Goal: Task Accomplishment & Management: Complete application form

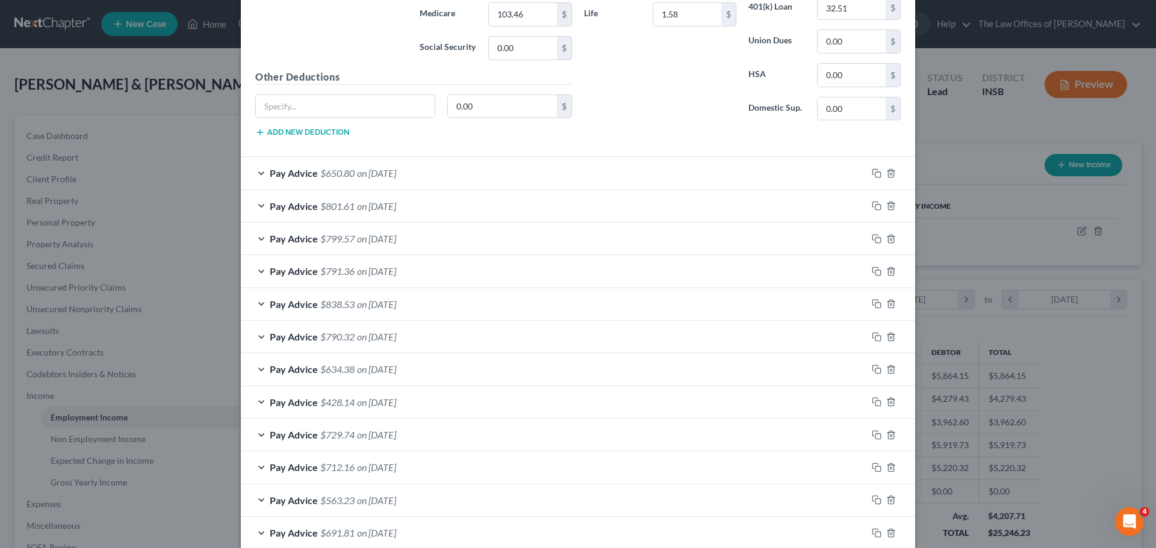
click at [480, 166] on div "Pay Advice $650.80 on 06/29/2025" at bounding box center [554, 173] width 626 height 32
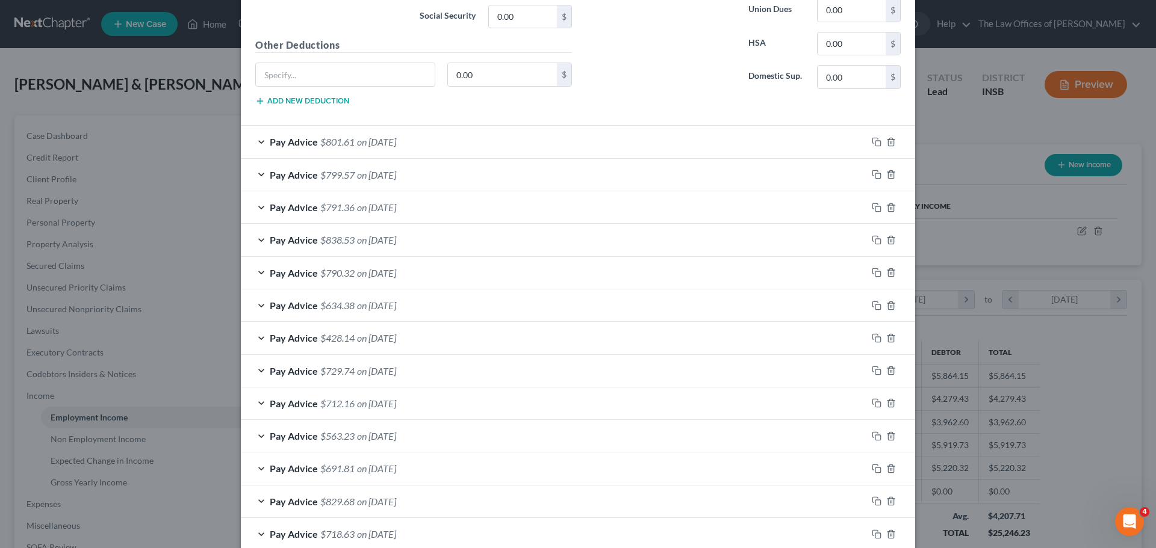
scroll to position [2394, 0]
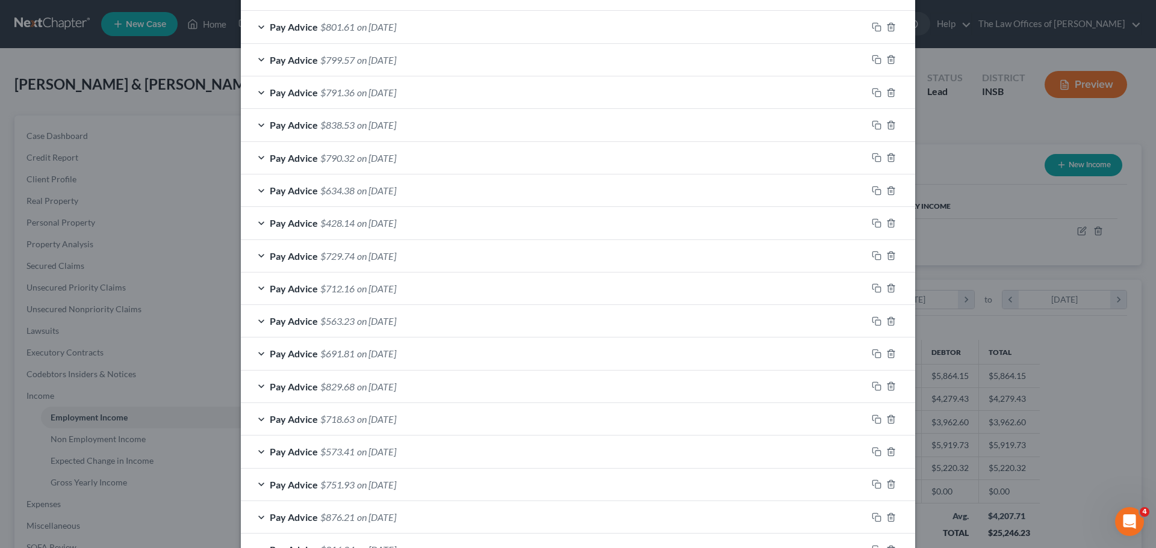
click at [466, 29] on div "Pay Advice $801.61 on 06/22/2025" at bounding box center [554, 27] width 626 height 32
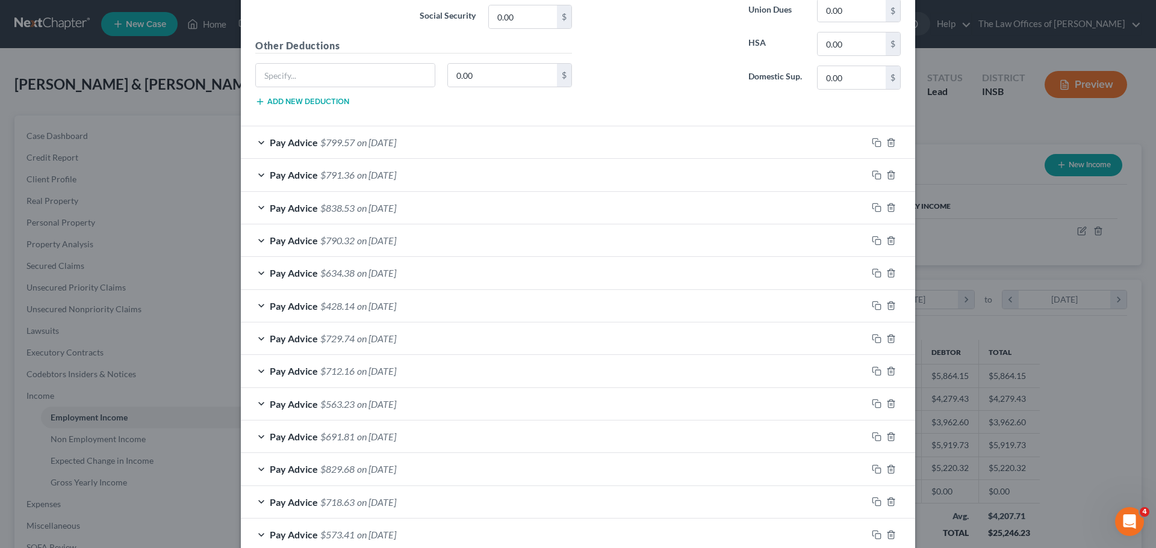
scroll to position [2575, 0]
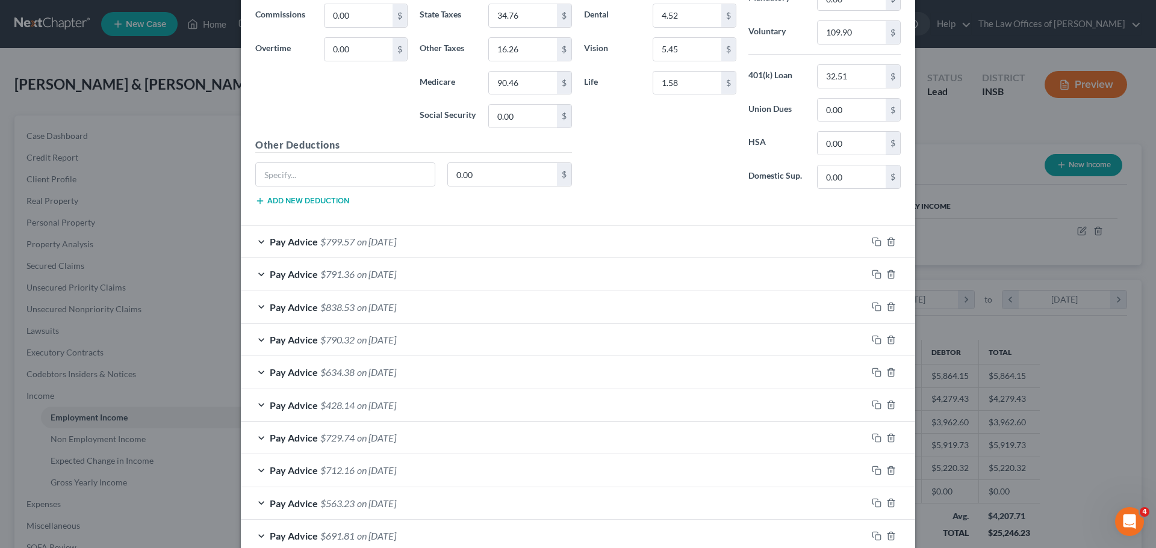
click at [531, 244] on div "Pay Advice $799.57 on 06/15/2025" at bounding box center [554, 242] width 626 height 32
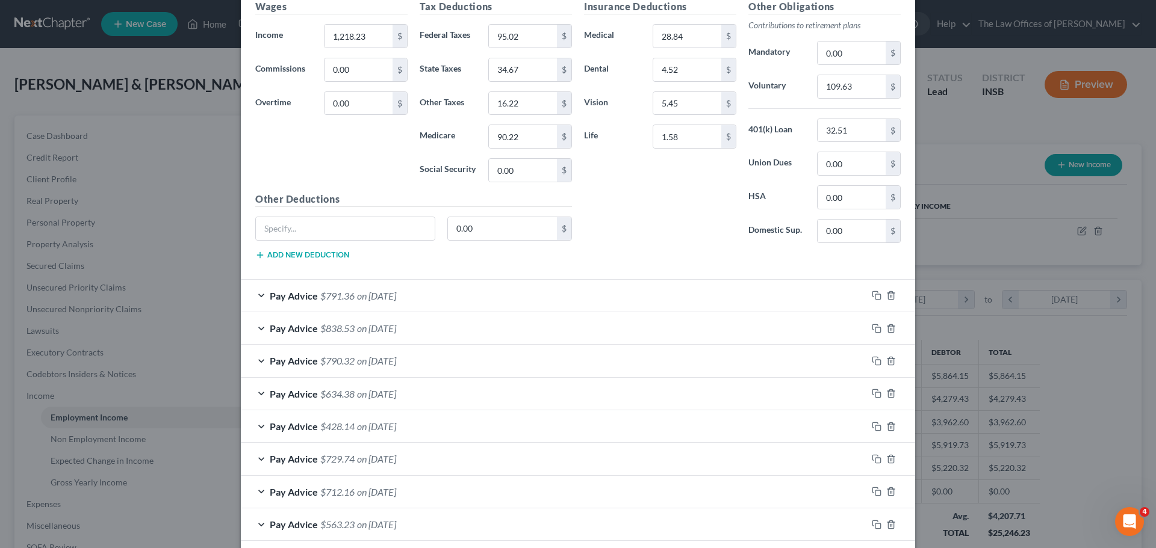
scroll to position [2936, 0]
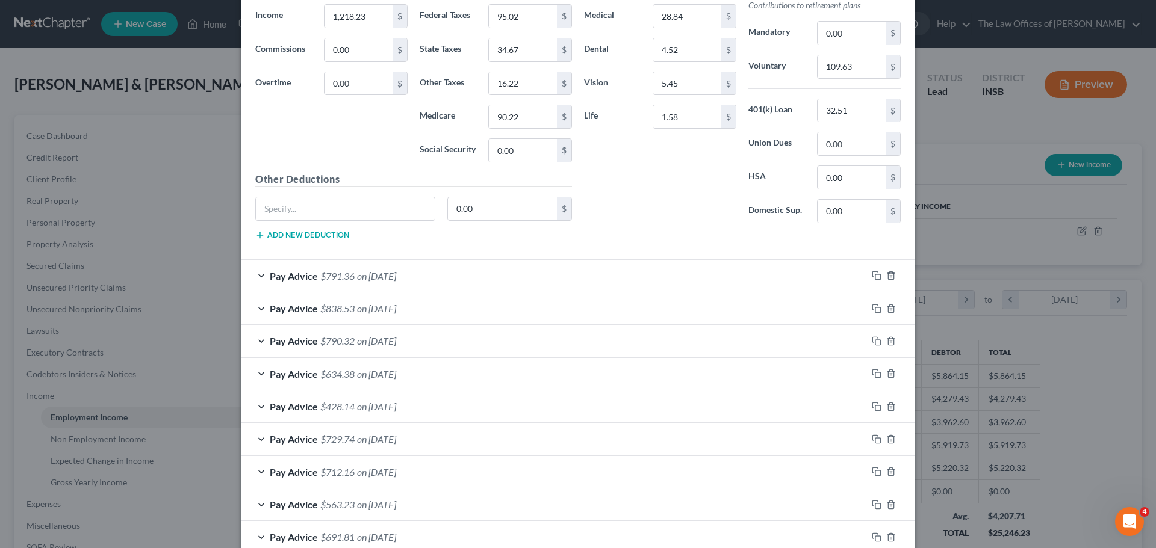
click at [518, 282] on div "Pay Advice $791.36 on 06/08/2025" at bounding box center [554, 276] width 626 height 32
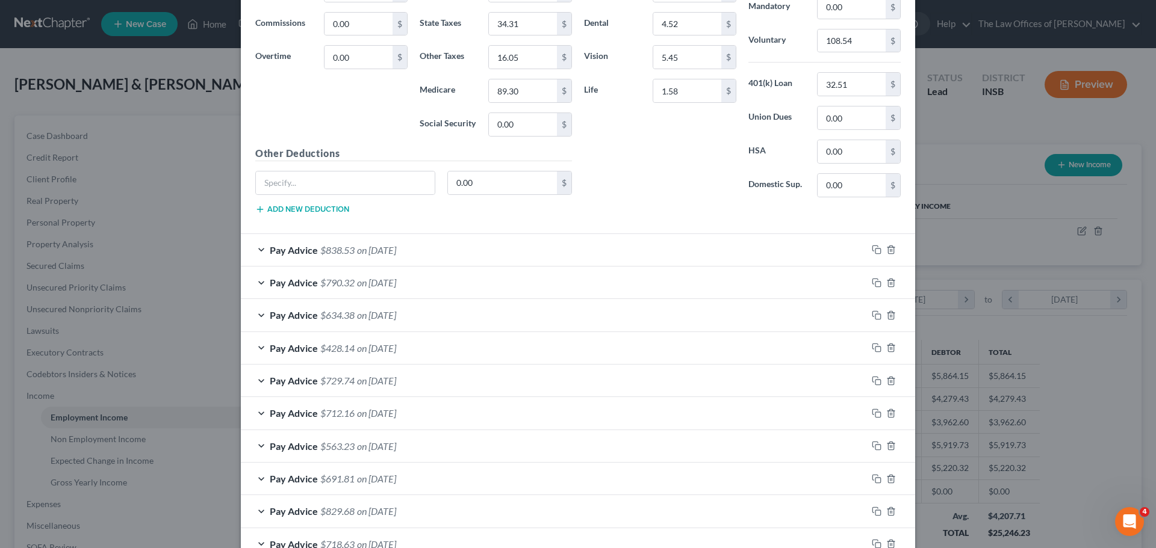
click at [528, 255] on div "Pay Advice $838.53 on 06/01/2025" at bounding box center [554, 250] width 626 height 32
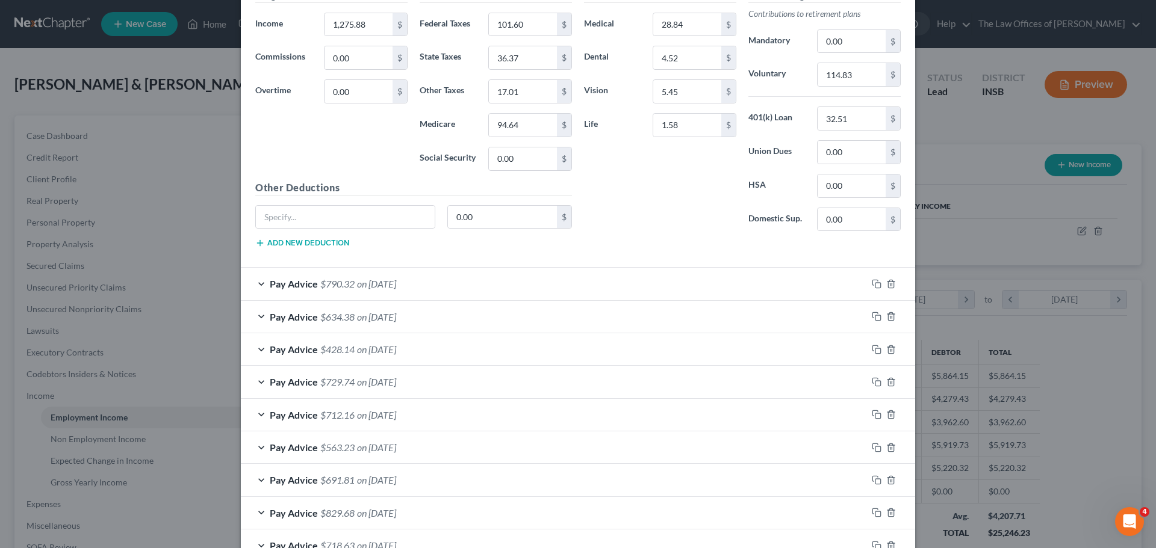
click at [492, 275] on div "Pay Advice $790.32 on 05/25/2025" at bounding box center [554, 284] width 626 height 32
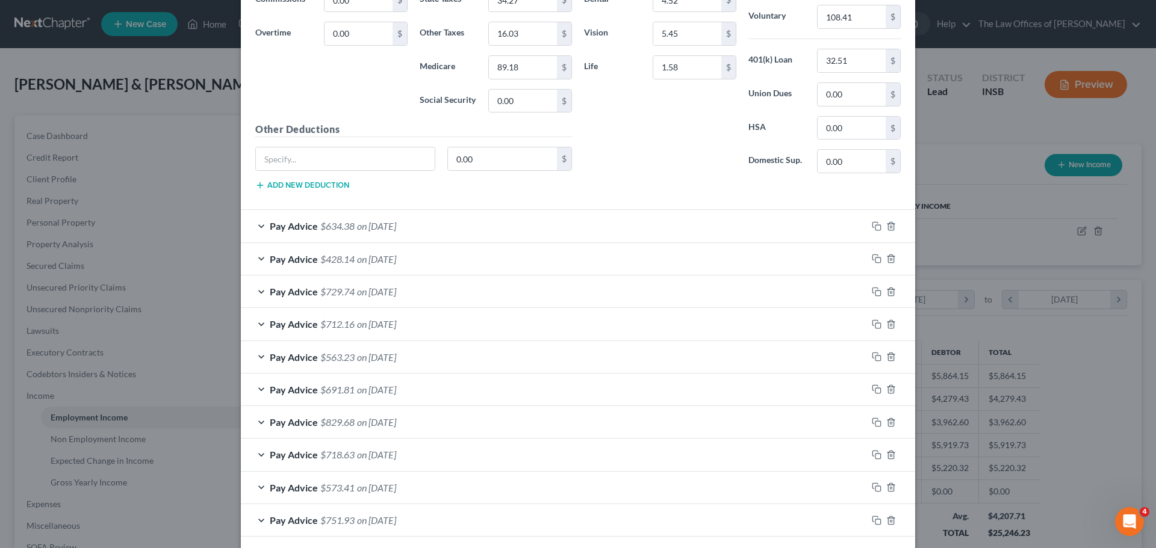
scroll to position [4200, 0]
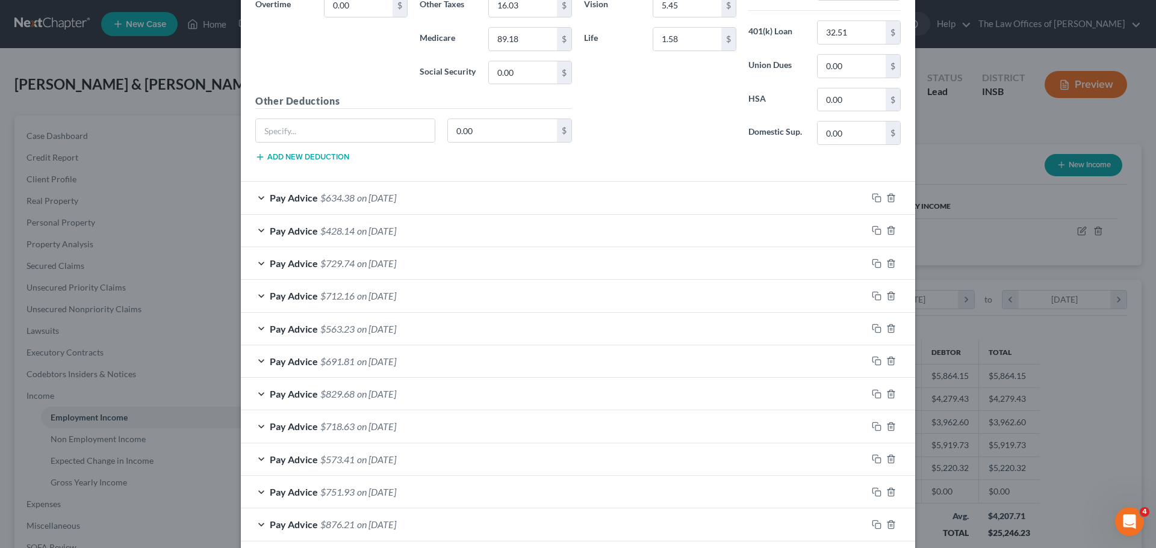
click at [488, 199] on div "Pay Advice $634.38 on 05/18/2025" at bounding box center [554, 198] width 626 height 32
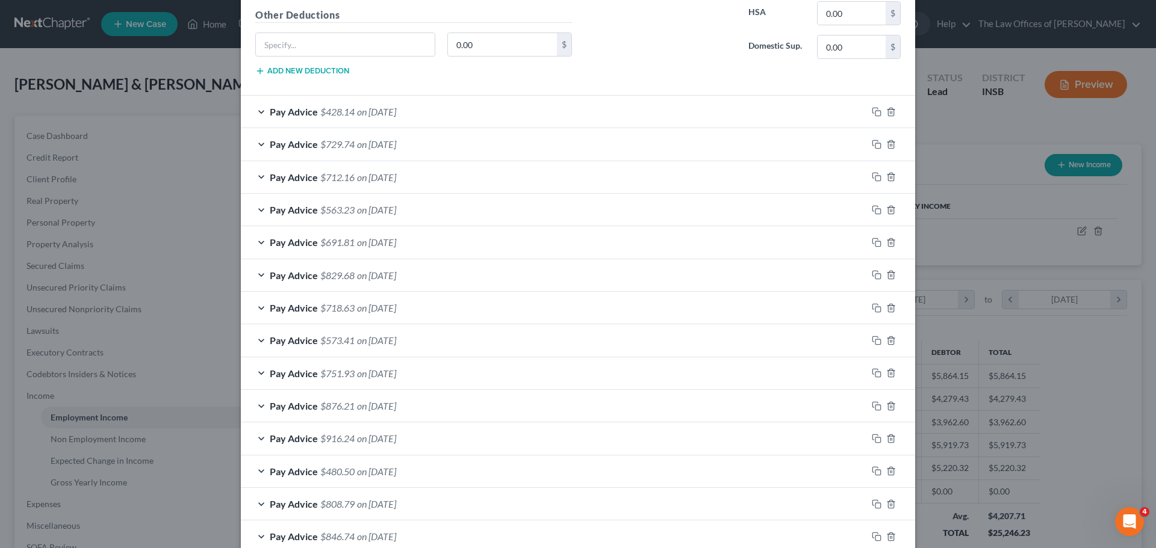
click at [471, 115] on div "Pay Advice $428.14 on 05/11/2025" at bounding box center [554, 112] width 626 height 32
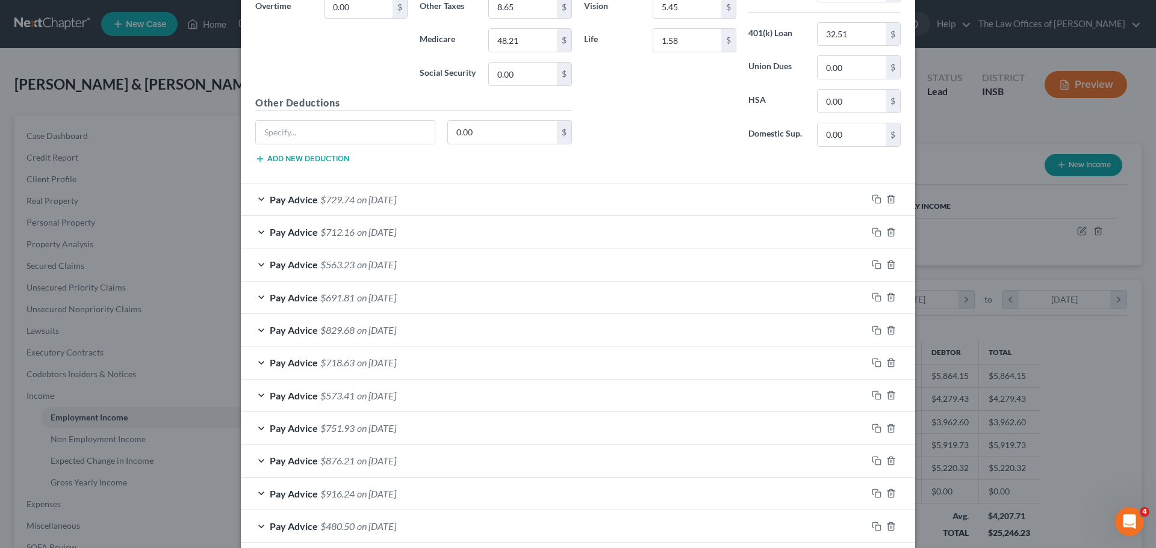
scroll to position [5043, 0]
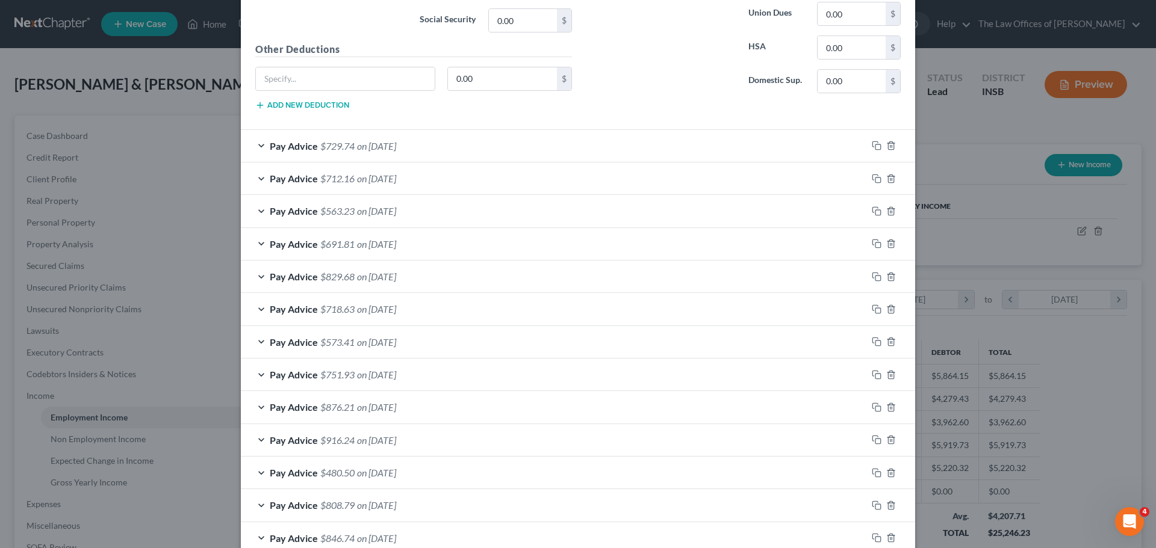
click at [510, 152] on div "Pay Advice $729.74 on 05/04/2025" at bounding box center [554, 146] width 626 height 32
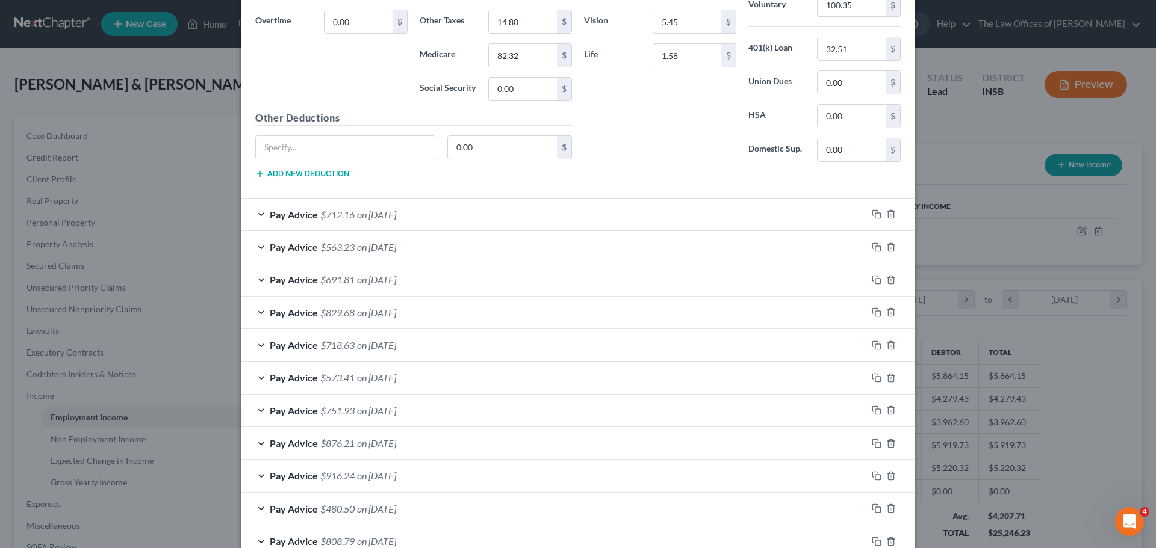
scroll to position [5464, 0]
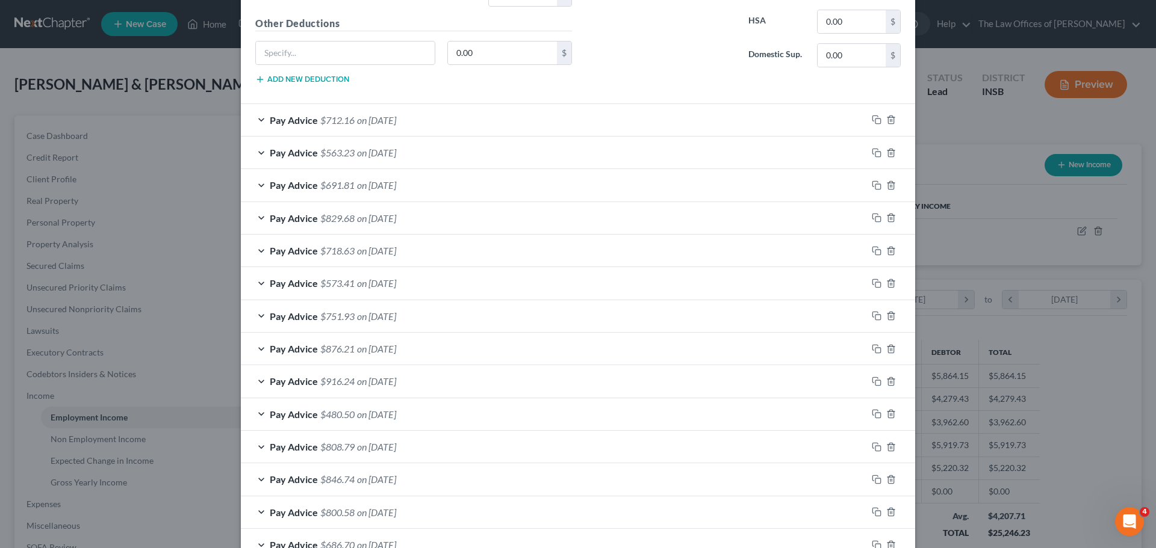
click at [497, 123] on div "Pay Advice $712.16 on 04/27/2025" at bounding box center [554, 120] width 626 height 32
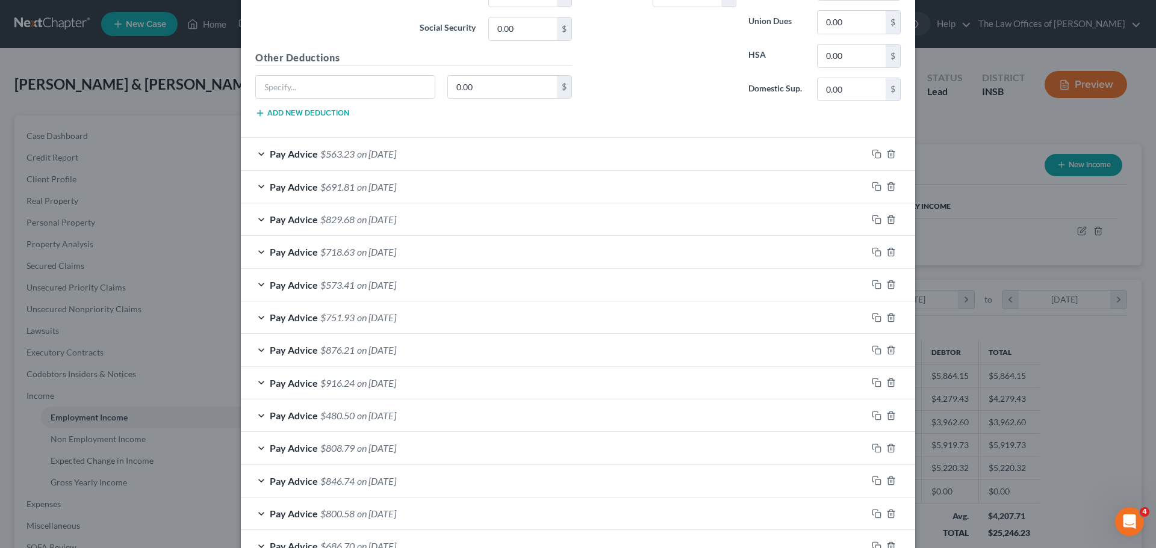
scroll to position [5906, 0]
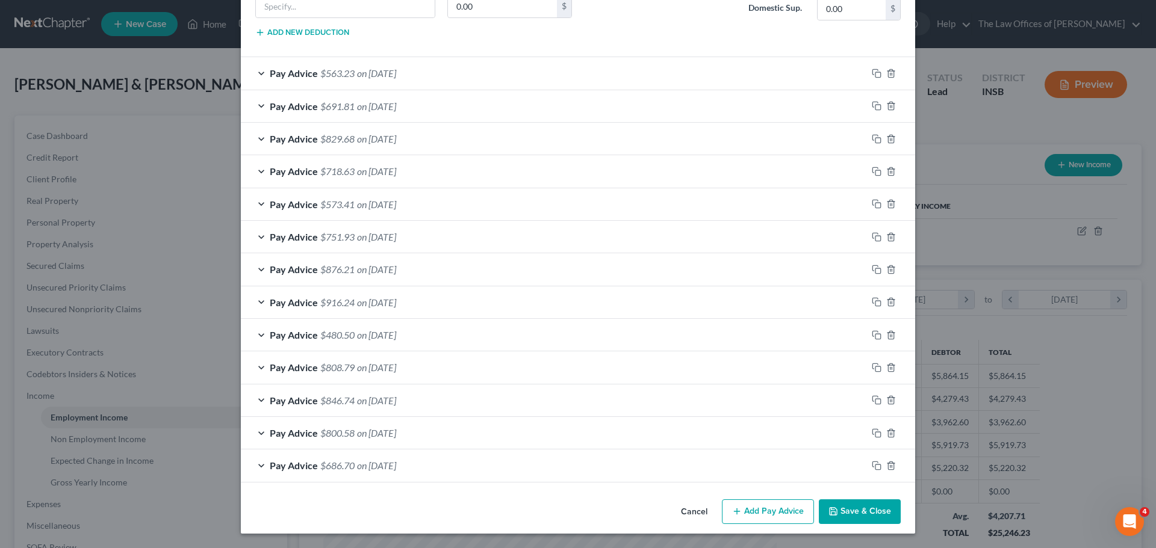
click at [488, 202] on div "Pay Advice $573.41 on 03/23/2025" at bounding box center [554, 204] width 626 height 32
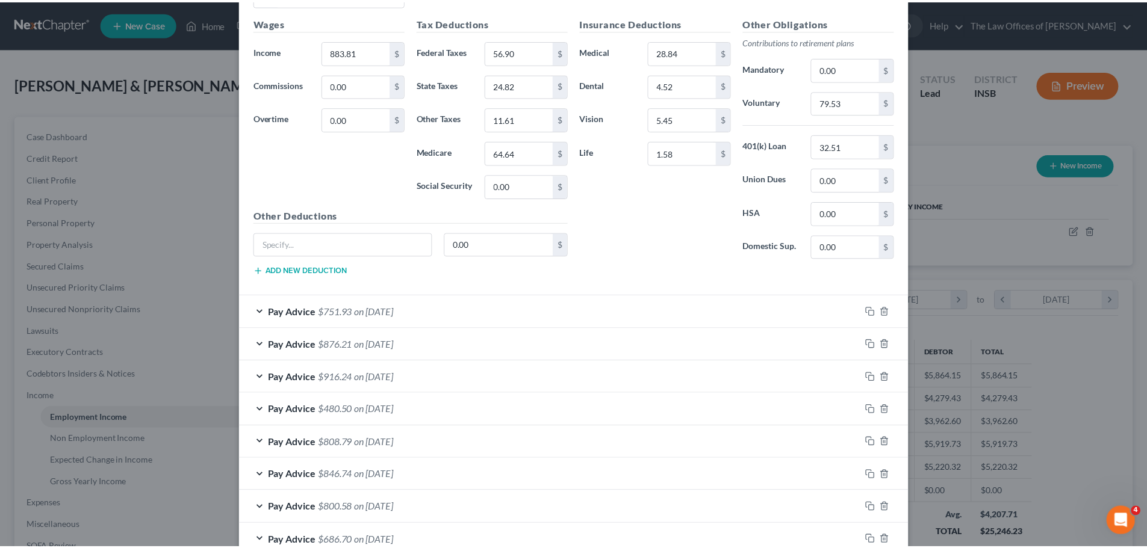
scroll to position [6269, 0]
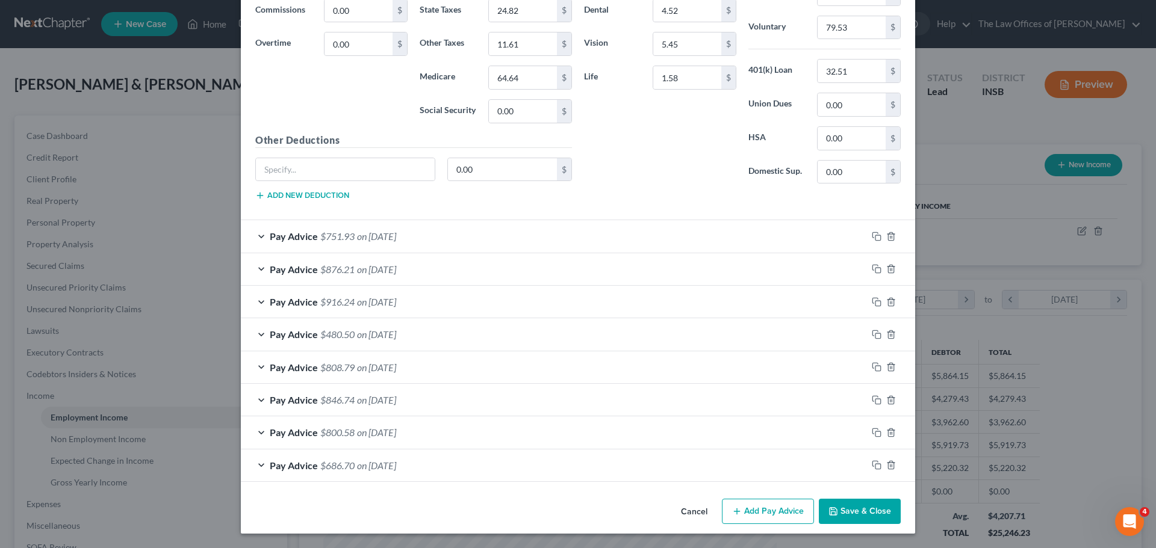
click at [852, 509] on button "Save & Close" at bounding box center [860, 511] width 82 height 25
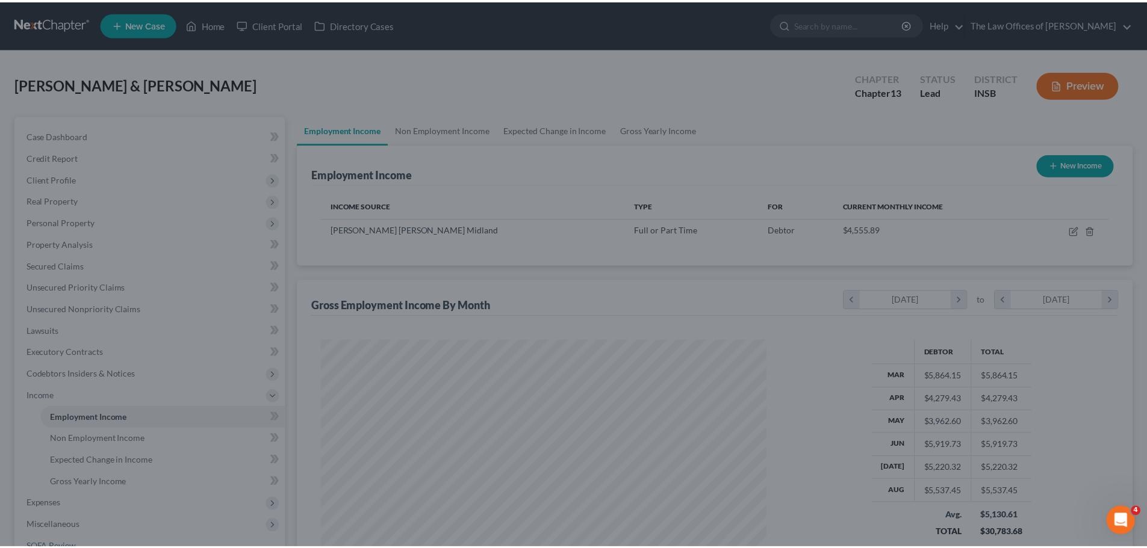
scroll to position [601694, 601446]
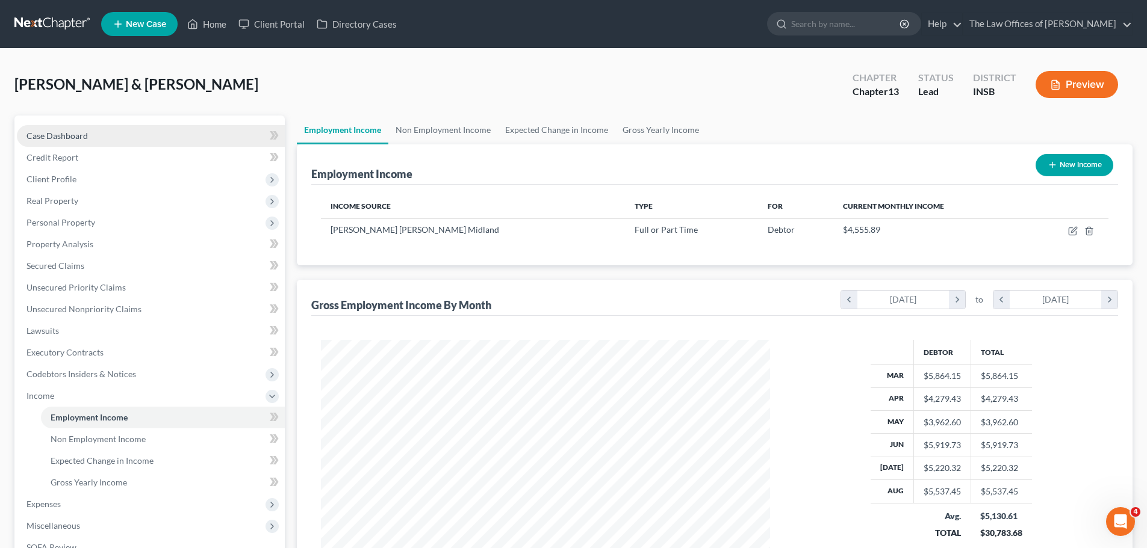
click at [55, 137] on span "Case Dashboard" at bounding box center [56, 136] width 61 height 10
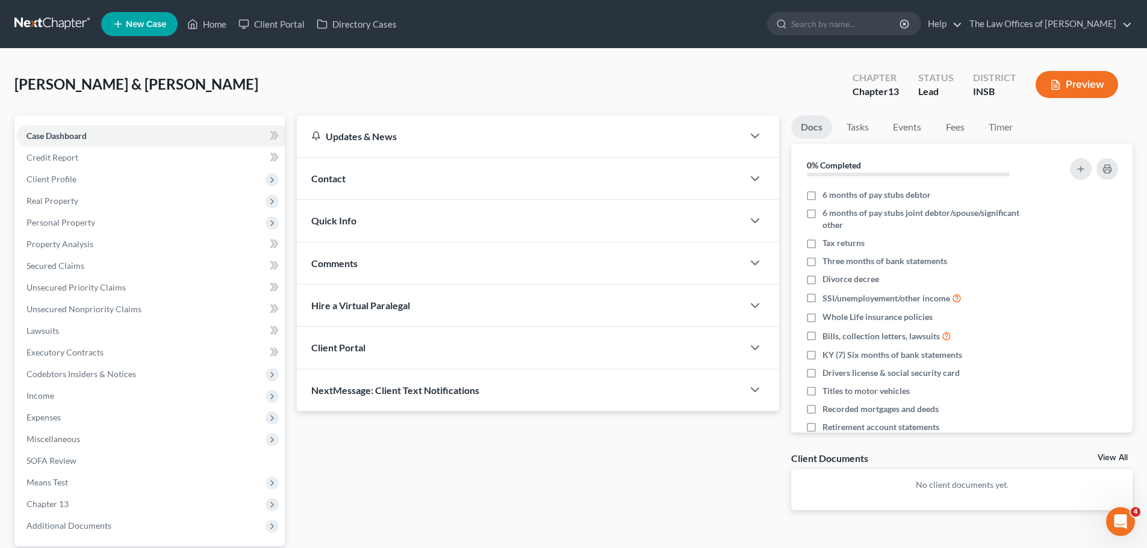
click at [612, 225] on div "Quick Info" at bounding box center [520, 221] width 446 height 42
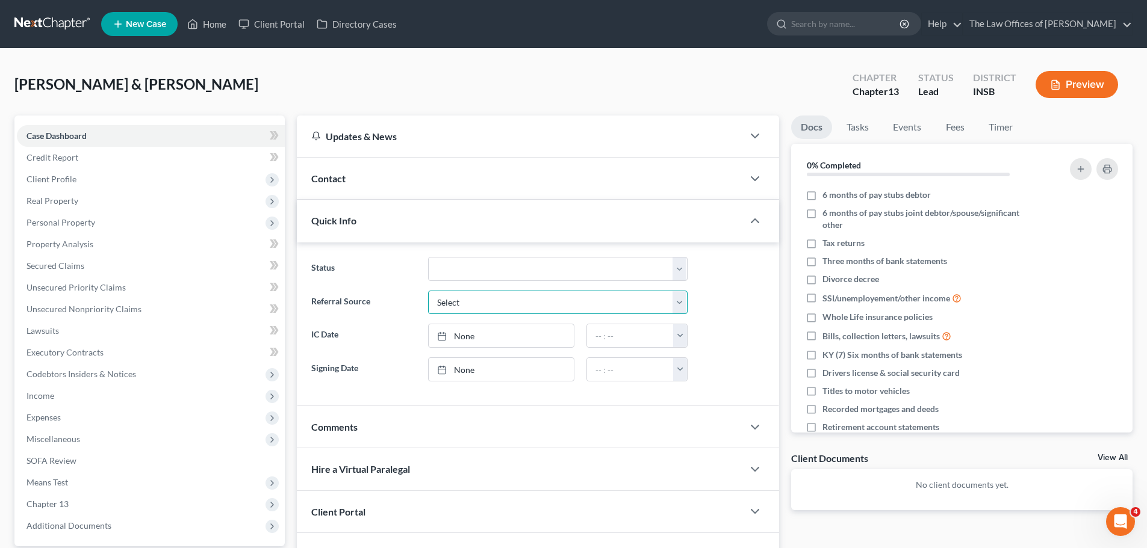
click at [521, 301] on select "Select Word Of Mouth Previous Clients Direct Mail Website Google Search Modern …" at bounding box center [557, 303] width 259 height 24
click at [511, 298] on select "Select Word Of Mouth Previous Clients Direct Mail Website Google Search Modern …" at bounding box center [557, 303] width 259 height 24
click at [511, 264] on select "Confirmed Discharged Dismissed Filed In Progress Means Test Objection to Confir…" at bounding box center [557, 269] width 259 height 24
click at [428, 257] on select "Confirmed Discharged Dismissed Filed In Progress Means Test Objection to Confir…" at bounding box center [557, 269] width 259 height 24
click at [754, 222] on icon "button" at bounding box center [755, 221] width 14 height 14
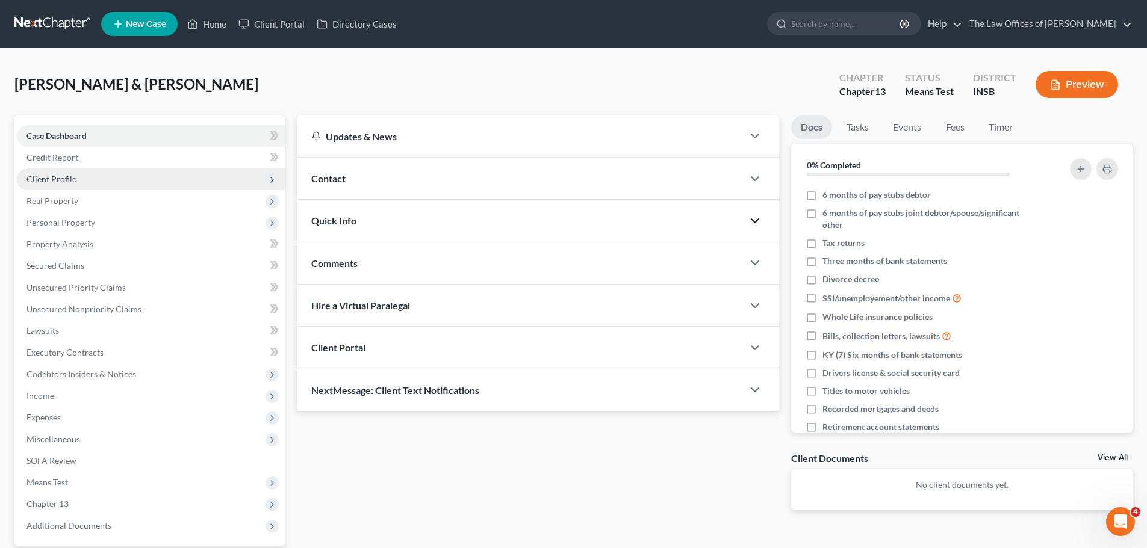
click at [104, 172] on span "Client Profile" at bounding box center [151, 180] width 268 height 22
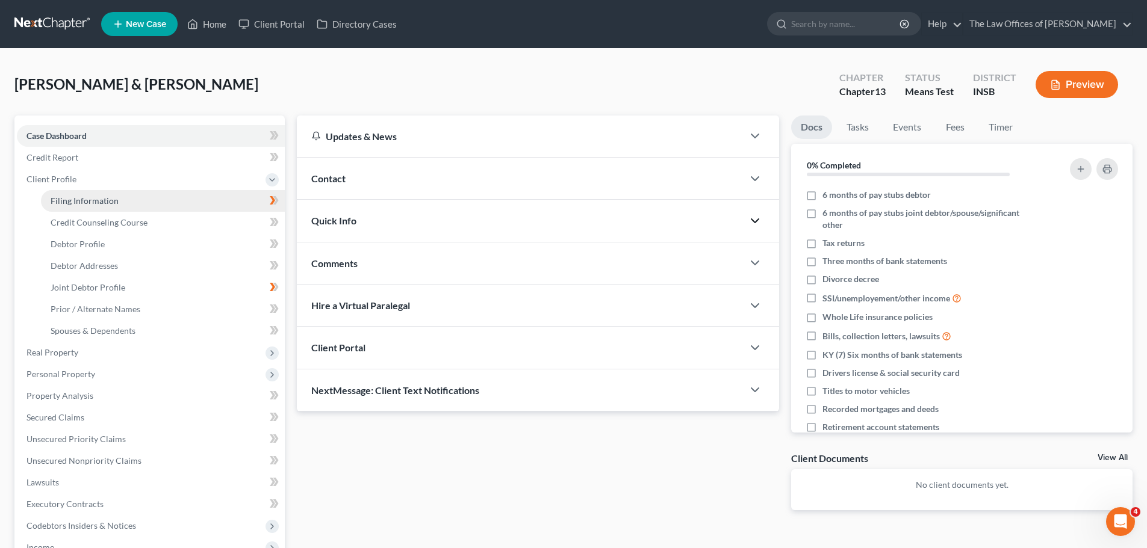
click at [107, 200] on span "Filing Information" at bounding box center [85, 201] width 68 height 10
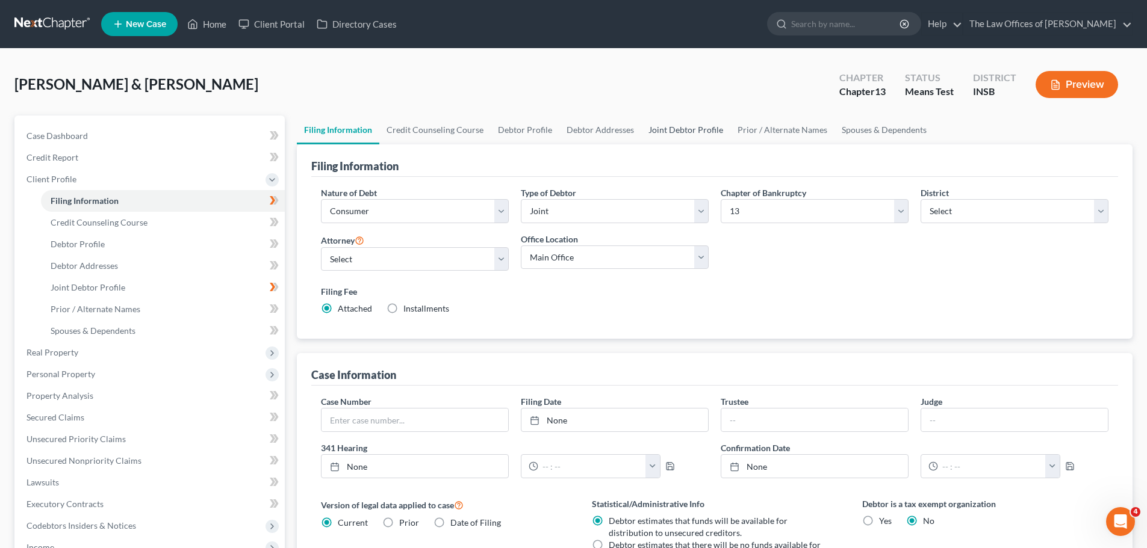
click at [682, 129] on link "Joint Debtor Profile" at bounding box center [685, 130] width 89 height 29
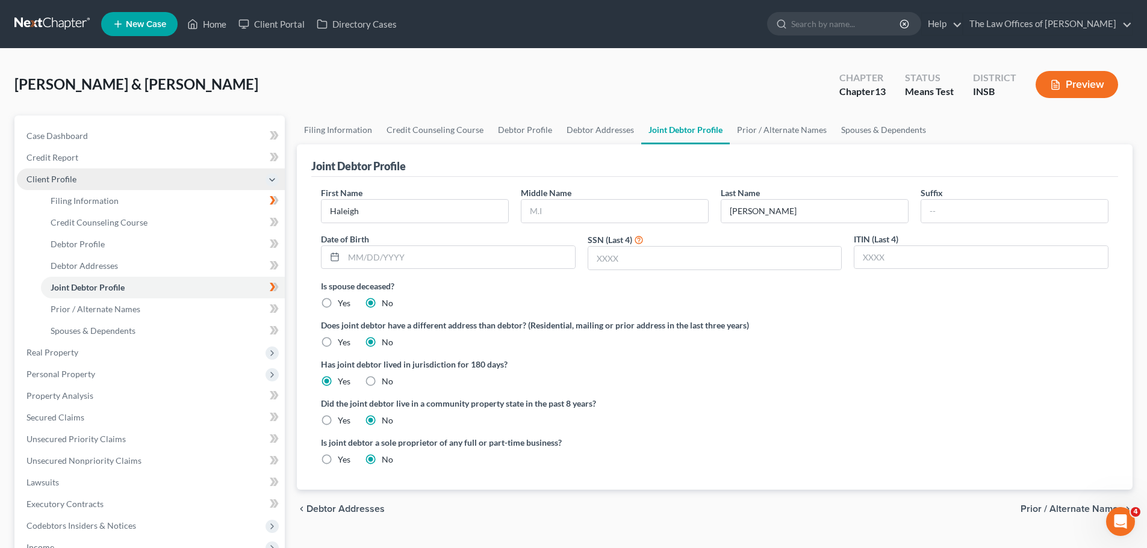
click at [272, 181] on polyline at bounding box center [272, 180] width 5 height 2
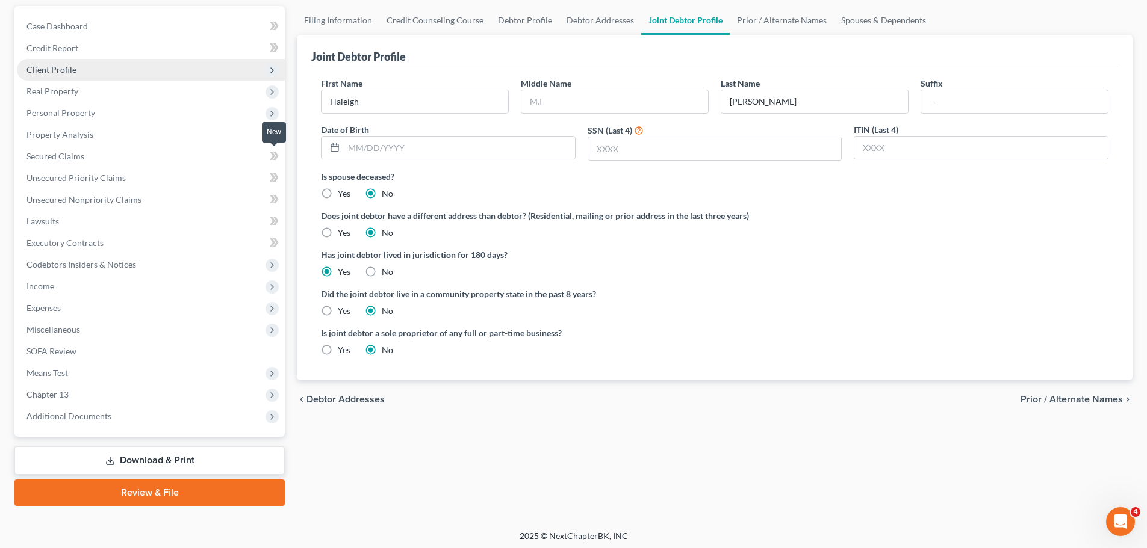
scroll to position [113, 0]
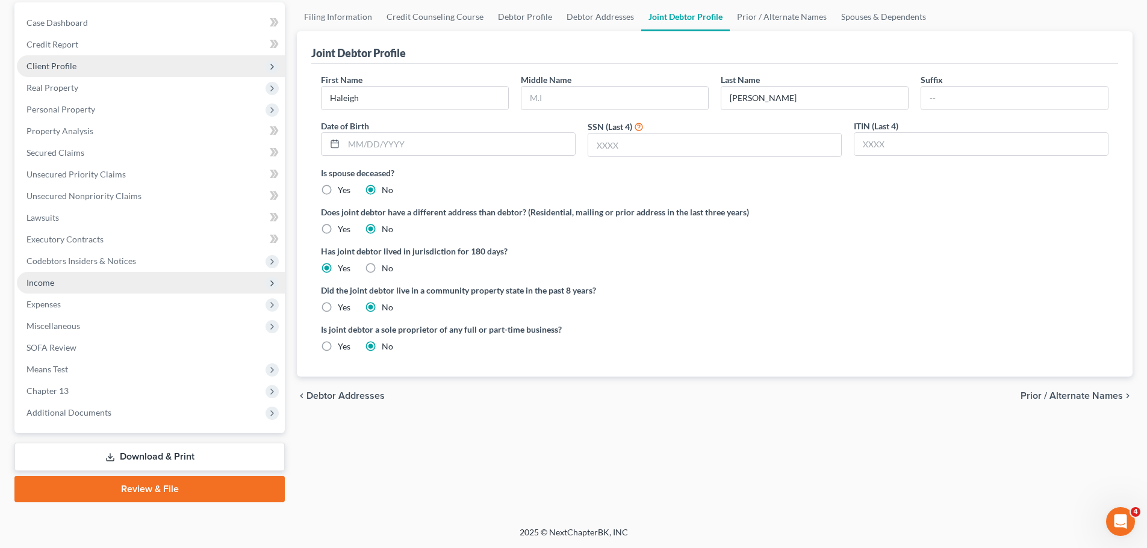
click at [90, 287] on span "Income" at bounding box center [151, 283] width 268 height 22
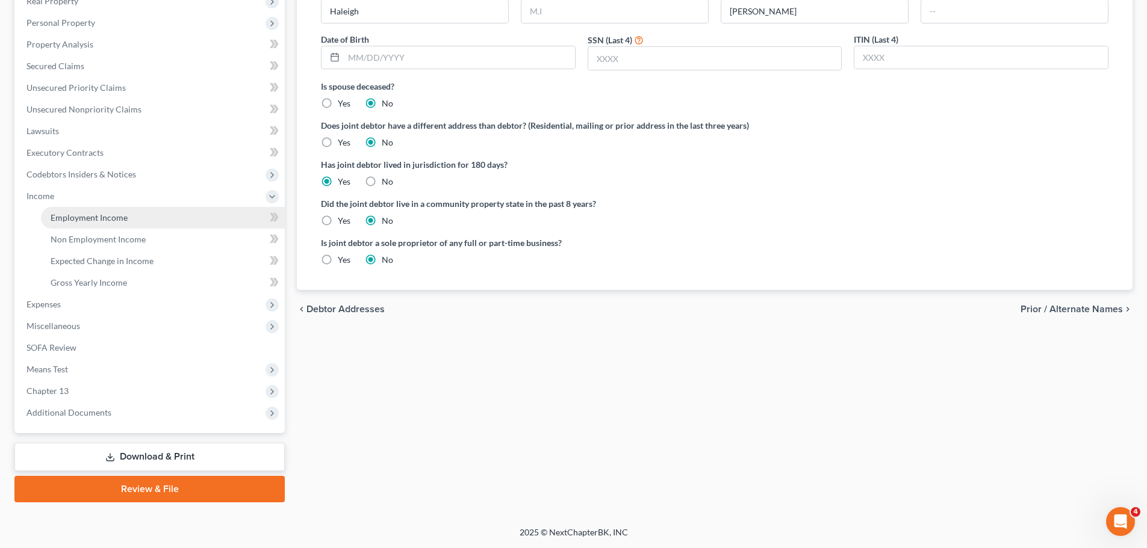
click at [185, 221] on link "Employment Income" at bounding box center [163, 218] width 244 height 22
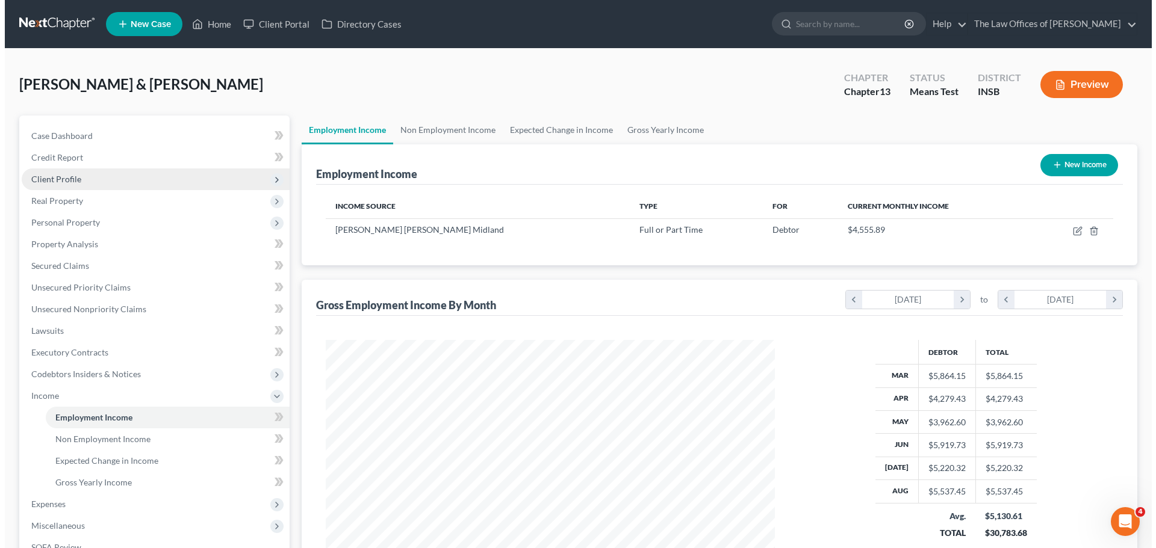
scroll to position [225, 473]
click at [1068, 165] on button "New Income" at bounding box center [1074, 165] width 78 height 22
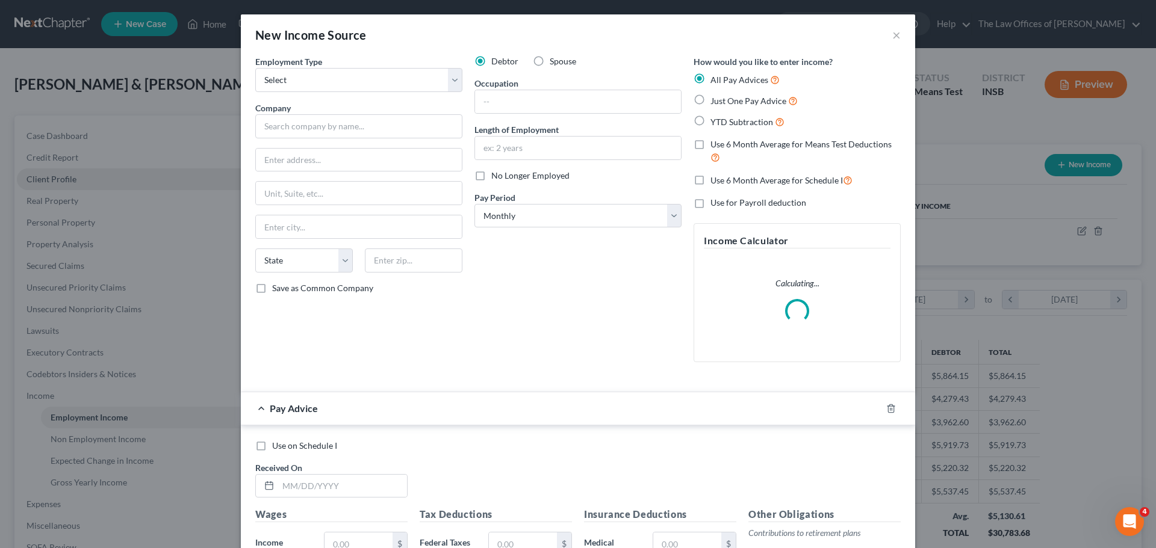
click at [550, 61] on label "Spouse" at bounding box center [563, 61] width 26 height 12
click at [554, 61] on input "Spouse" at bounding box center [558, 59] width 8 height 8
click at [710, 142] on label "Use 6 Month Average for Means Test Deductions" at bounding box center [805, 151] width 190 height 26
click at [715, 142] on input "Use 6 Month Average for Means Test Deductions" at bounding box center [719, 142] width 8 height 8
click at [444, 75] on select "Select Full or Part Time Employment Self Employment" at bounding box center [358, 80] width 207 height 24
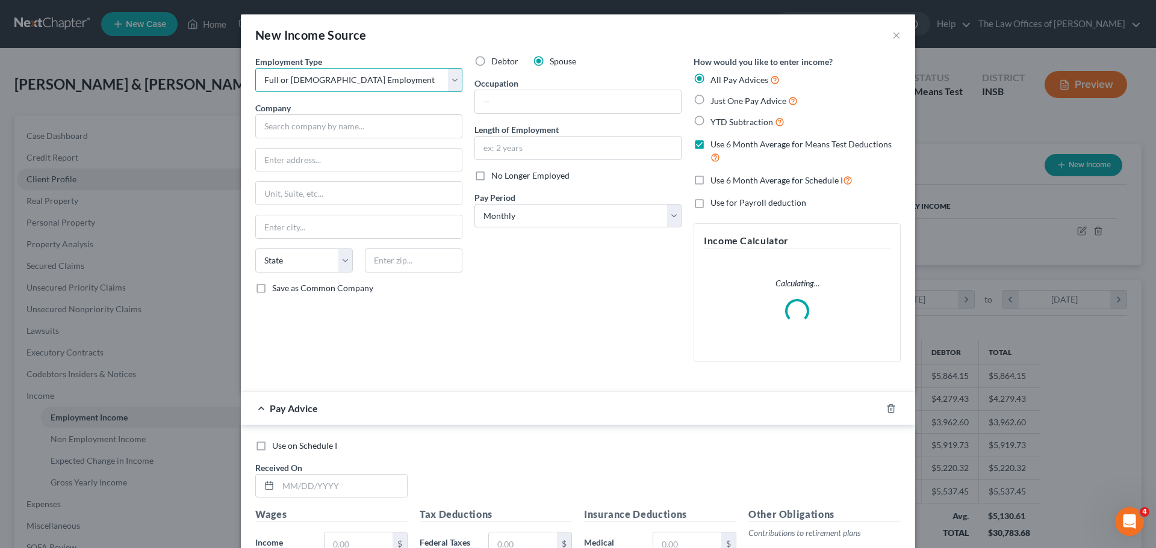
click at [255, 68] on select "Select Full or Part Time Employment Self Employment" at bounding box center [358, 80] width 207 height 24
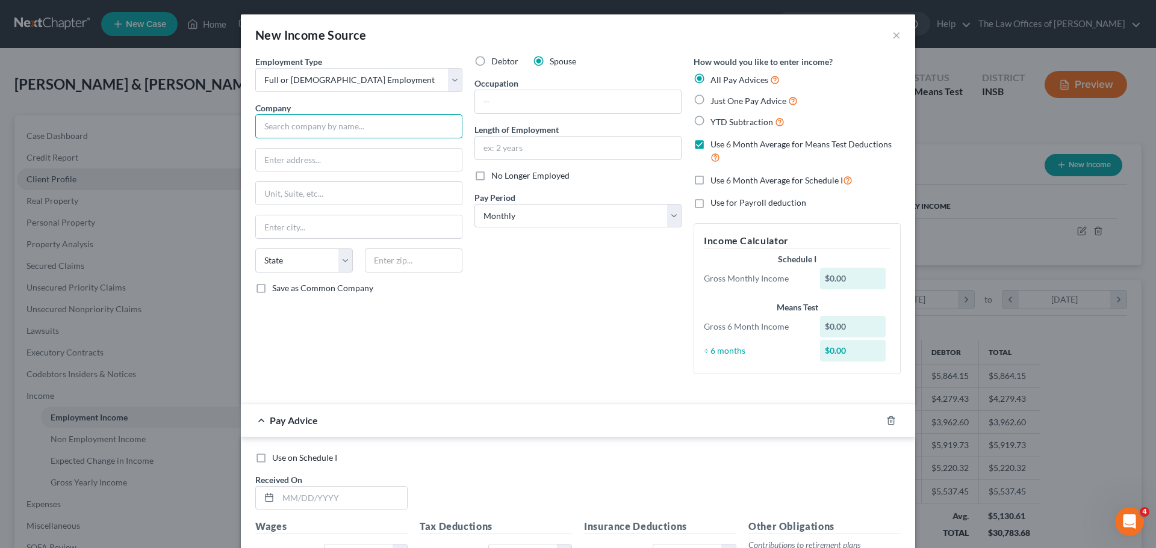
click at [297, 122] on input "text" at bounding box center [358, 126] width 207 height 24
click at [349, 164] on input "text" at bounding box center [359, 160] width 206 height 23
click at [435, 262] on input "text" at bounding box center [414, 261] width 98 height 24
click at [576, 206] on select "Select Monthly Twice Monthly Every Other Week Weekly" at bounding box center [577, 216] width 207 height 24
click at [474, 204] on select "Select Monthly Twice Monthly Every Other Week Weekly" at bounding box center [577, 216] width 207 height 24
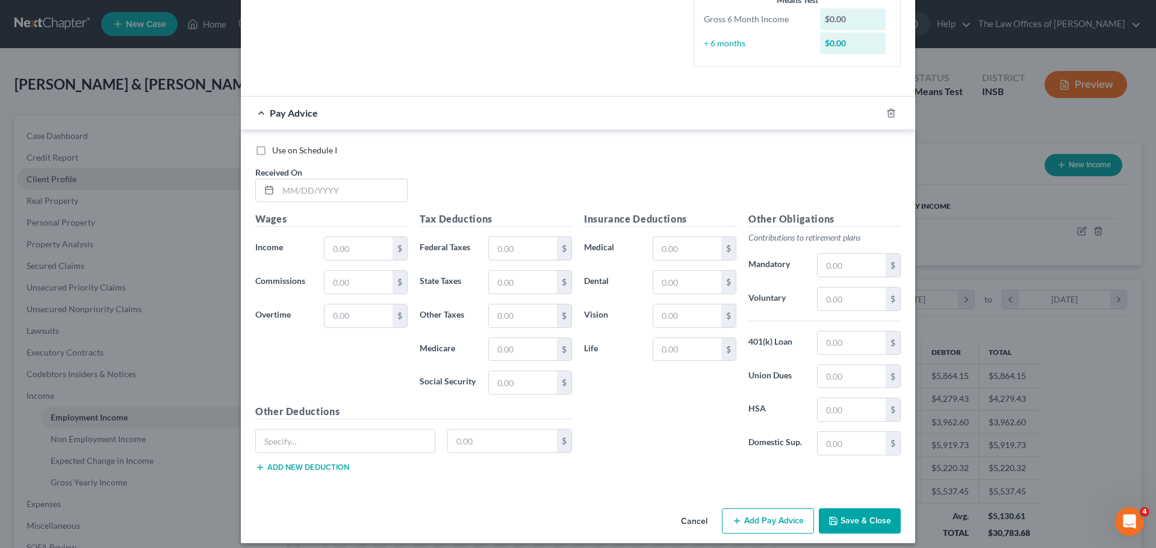
scroll to position [344, 0]
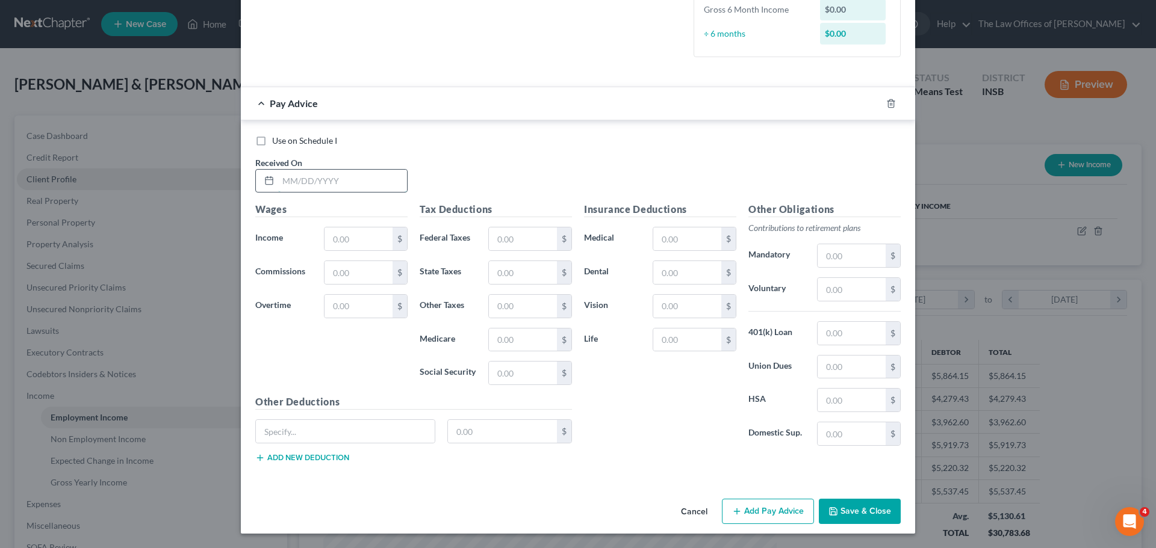
click at [282, 181] on input "text" at bounding box center [342, 181] width 129 height 23
click at [699, 238] on input "text" at bounding box center [687, 239] width 68 height 23
click at [861, 400] on input "text" at bounding box center [851, 400] width 68 height 23
click at [851, 291] on input "text" at bounding box center [851, 289] width 68 height 23
click at [682, 241] on input "text" at bounding box center [687, 239] width 68 height 23
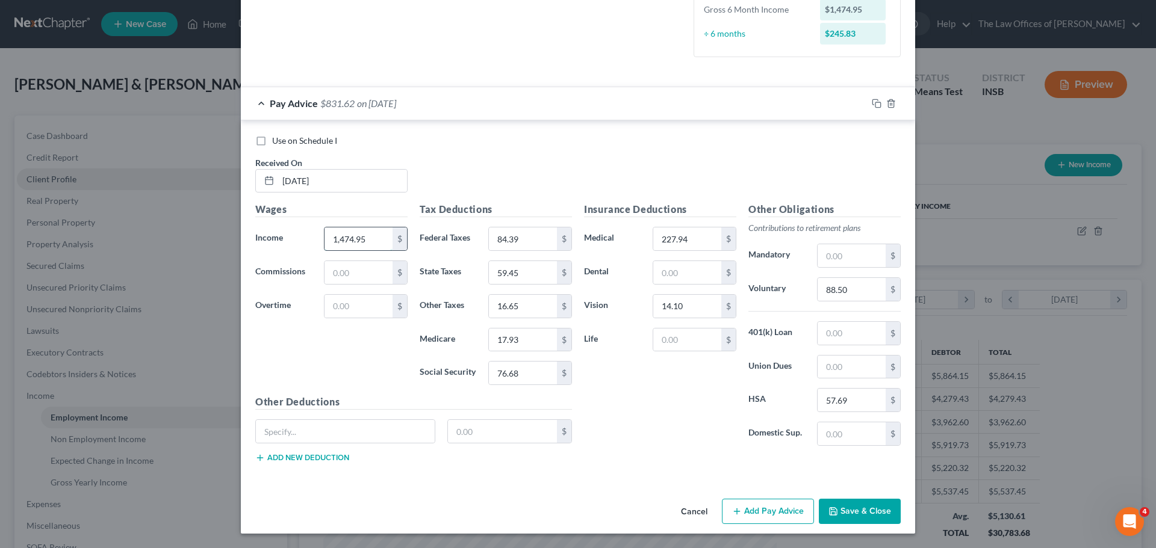
click at [370, 238] on input "1,474.95" at bounding box center [358, 239] width 68 height 23
click at [339, 243] on input "text" at bounding box center [358, 239] width 68 height 23
click at [367, 239] on input "1,474.95" at bounding box center [358, 239] width 68 height 23
drag, startPoint x: 367, startPoint y: 237, endPoint x: 317, endPoint y: 235, distance: 50.0
click at [318, 235] on div "1,474.95 $" at bounding box center [366, 239] width 96 height 24
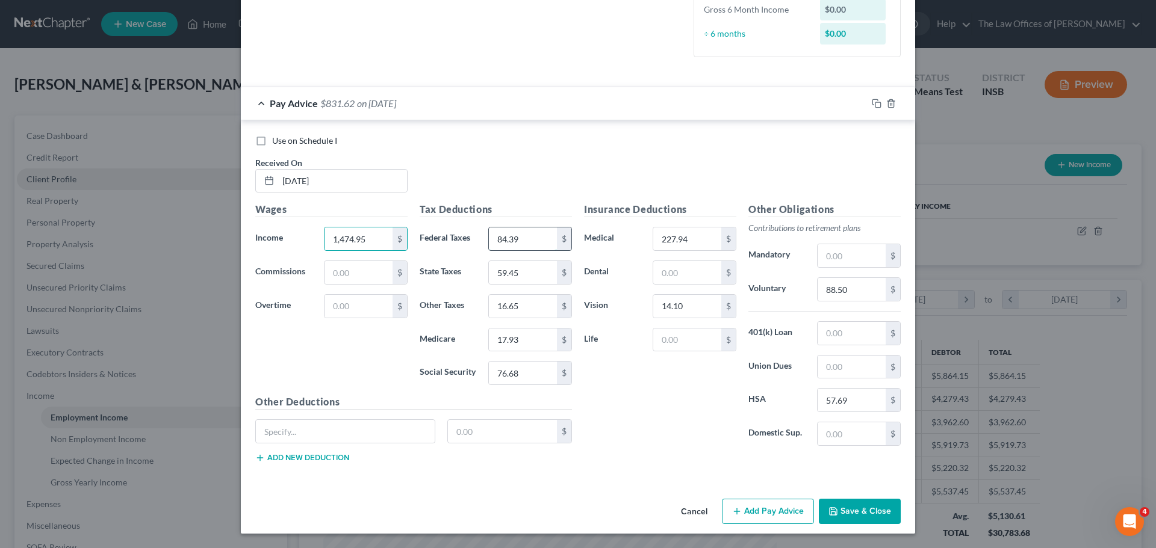
click at [529, 243] on input "84.39" at bounding box center [523, 239] width 68 height 23
click at [536, 267] on input "59.45" at bounding box center [523, 272] width 68 height 23
click at [531, 299] on input "16.65" at bounding box center [523, 306] width 68 height 23
click at [533, 337] on input "17.93" at bounding box center [523, 340] width 68 height 23
click at [532, 365] on input "76.68" at bounding box center [523, 373] width 68 height 23
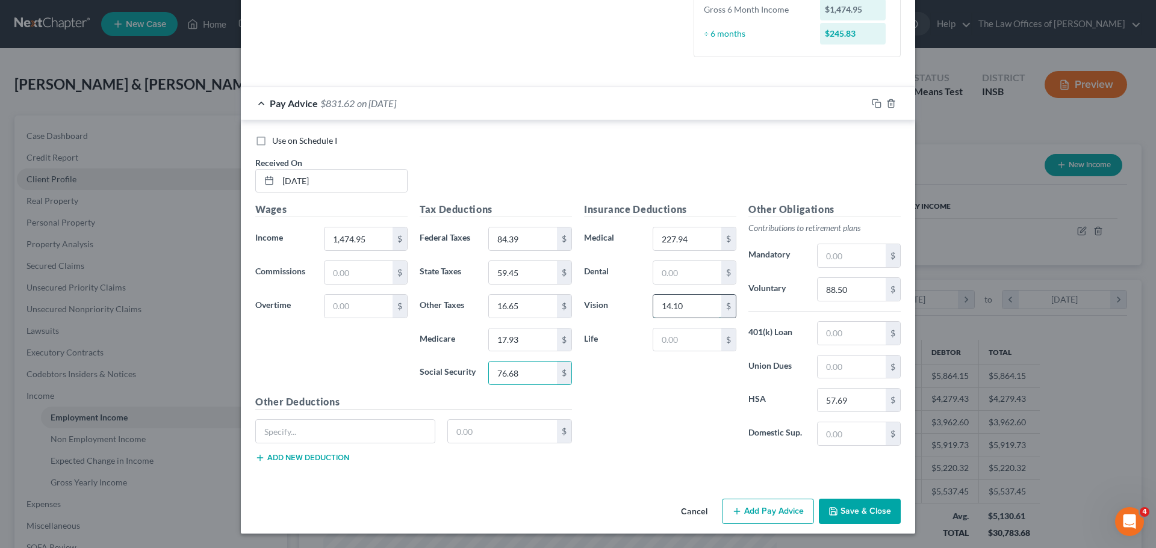
click at [666, 306] on input "14.10" at bounding box center [687, 306] width 68 height 23
click at [674, 242] on input "227.94" at bounding box center [687, 239] width 68 height 23
click at [838, 400] on input "57.69" at bounding box center [851, 400] width 68 height 23
click at [846, 287] on input "88.50" at bounding box center [851, 289] width 68 height 23
click at [665, 335] on input "text" at bounding box center [687, 340] width 68 height 23
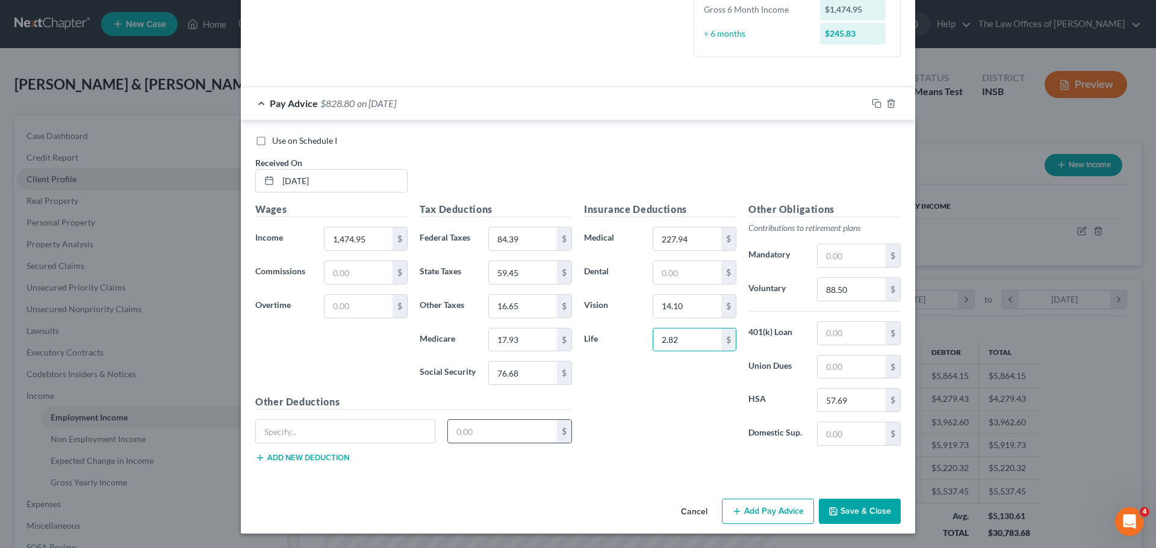
click at [467, 440] on input "text" at bounding box center [503, 431] width 110 height 23
click at [403, 430] on input "text" at bounding box center [345, 431] width 179 height 23
click at [321, 438] on input "Accident Cob" at bounding box center [345, 431] width 179 height 23
click at [321, 455] on button "Add new deduction" at bounding box center [302, 458] width 94 height 10
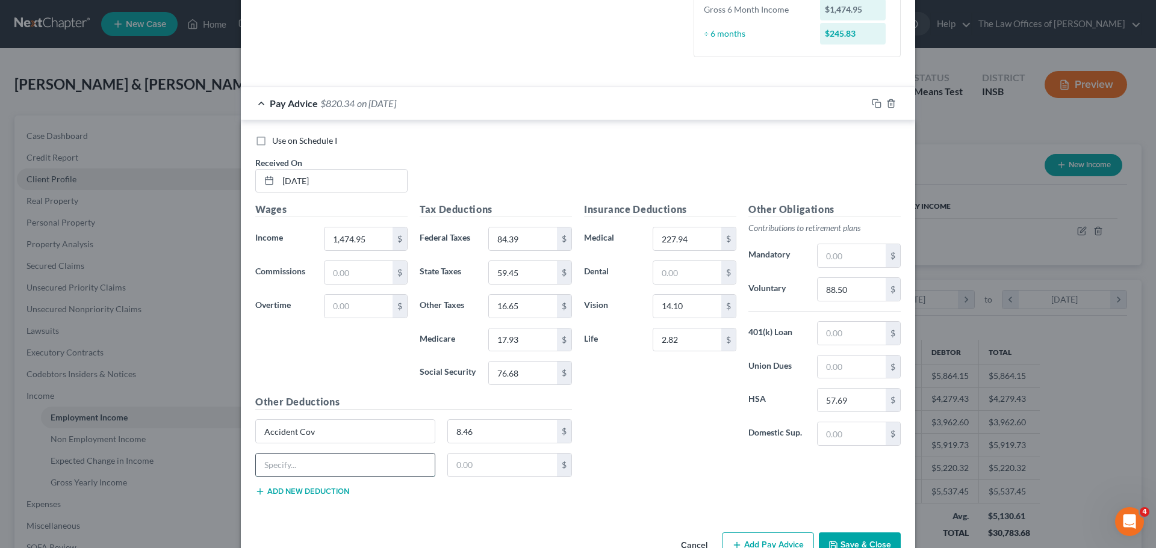
click at [321, 459] on input "text" at bounding box center [345, 465] width 179 height 23
click at [314, 492] on button "Add new deduction" at bounding box center [302, 492] width 94 height 10
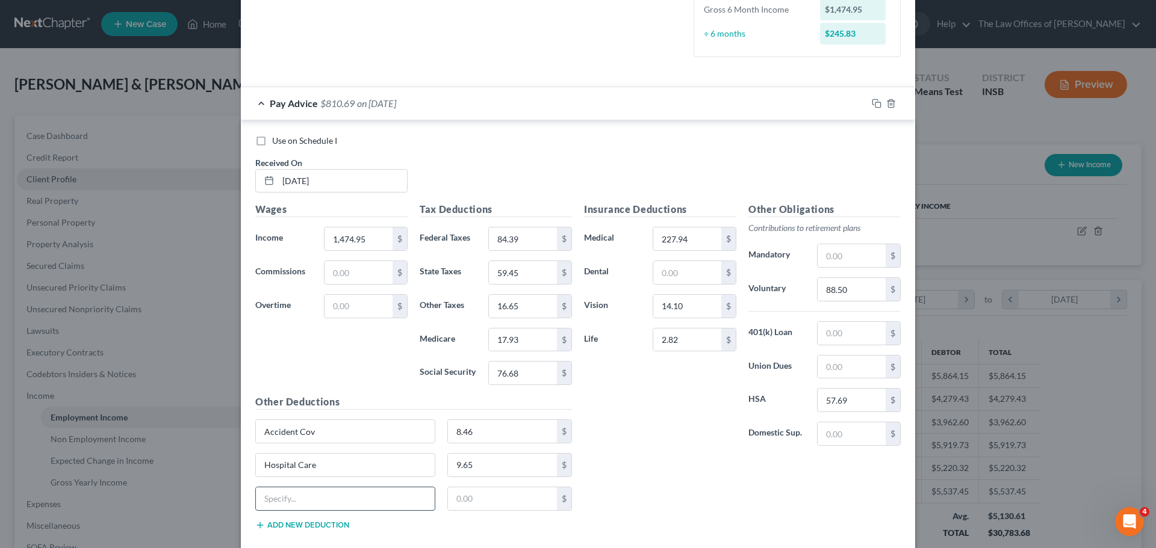
click at [313, 488] on input "text" at bounding box center [345, 499] width 179 height 23
click at [315, 526] on button "Add new deduction" at bounding box center [302, 526] width 94 height 10
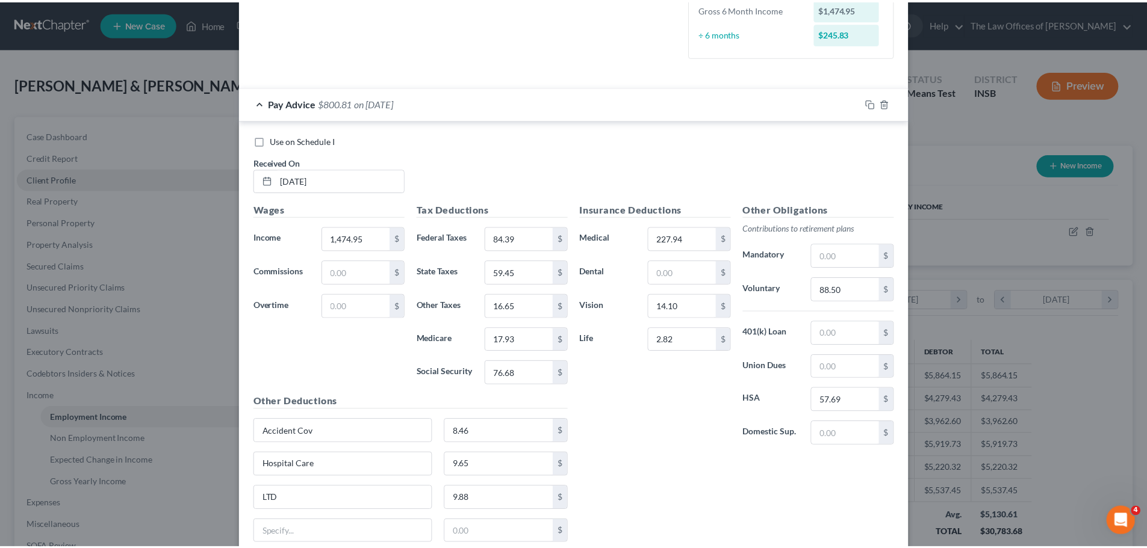
scroll to position [425, 0]
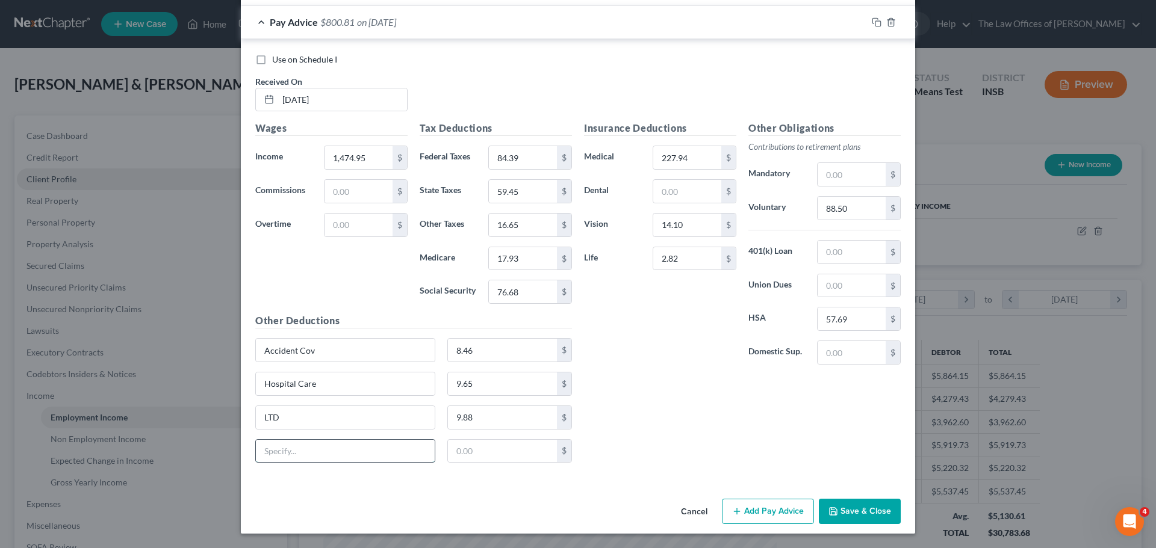
click at [342, 447] on input "text" at bounding box center [345, 451] width 179 height 23
click at [368, 159] on input "1,474.95" at bounding box center [358, 157] width 68 height 23
click at [615, 331] on div "Insurance Deductions Medical 227.94 $ Dental $ Vision 14.10 $ Life 2.82 $" at bounding box center [660, 247] width 164 height 253
click at [857, 513] on button "Save & Close" at bounding box center [860, 511] width 82 height 25
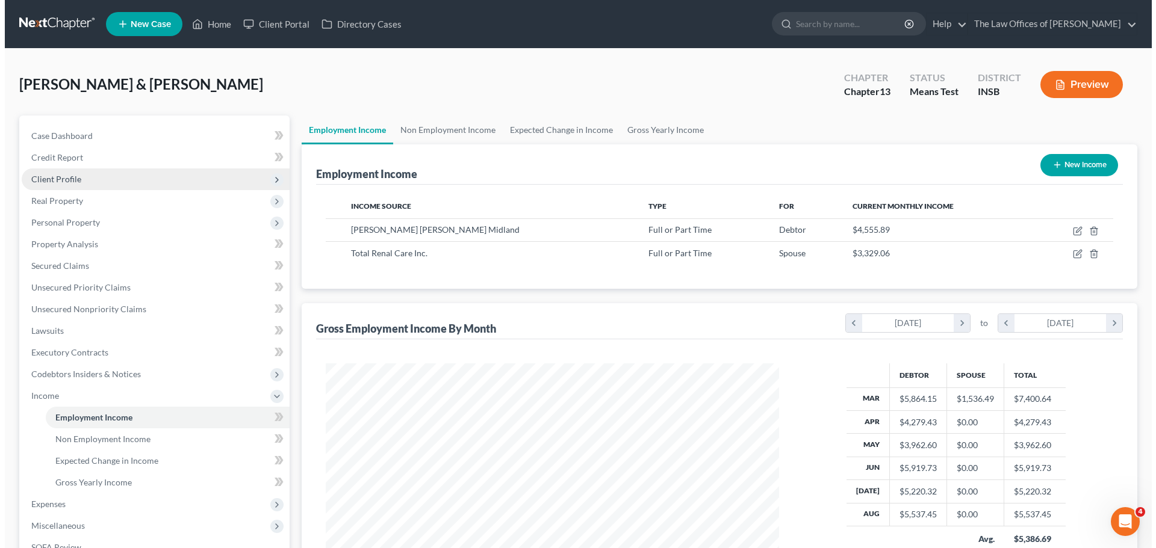
scroll to position [601694, 601446]
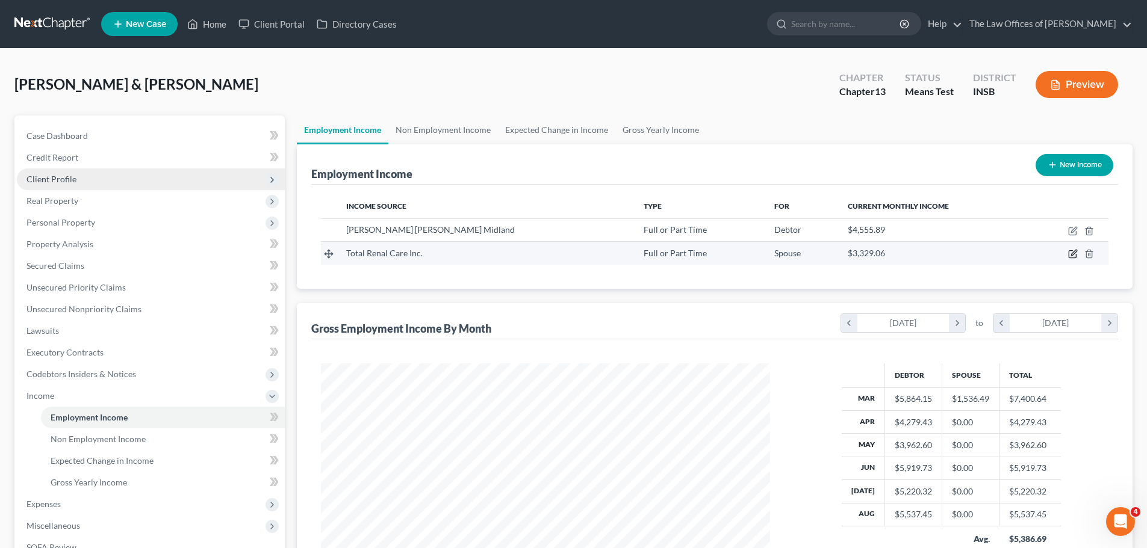
click at [1071, 253] on icon "button" at bounding box center [1073, 254] width 10 height 10
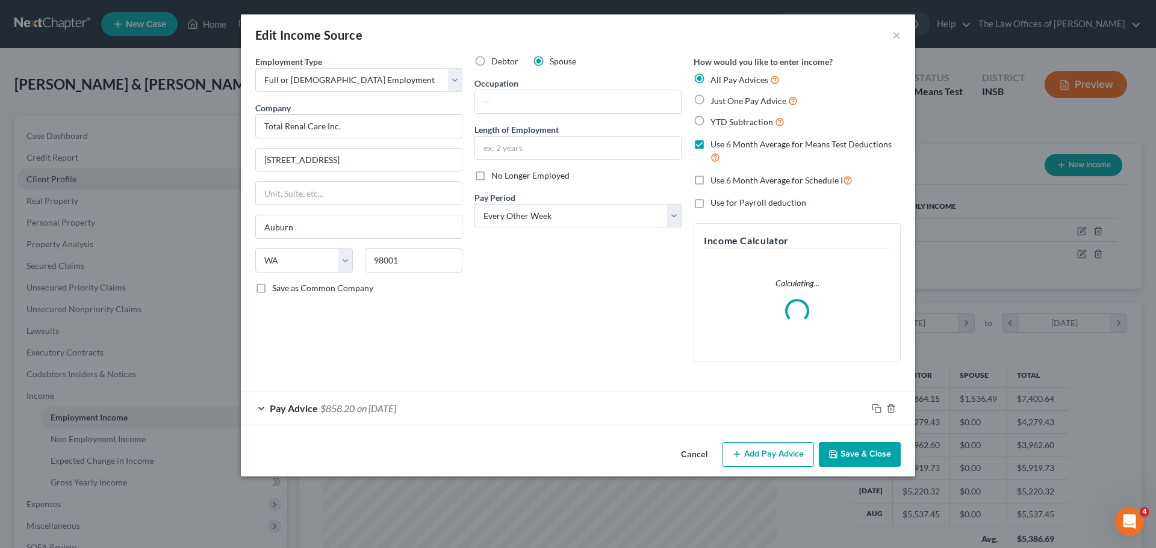
scroll to position [226, 477]
click at [833, 407] on div "Pay Advice $858.20 on 03/07/2025" at bounding box center [554, 408] width 626 height 32
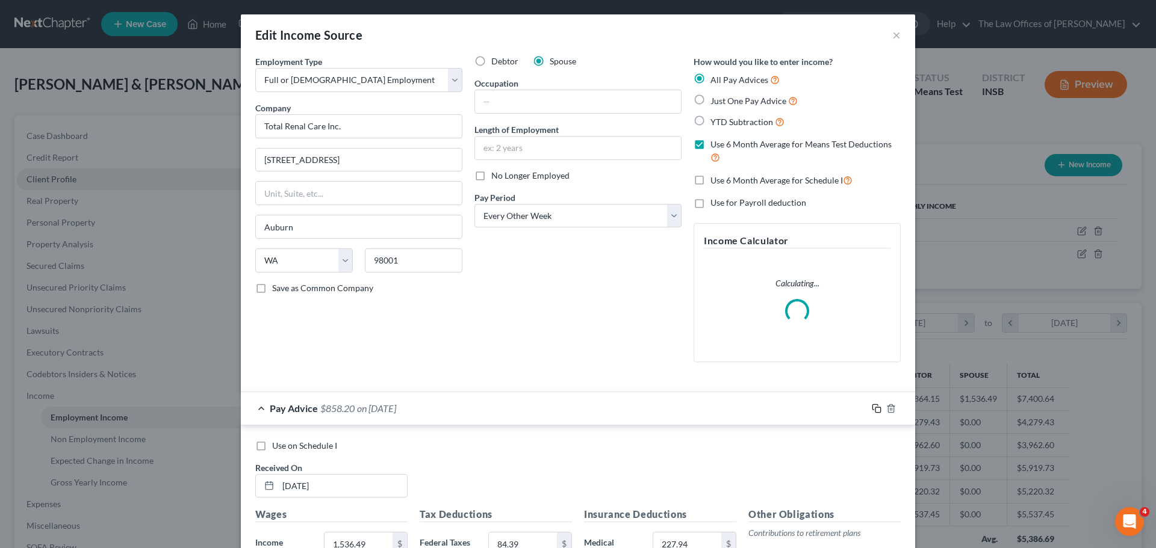
click at [872, 406] on icon "button" at bounding box center [877, 409] width 10 height 10
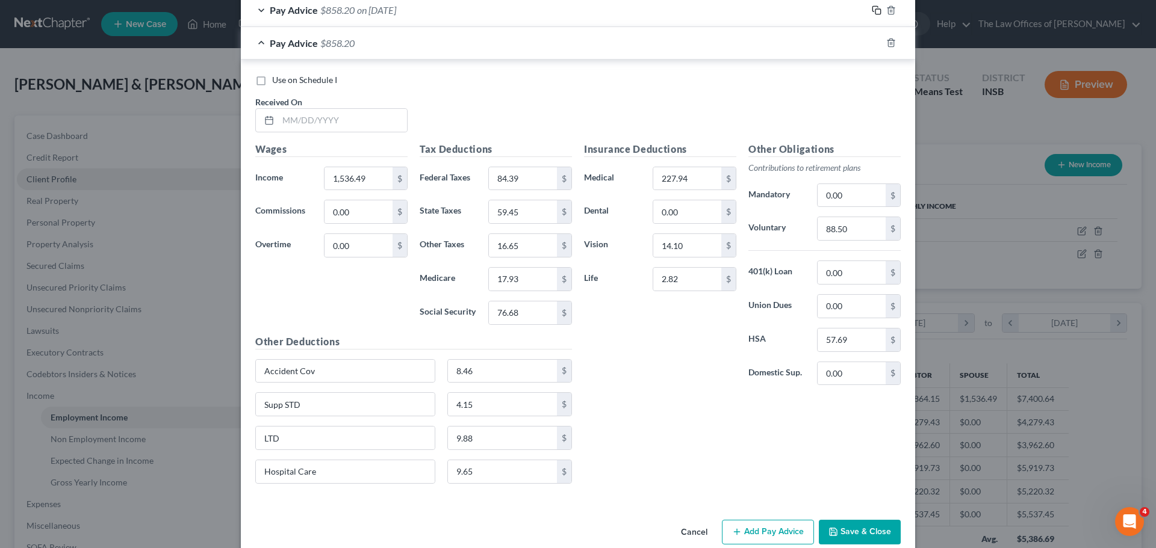
scroll to position [419, 0]
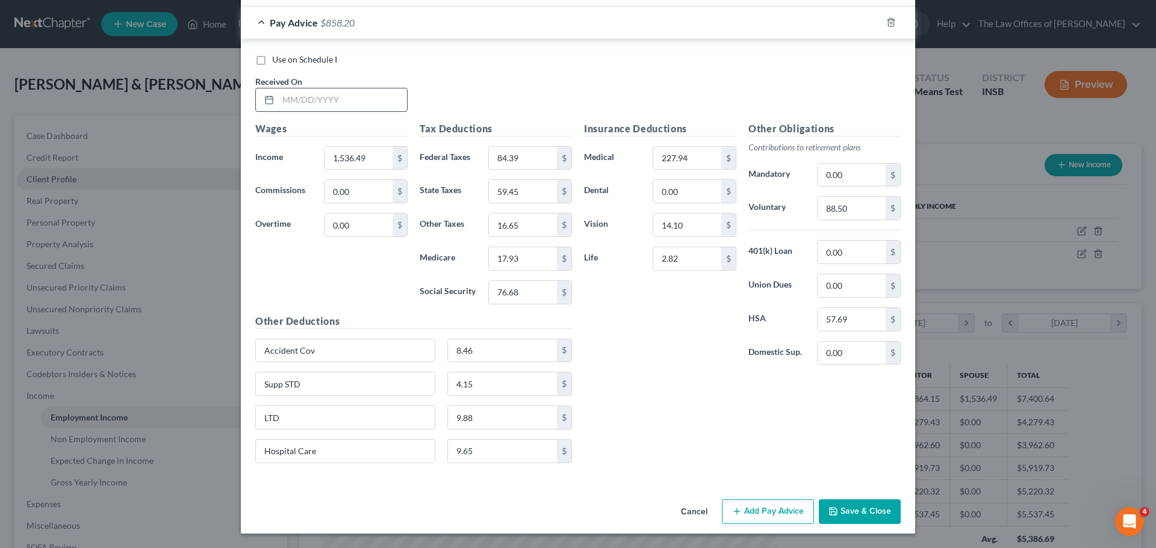
click at [281, 102] on input "text" at bounding box center [342, 99] width 129 height 23
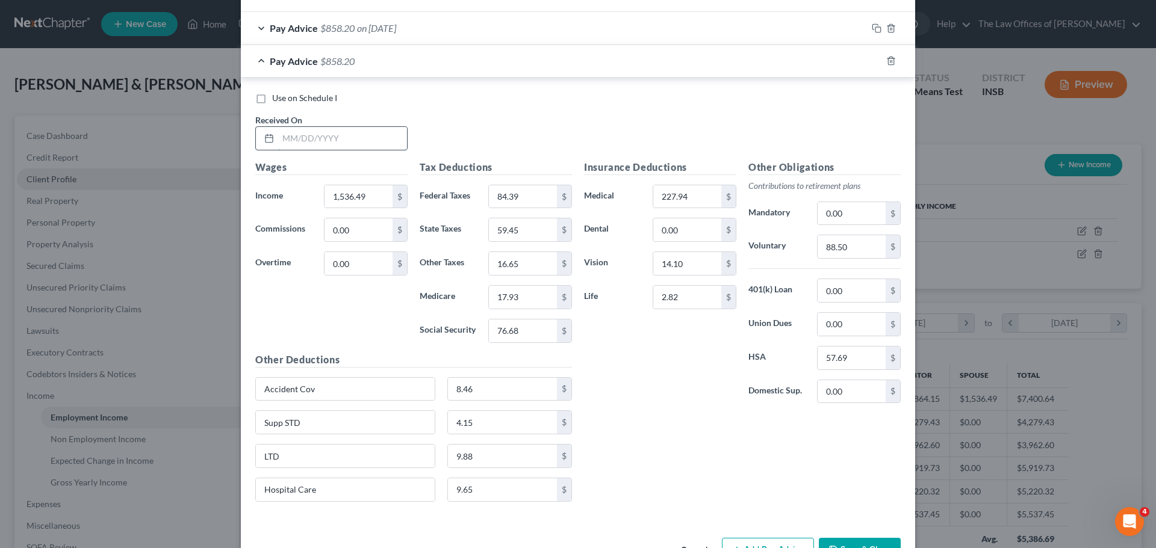
scroll to position [457, 0]
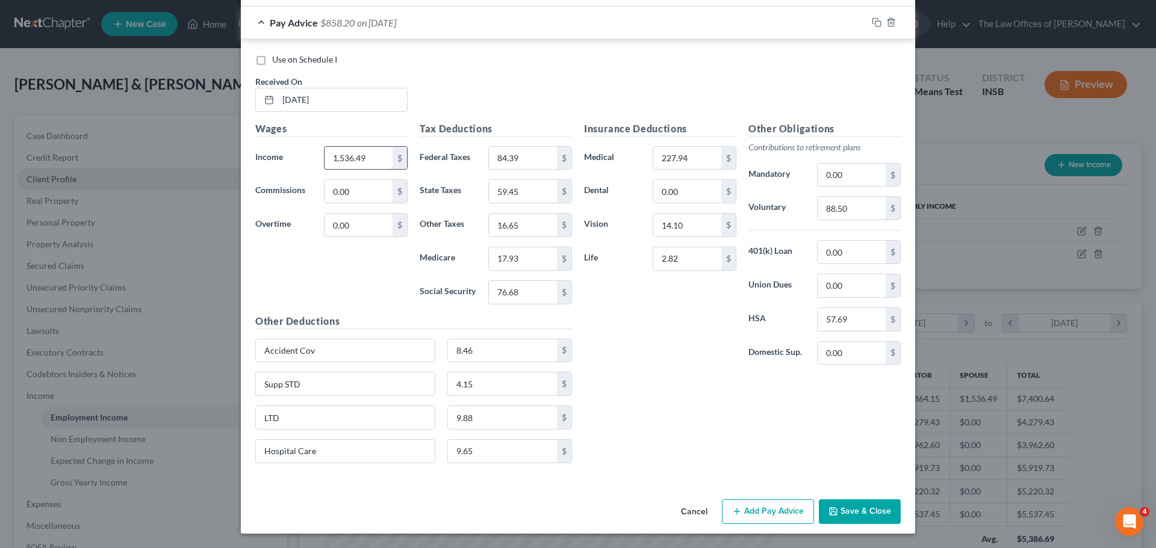
click at [365, 149] on input "1,536.49" at bounding box center [358, 158] width 68 height 23
click at [836, 209] on input "88.50" at bounding box center [851, 208] width 68 height 23
click at [875, 22] on rect "button" at bounding box center [877, 23] width 5 height 5
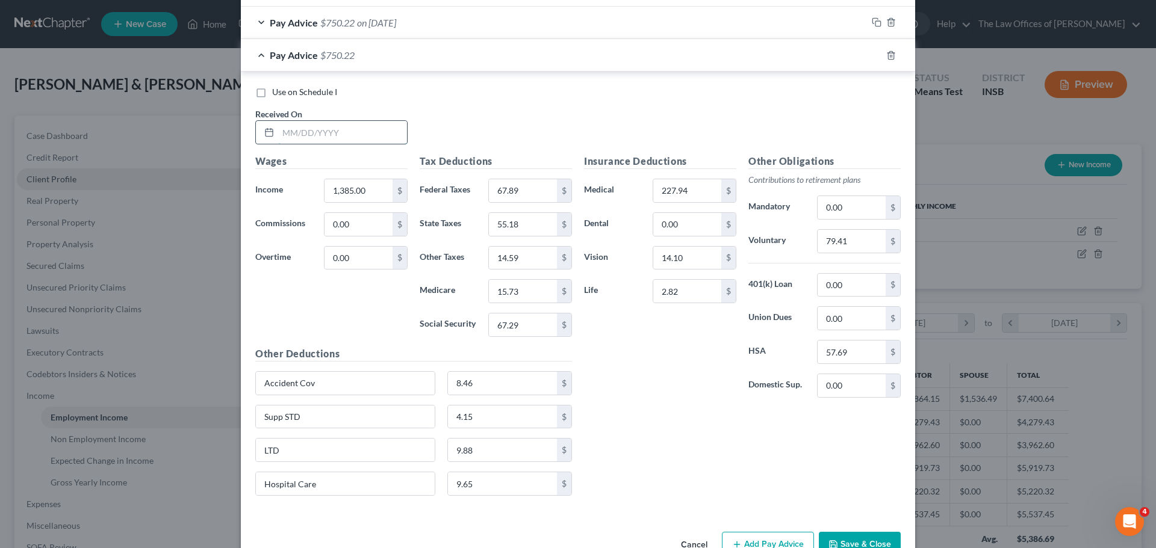
click at [287, 132] on input "text" at bounding box center [342, 132] width 129 height 23
click at [352, 190] on input "1,385.00" at bounding box center [358, 190] width 68 height 23
drag, startPoint x: 317, startPoint y: 184, endPoint x: 280, endPoint y: 181, distance: 36.8
click at [280, 181] on div "Income * 1,385.00 $" at bounding box center [331, 191] width 164 height 24
click at [835, 243] on input "79.41" at bounding box center [851, 241] width 68 height 23
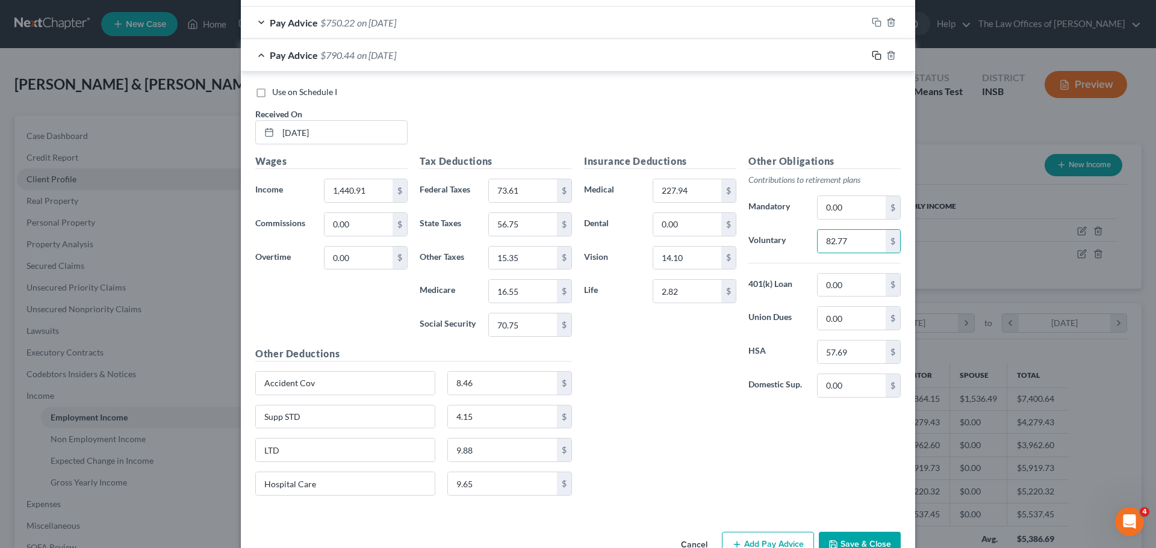
click at [872, 52] on icon "button" at bounding box center [877, 56] width 10 height 10
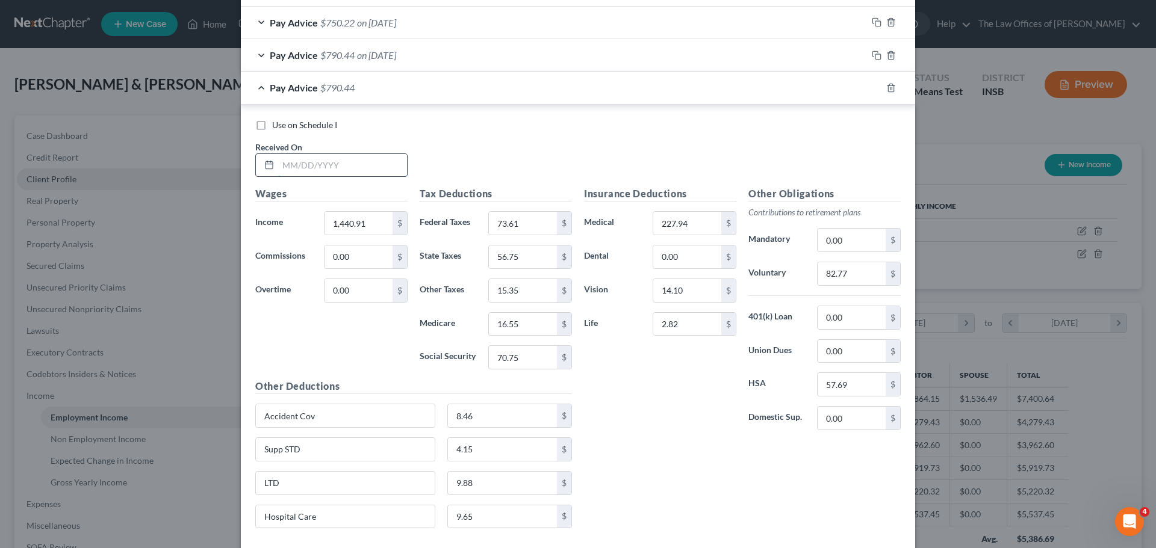
click at [284, 166] on input "text" at bounding box center [342, 165] width 129 height 23
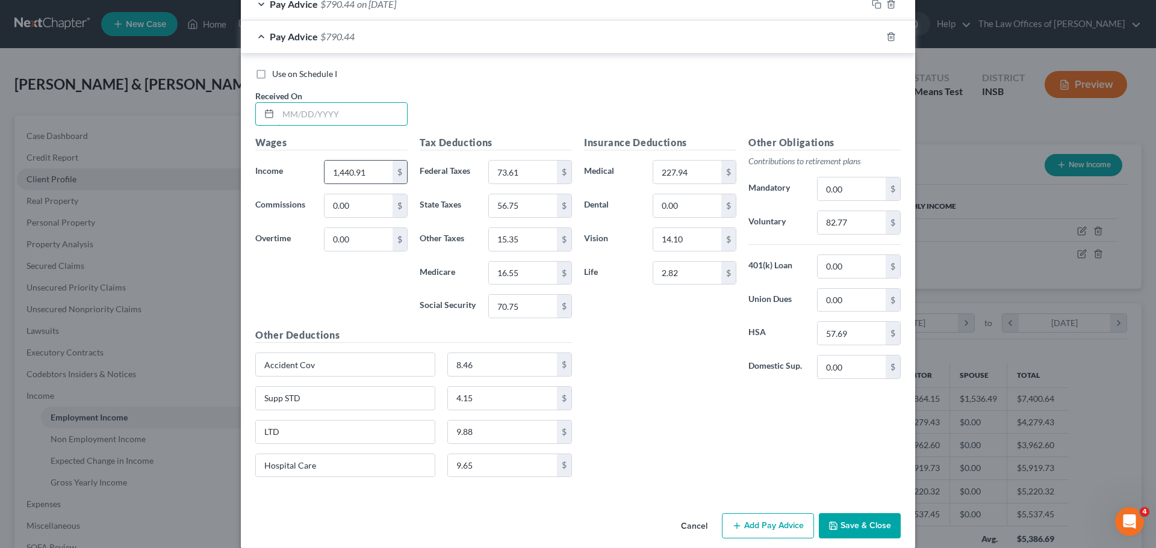
scroll to position [518, 0]
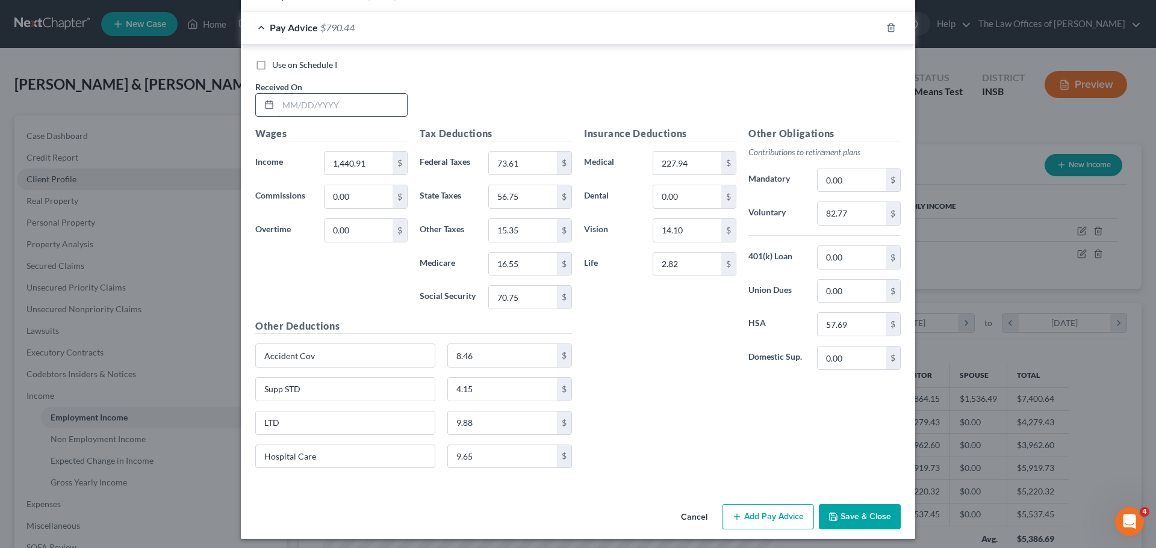
click at [279, 104] on input "text" at bounding box center [342, 105] width 129 height 23
click at [348, 163] on input "1,440.91" at bounding box center [358, 163] width 68 height 23
click at [349, 163] on input "1,440.91" at bounding box center [358, 163] width 68 height 23
click at [533, 169] on input "73.61" at bounding box center [523, 163] width 68 height 23
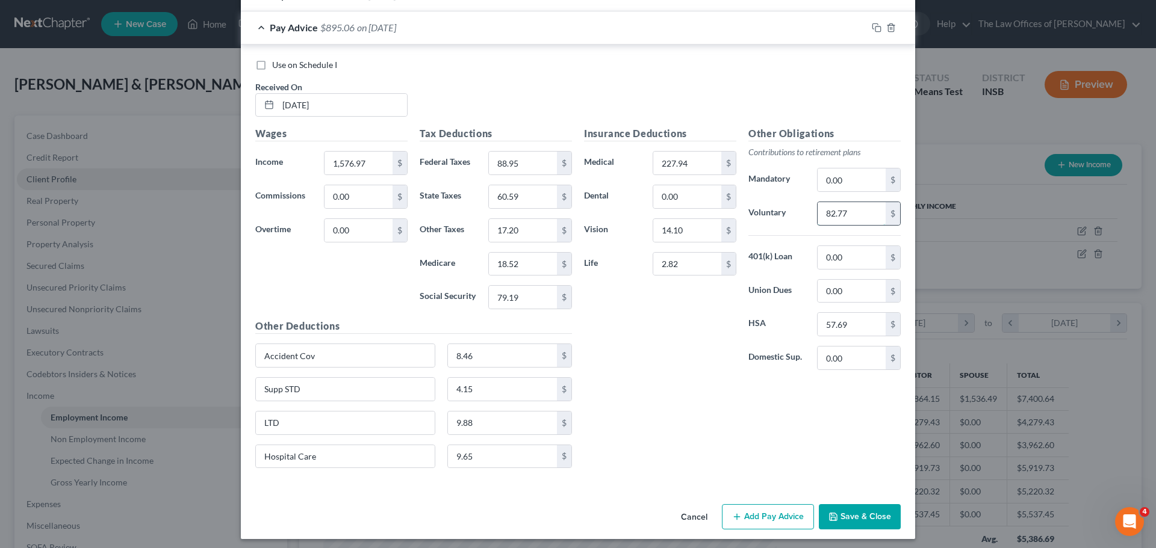
click at [866, 218] on input "82.77" at bounding box center [851, 213] width 68 height 23
click at [872, 26] on icon "button" at bounding box center [877, 28] width 10 height 10
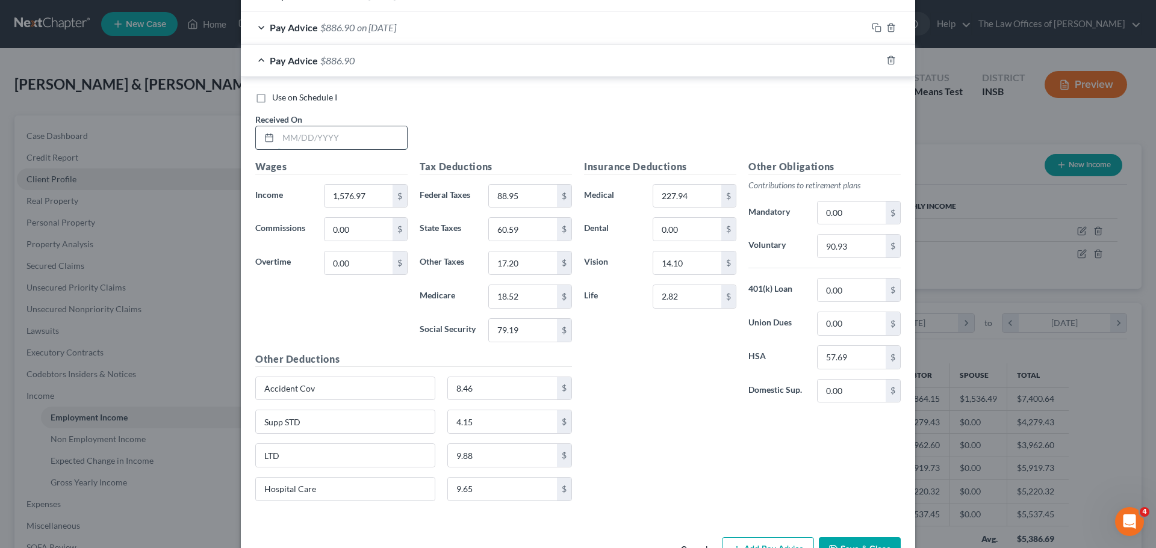
drag, startPoint x: 284, startPoint y: 138, endPoint x: 289, endPoint y: 143, distance: 6.8
click at [284, 137] on input "text" at bounding box center [342, 137] width 129 height 23
click at [371, 194] on input "1,576.97" at bounding box center [358, 196] width 68 height 23
click at [542, 185] on input "88.95" at bounding box center [523, 196] width 68 height 23
click at [833, 243] on input "90.93" at bounding box center [851, 246] width 68 height 23
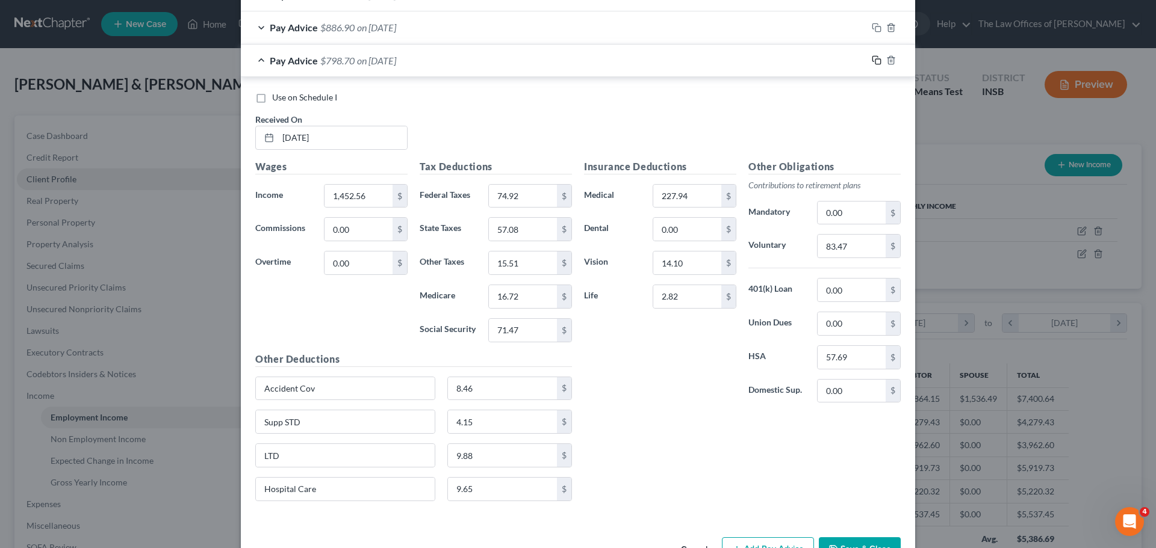
drag, startPoint x: 871, startPoint y: 58, endPoint x: 863, endPoint y: 58, distance: 7.8
click at [872, 58] on icon "button" at bounding box center [877, 60] width 10 height 10
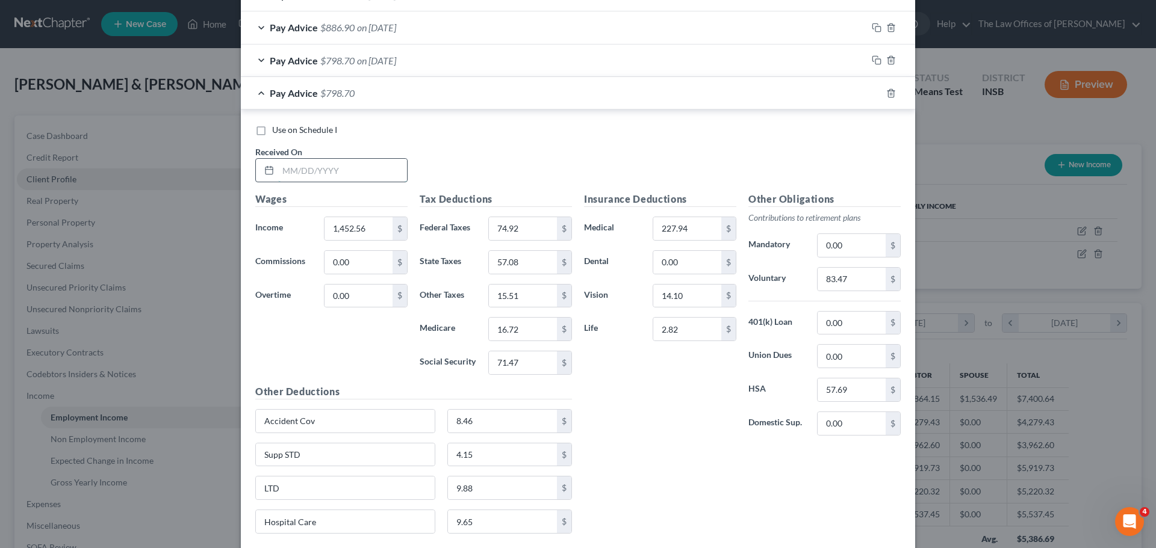
click at [287, 163] on input "text" at bounding box center [342, 170] width 129 height 23
click at [365, 226] on input "1,452.56" at bounding box center [358, 228] width 68 height 23
click at [374, 230] on input "1,452.56" at bounding box center [358, 228] width 68 height 23
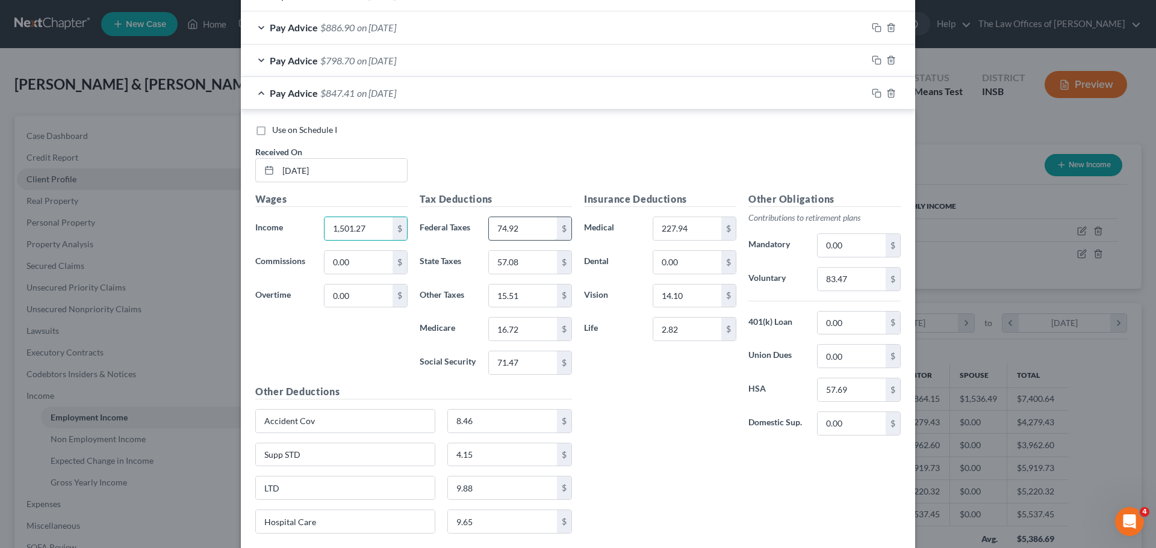
click at [544, 234] on input "74.92" at bounding box center [523, 228] width 68 height 23
click at [854, 276] on input "83.47" at bounding box center [851, 279] width 68 height 23
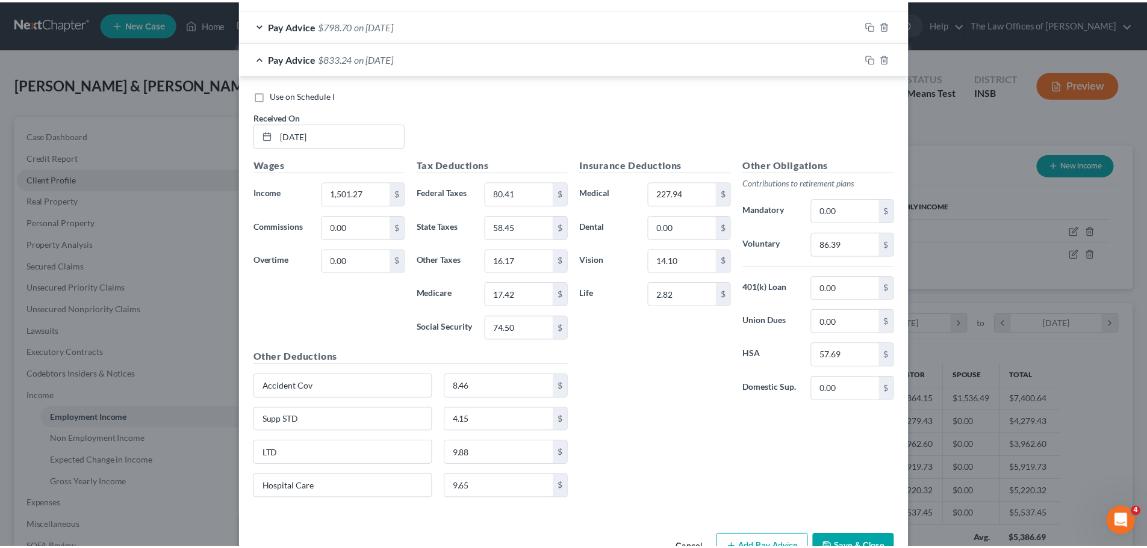
scroll to position [589, 0]
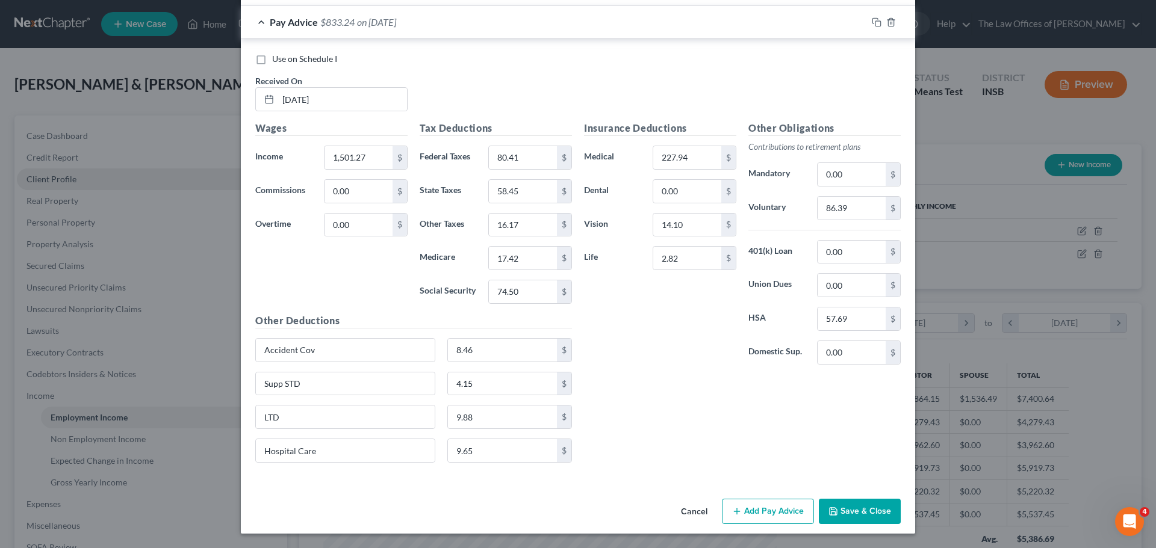
click at [861, 510] on button "Save & Close" at bounding box center [860, 511] width 82 height 25
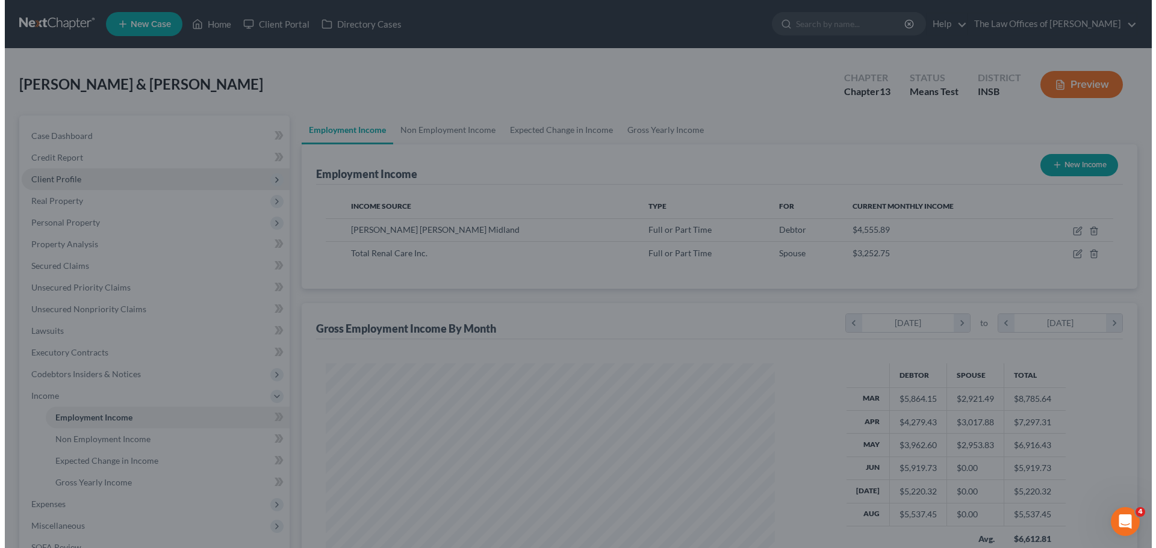
scroll to position [601694, 601446]
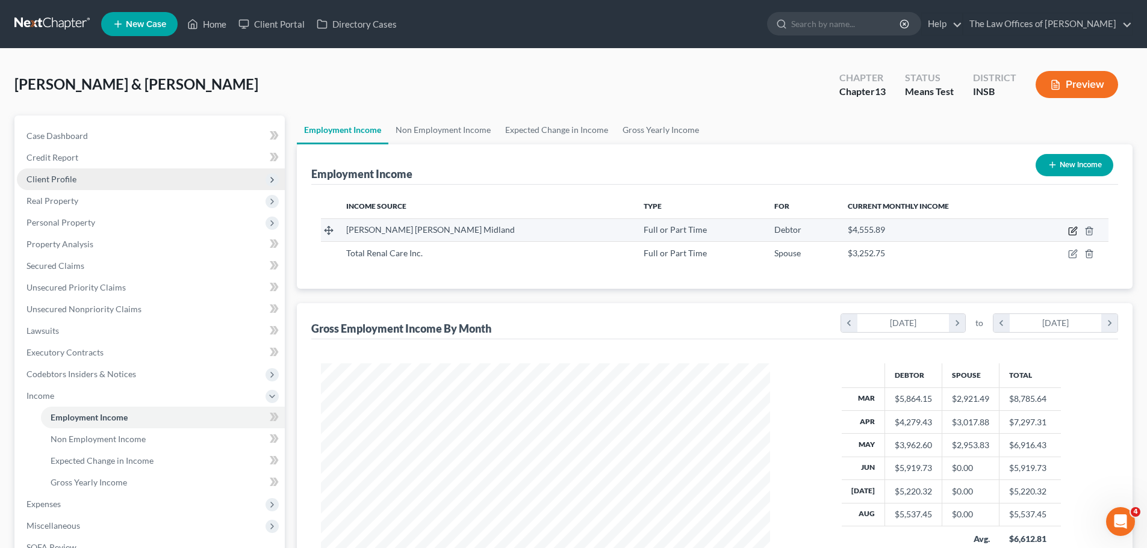
click at [1073, 231] on icon "button" at bounding box center [1073, 229] width 5 height 5
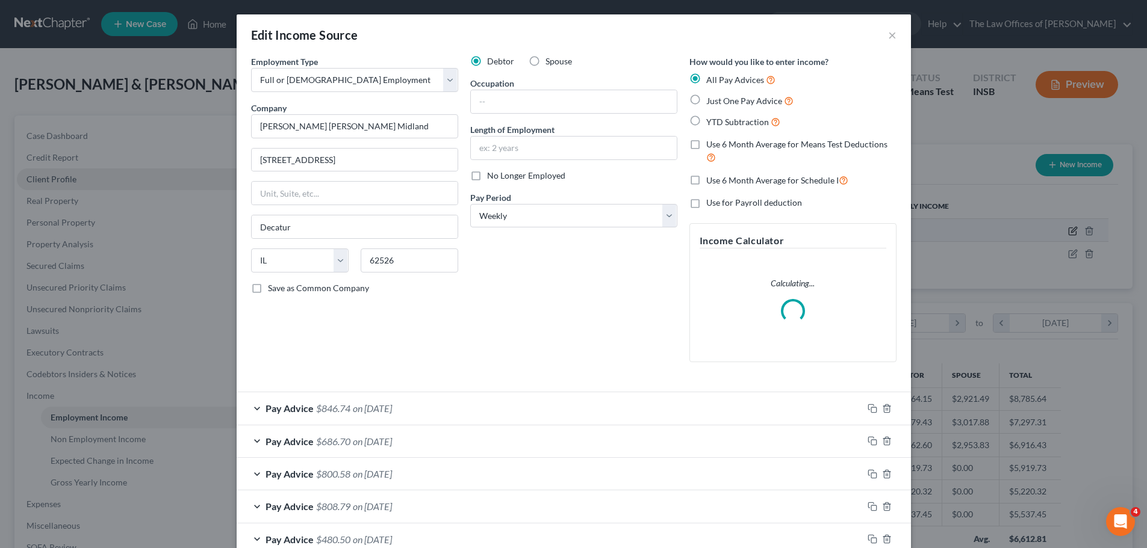
scroll to position [226, 477]
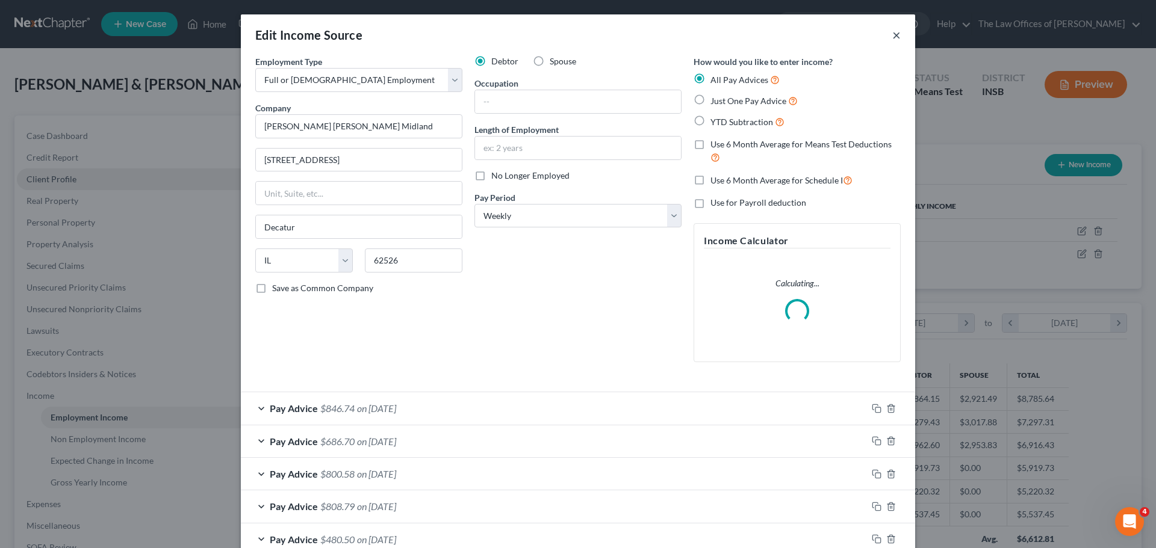
click at [892, 31] on button "×" at bounding box center [896, 35] width 8 height 14
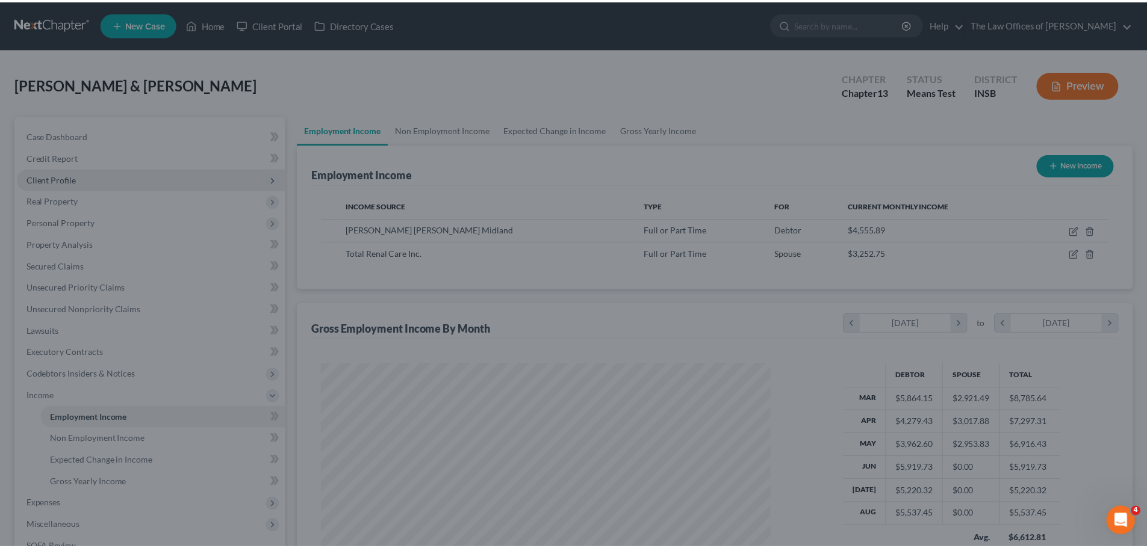
scroll to position [225, 473]
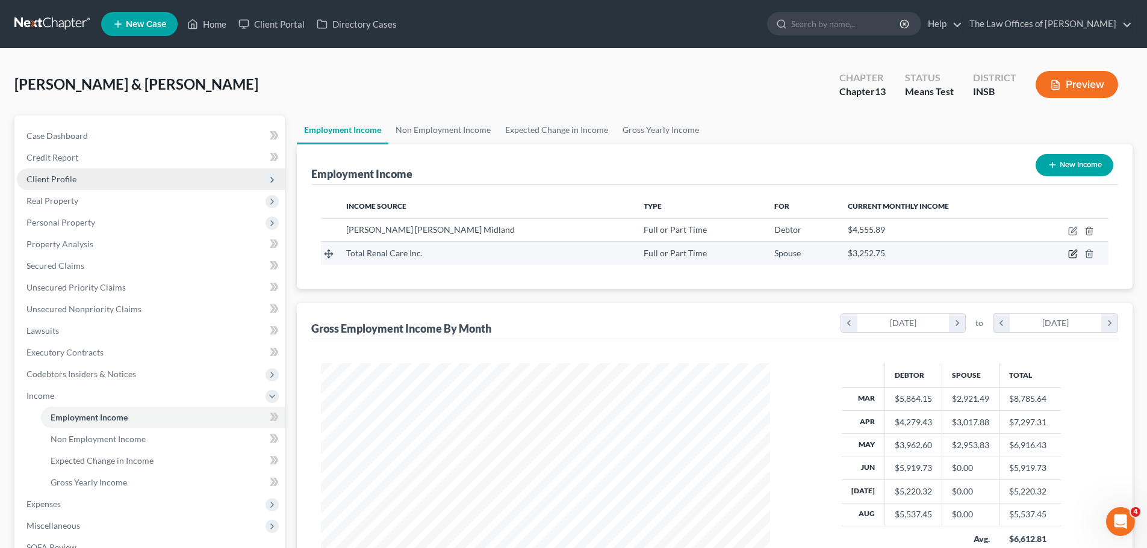
click at [1073, 253] on icon "button" at bounding box center [1073, 252] width 5 height 5
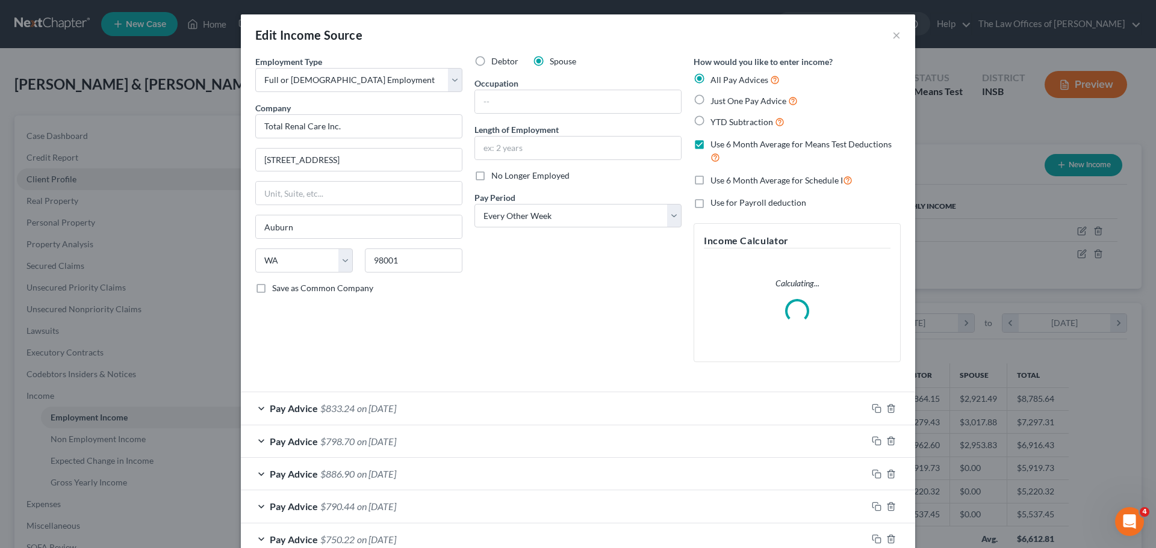
scroll to position [226, 477]
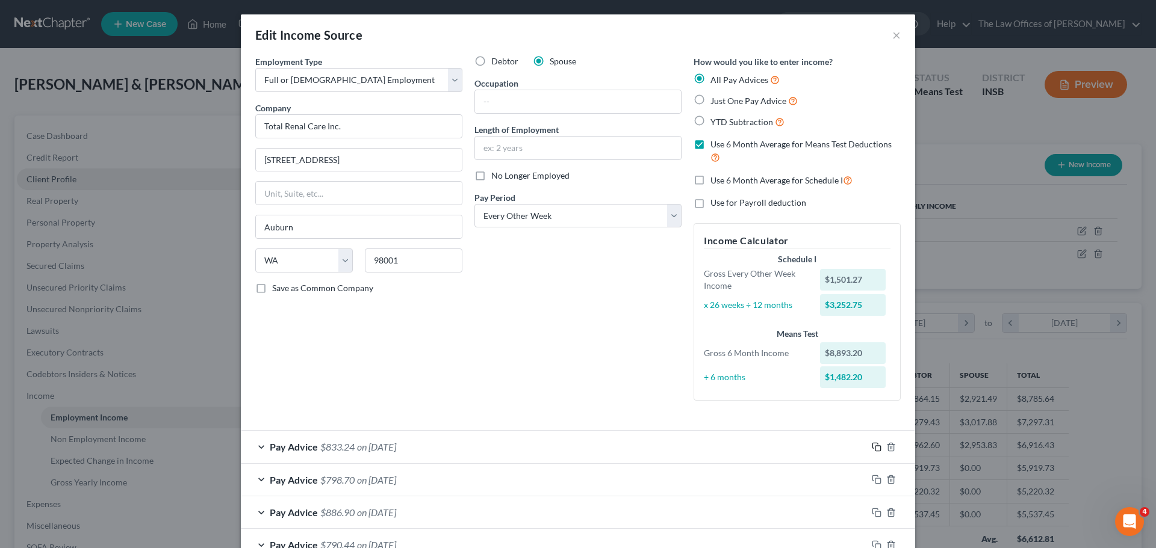
drag, startPoint x: 869, startPoint y: 450, endPoint x: 852, endPoint y: 447, distance: 17.2
click at [872, 450] on icon "button" at bounding box center [877, 447] width 10 height 10
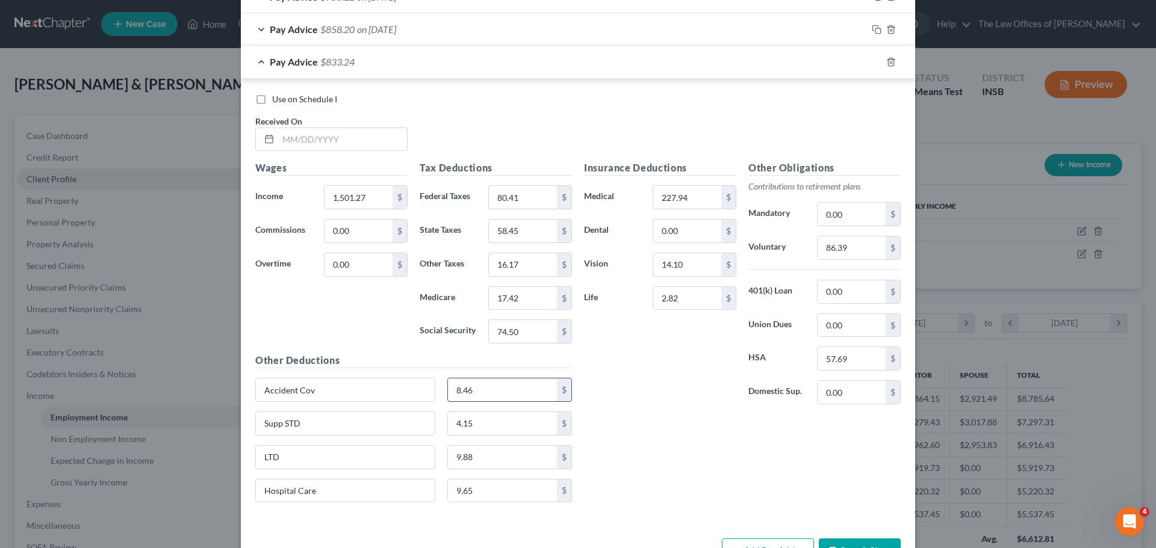
scroll to position [621, 0]
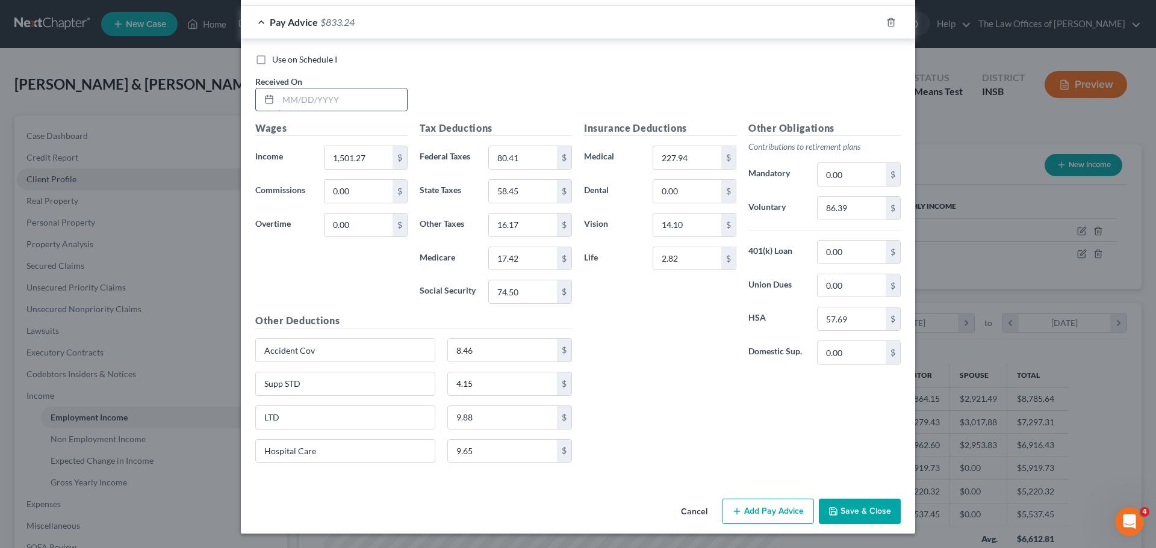
click at [288, 99] on input "text" at bounding box center [342, 99] width 129 height 23
click at [347, 158] on input "1,501.27" at bounding box center [358, 157] width 68 height 23
click at [843, 206] on input "86.39" at bounding box center [851, 208] width 68 height 23
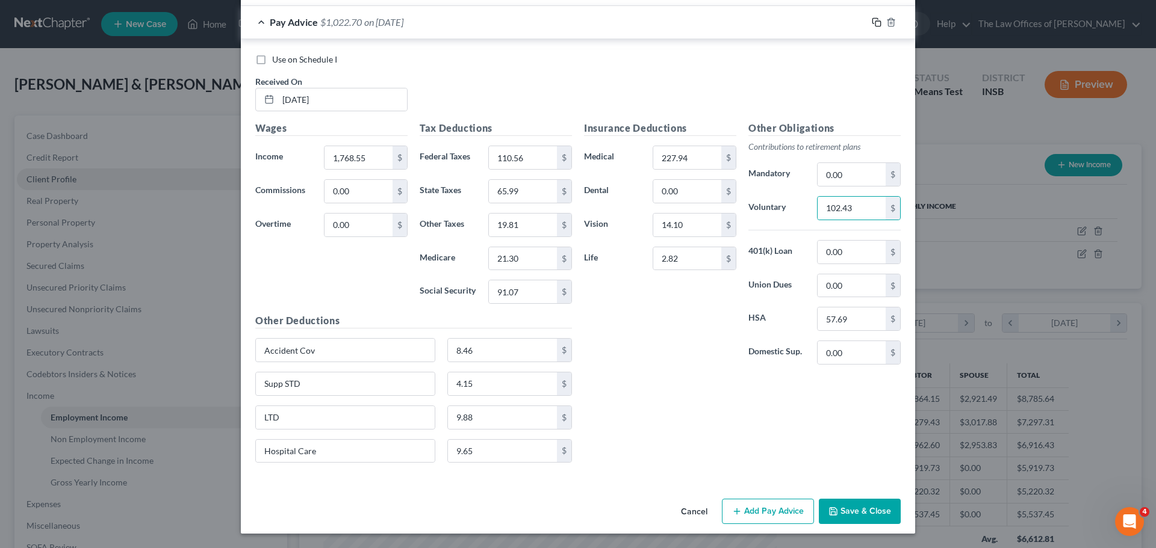
click at [873, 19] on icon "button" at bounding box center [874, 20] width 5 height 5
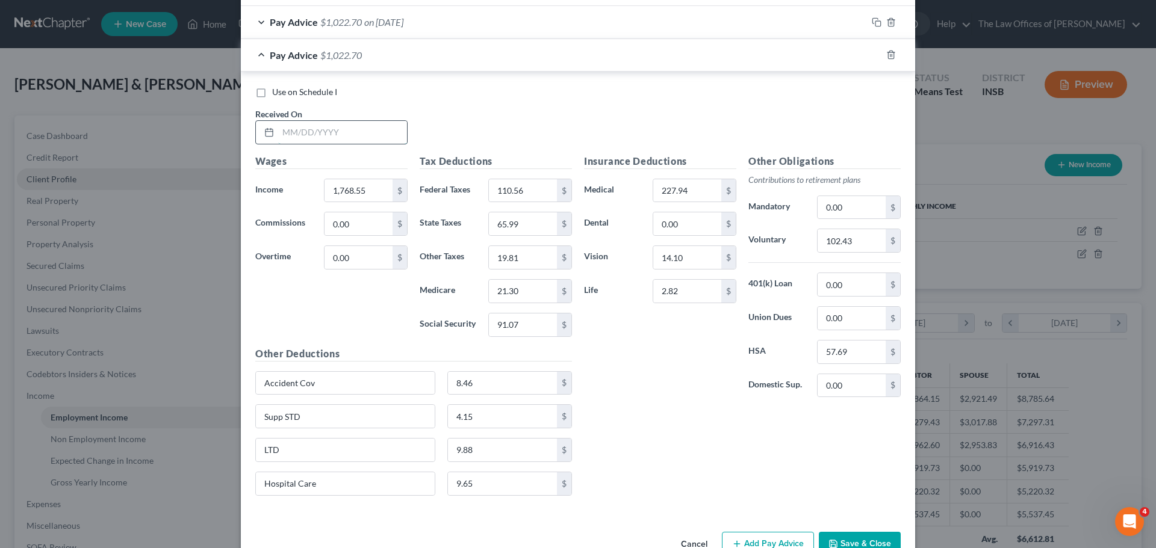
click at [284, 134] on input "text" at bounding box center [342, 132] width 129 height 23
click at [365, 192] on input "1,768.55" at bounding box center [358, 190] width 68 height 23
drag, startPoint x: 365, startPoint y: 192, endPoint x: 223, endPoint y: 212, distance: 144.0
click at [223, 211] on div "Edit Income Source × Employment Type * Select Full or Part Time Employment Self…" at bounding box center [578, 274] width 1156 height 548
click at [834, 239] on input "102.43" at bounding box center [851, 240] width 68 height 23
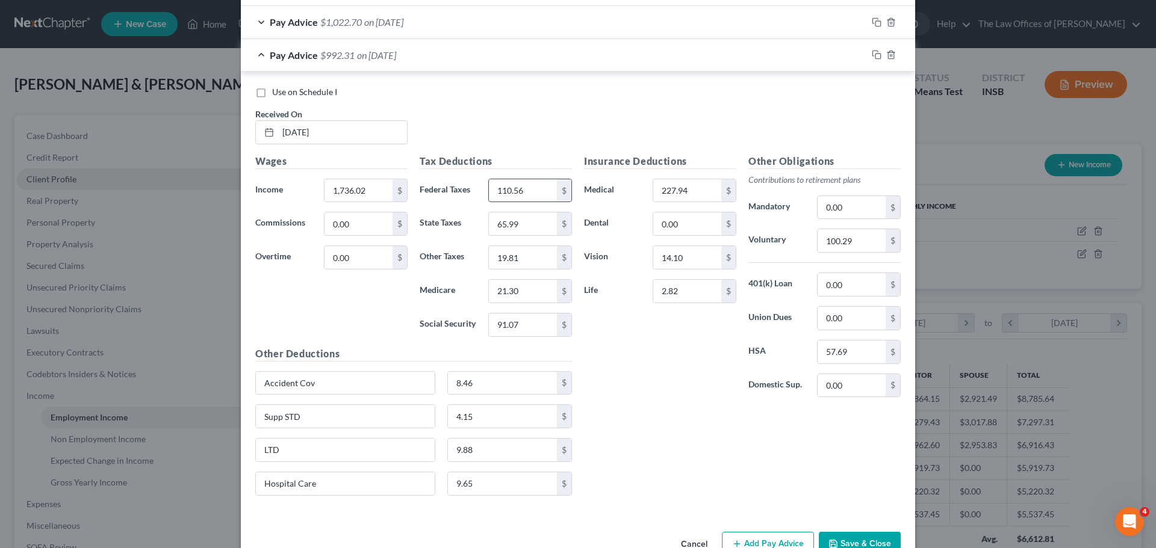
click at [494, 193] on input "110.56" at bounding box center [523, 190] width 68 height 23
click at [868, 242] on input "100.29" at bounding box center [851, 240] width 68 height 23
click at [493, 379] on input "8.46" at bounding box center [503, 383] width 110 height 23
click at [492, 418] on input "9.65" at bounding box center [503, 416] width 110 height 23
click at [412, 379] on input "Accident Cov" at bounding box center [345, 383] width 179 height 23
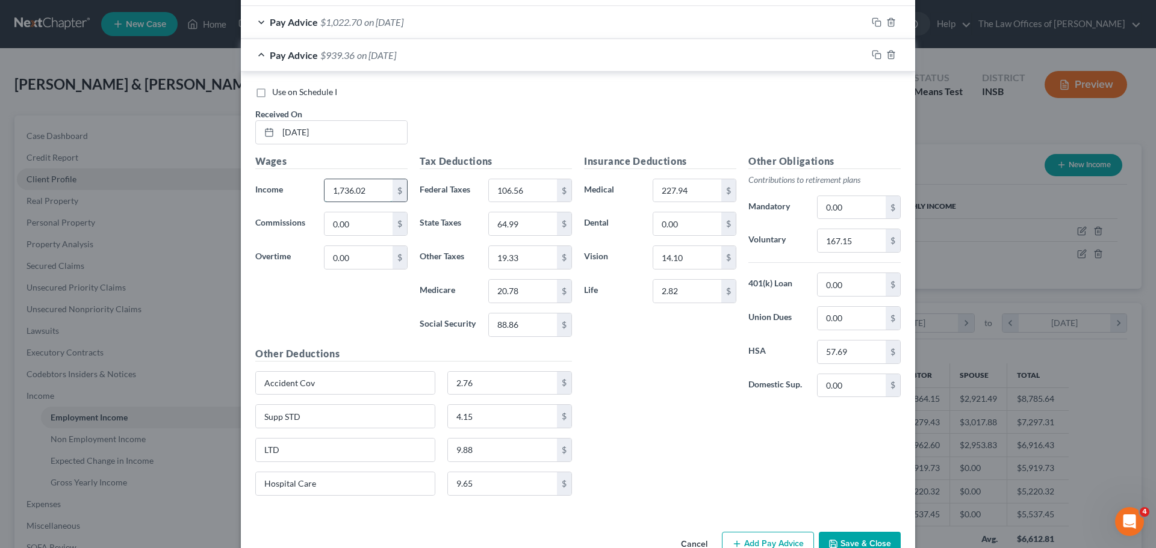
click at [352, 193] on input "1,736.02" at bounding box center [358, 190] width 68 height 23
click at [349, 190] on input "1,736.02" at bounding box center [358, 190] width 68 height 23
click at [875, 57] on rect "button" at bounding box center [877, 56] width 5 height 5
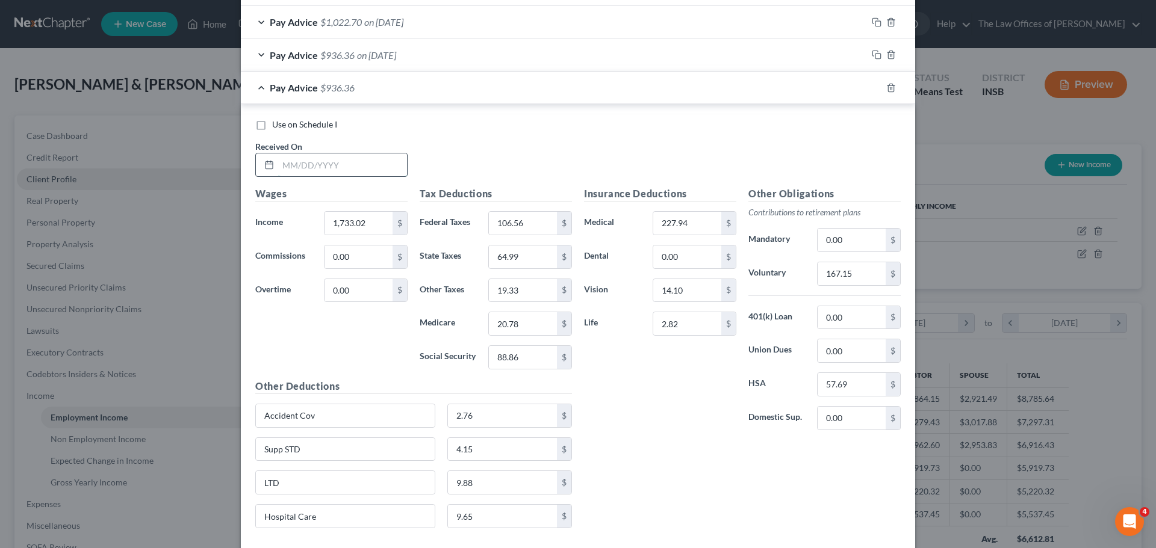
click at [287, 166] on input "text" at bounding box center [342, 164] width 129 height 23
click at [362, 226] on input "1,733.02" at bounding box center [358, 223] width 68 height 23
click at [338, 232] on input "1,733.02" at bounding box center [358, 223] width 68 height 23
click at [353, 224] on input "1,733.02" at bounding box center [358, 223] width 68 height 23
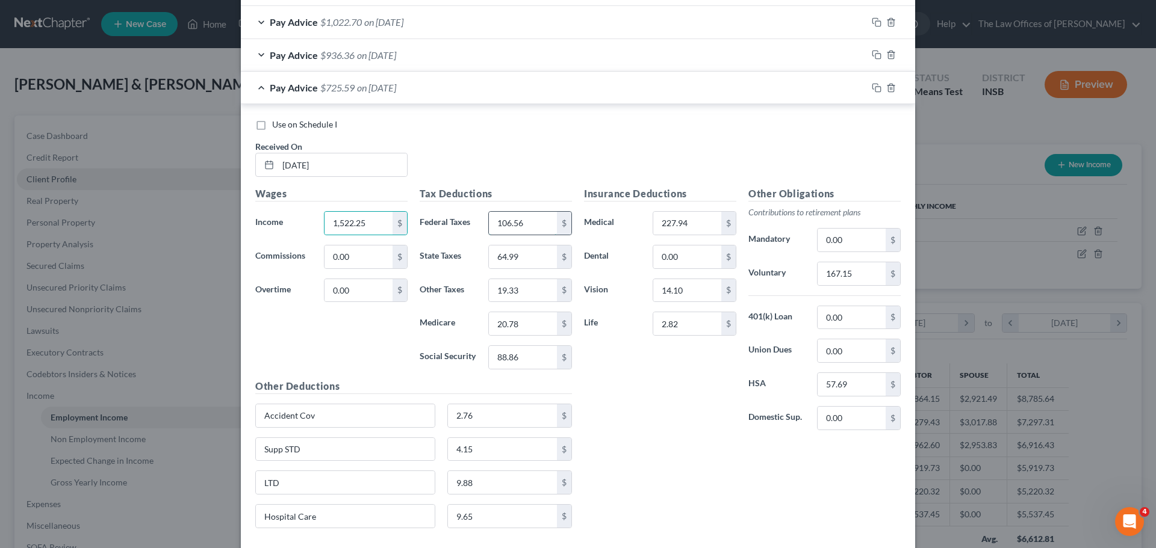
click at [509, 217] on input "106.56" at bounding box center [523, 223] width 68 height 23
click at [849, 271] on input "167.15" at bounding box center [851, 273] width 68 height 23
click at [858, 273] on input "167.15" at bounding box center [851, 273] width 68 height 23
drag, startPoint x: 858, startPoint y: 273, endPoint x: 768, endPoint y: 269, distance: 90.4
click at [770, 271] on div "Voluntary 167.15 $" at bounding box center [824, 274] width 164 height 24
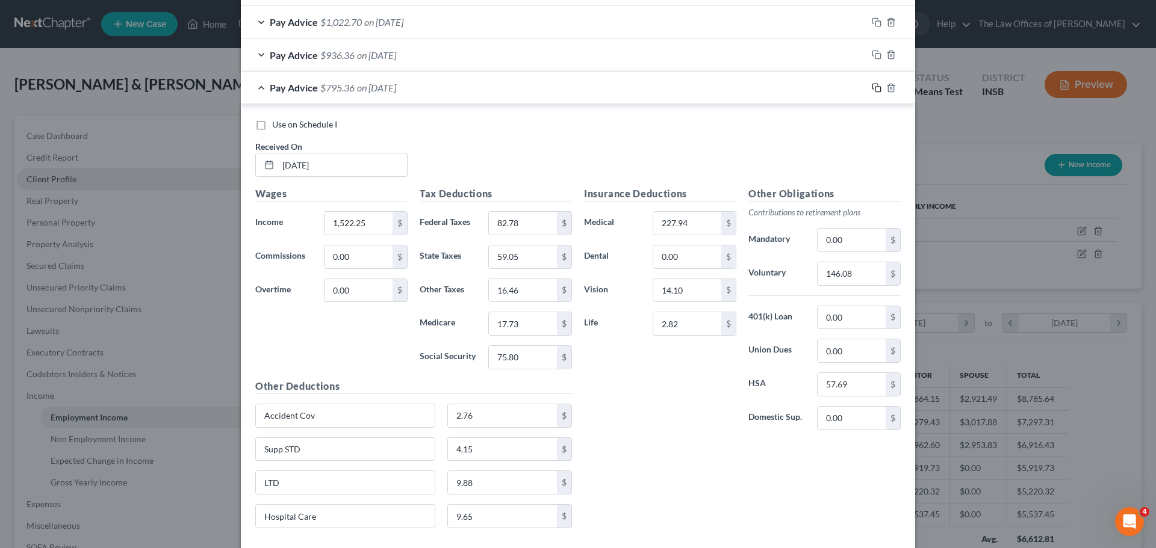
drag, startPoint x: 872, startPoint y: 88, endPoint x: 844, endPoint y: 88, distance: 27.1
click at [872, 88] on icon "button" at bounding box center [877, 88] width 10 height 10
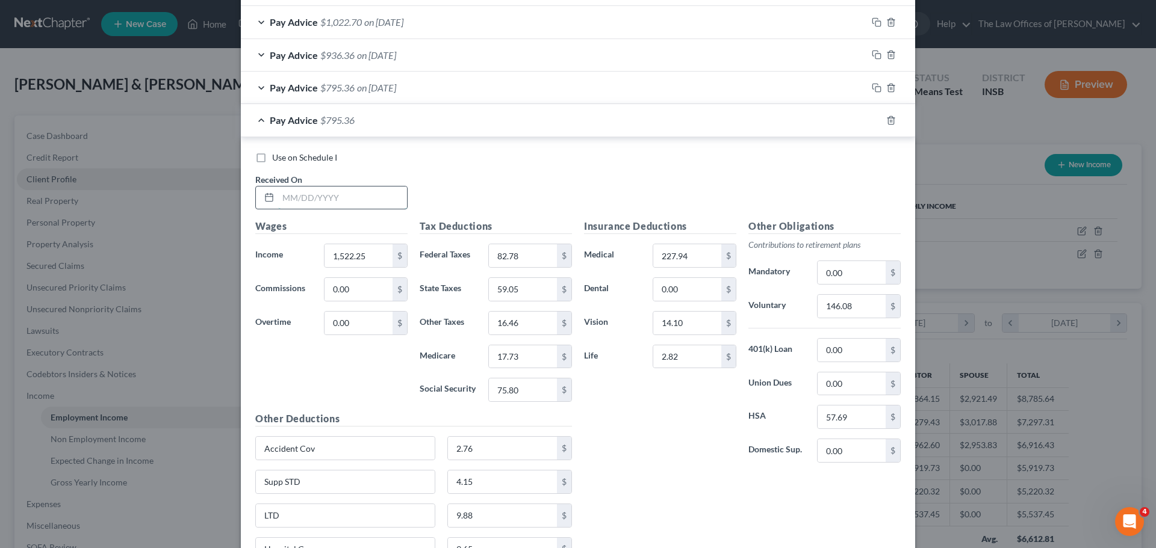
click at [293, 195] on input "text" at bounding box center [342, 198] width 129 height 23
click at [367, 254] on input "1,522.25" at bounding box center [358, 255] width 68 height 23
click at [847, 309] on input "146.08" at bounding box center [851, 306] width 68 height 23
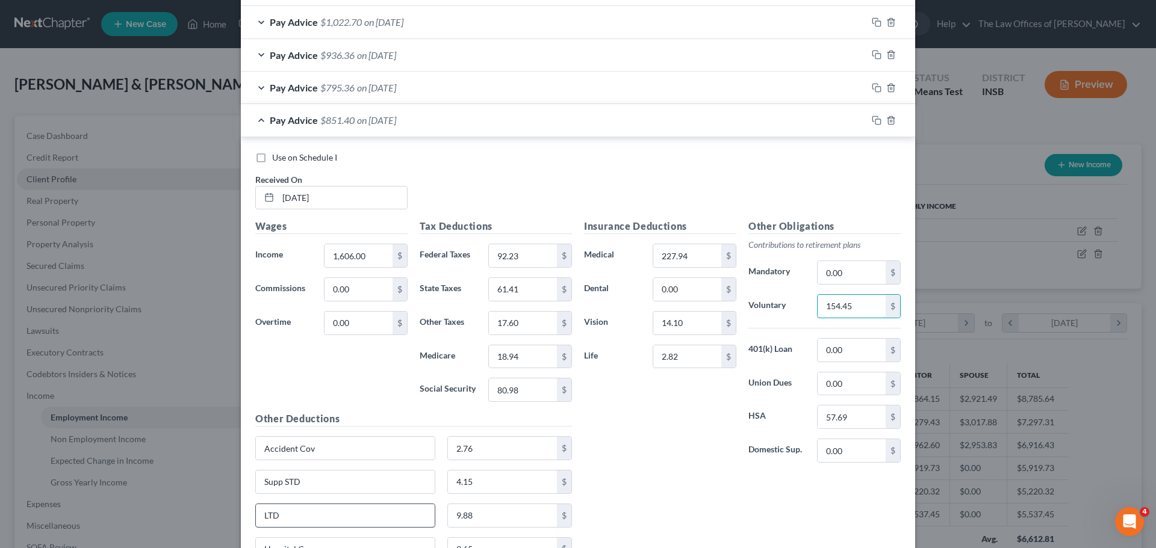
scroll to position [719, 0]
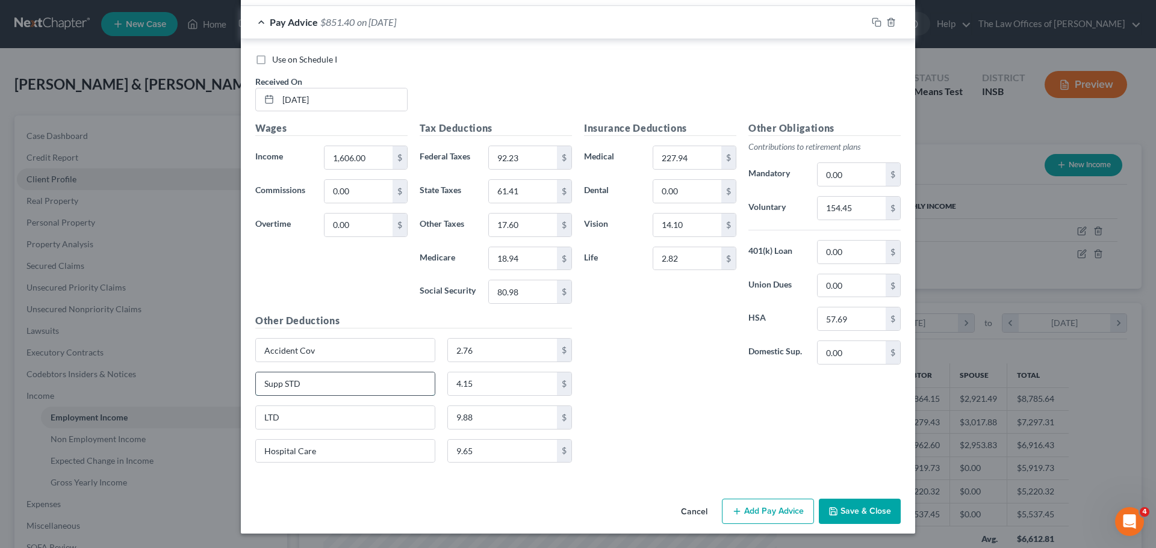
click at [367, 383] on input "Supp STD" at bounding box center [345, 384] width 179 height 23
drag, startPoint x: 308, startPoint y: 422, endPoint x: 236, endPoint y: 420, distance: 71.7
click at [241, 420] on div "Use on Schedule I Received On * 07/11/2025 Wages Income * 1,606.00 $ Commission…" at bounding box center [578, 261] width 674 height 444
click at [517, 374] on input "4.15" at bounding box center [503, 384] width 110 height 23
click at [522, 379] on input "4.15" at bounding box center [503, 384] width 110 height 23
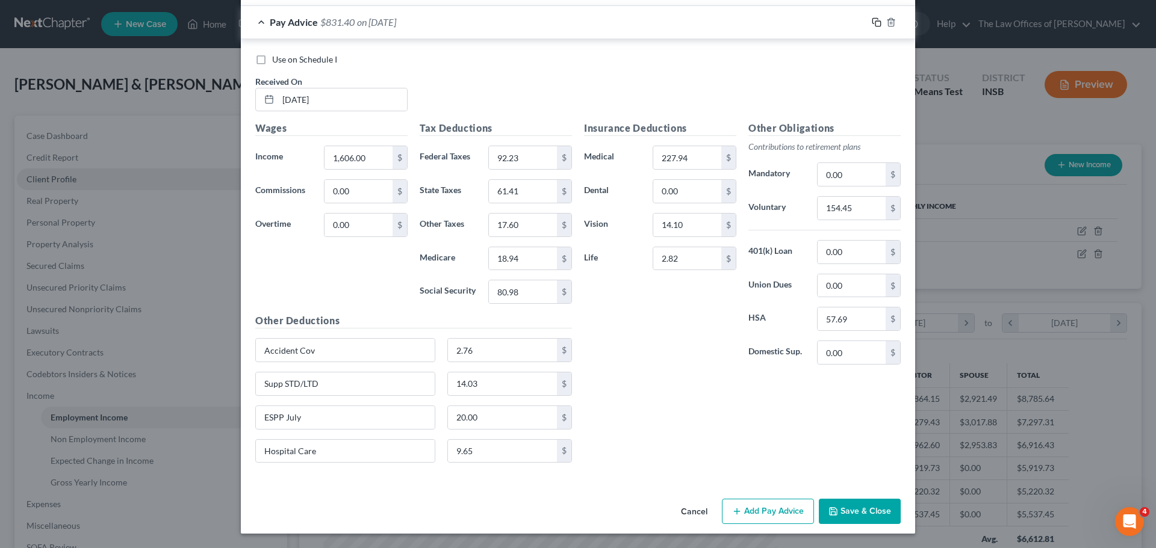
click at [872, 20] on icon "button" at bounding box center [877, 22] width 10 height 10
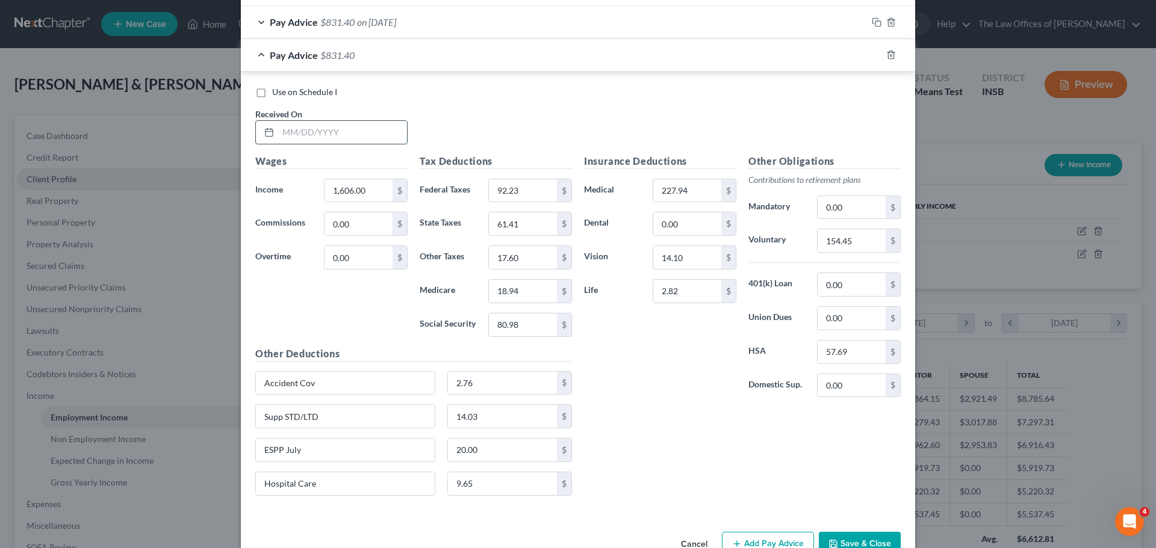
click at [293, 131] on input "text" at bounding box center [342, 132] width 129 height 23
click at [367, 191] on input "1,606.00" at bounding box center [358, 190] width 68 height 23
drag, startPoint x: 368, startPoint y: 191, endPoint x: 291, endPoint y: 192, distance: 77.0
click at [291, 192] on div "Income * 1,606.00 $" at bounding box center [331, 191] width 164 height 24
click at [535, 188] on input "92.23" at bounding box center [523, 190] width 68 height 23
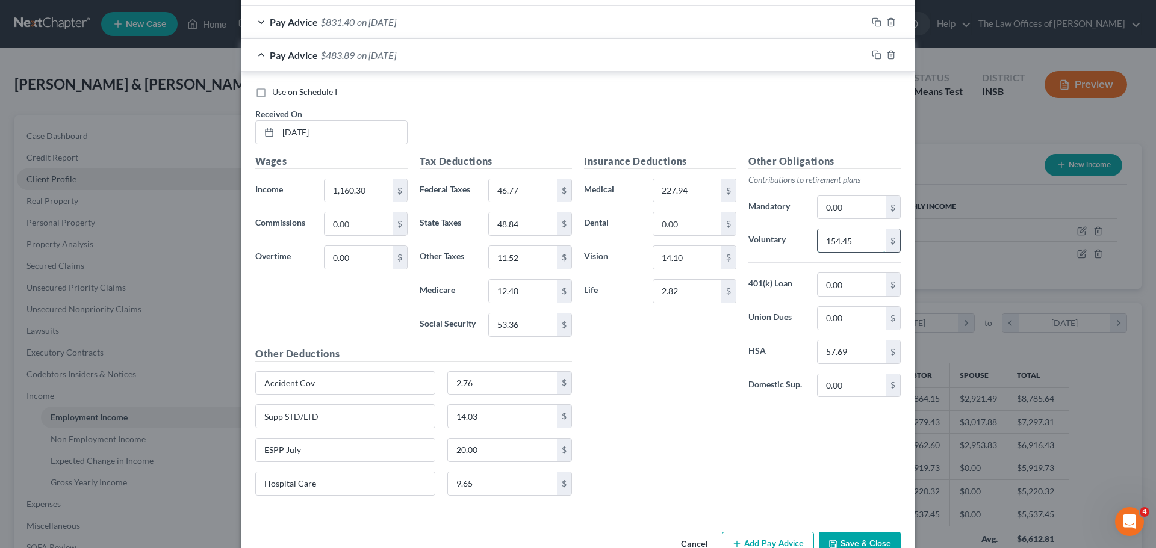
click at [861, 240] on input "154.45" at bounding box center [851, 240] width 68 height 23
click at [872, 56] on icon "button" at bounding box center [877, 55] width 10 height 10
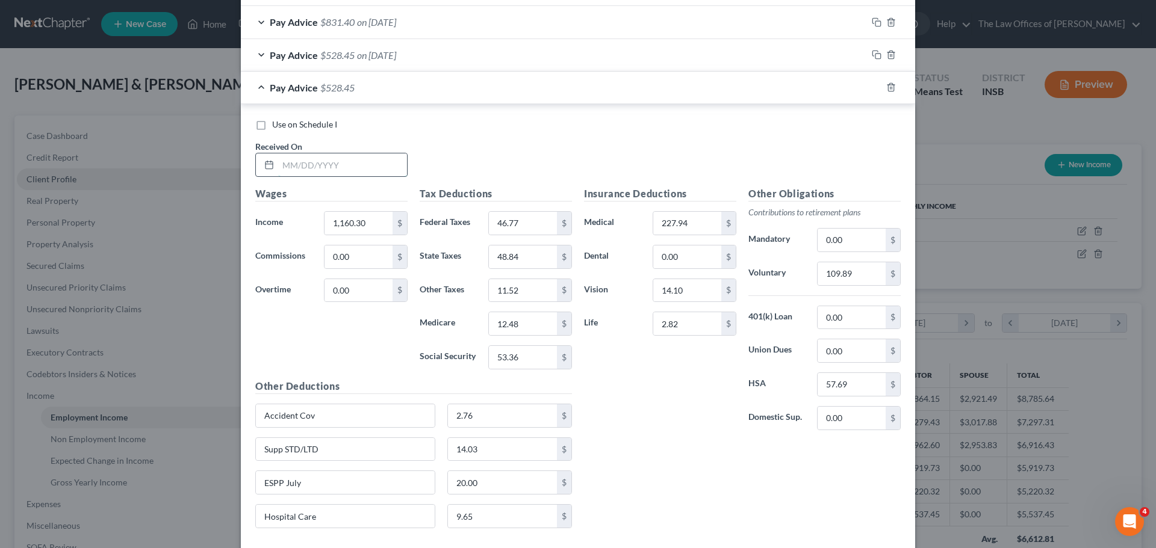
drag, startPoint x: 288, startPoint y: 159, endPoint x: 288, endPoint y: 166, distance: 7.2
click at [288, 161] on input "text" at bounding box center [342, 164] width 129 height 23
click at [364, 223] on input "1,160.30" at bounding box center [358, 223] width 68 height 23
drag, startPoint x: 374, startPoint y: 225, endPoint x: 310, endPoint y: 224, distance: 64.4
click at [312, 225] on div "Income * 1,160.30 $" at bounding box center [331, 223] width 164 height 24
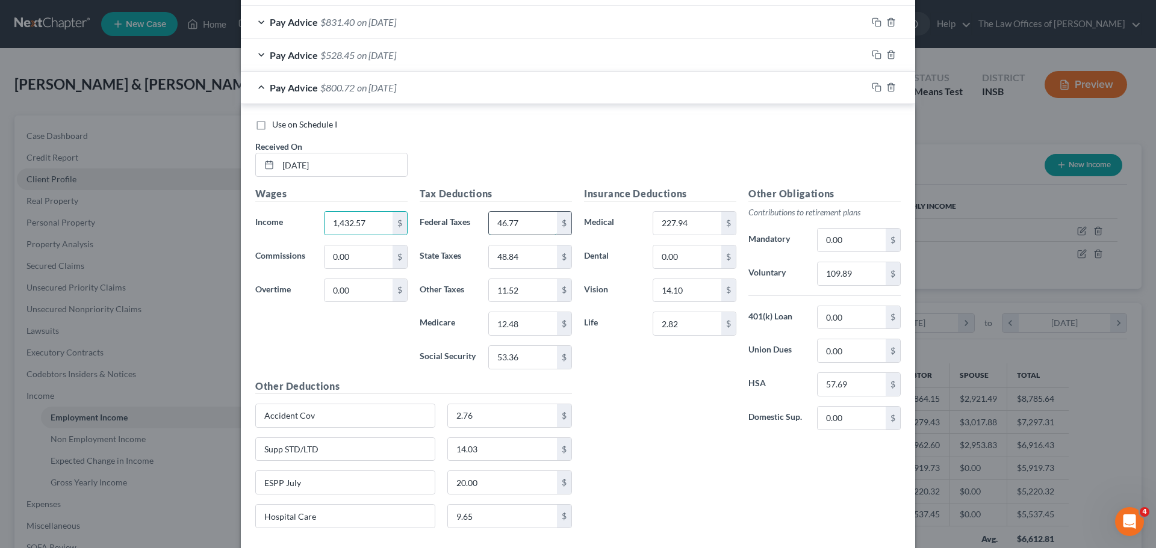
click at [519, 222] on input "46.77" at bounding box center [523, 223] width 68 height 23
click at [872, 276] on input "109.89" at bounding box center [851, 273] width 68 height 23
click at [870, 274] on input "109.89" at bounding box center [851, 273] width 68 height 23
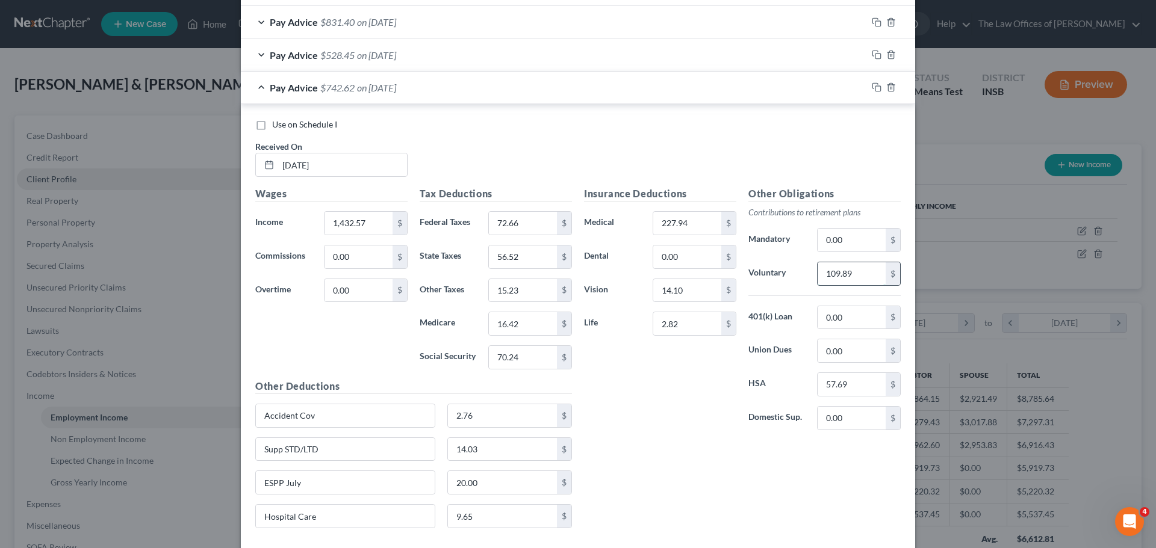
click at [839, 276] on input "109.89" at bounding box center [851, 273] width 68 height 23
drag, startPoint x: 831, startPoint y: 274, endPoint x: 744, endPoint y: 270, distance: 87.4
click at [743, 273] on div "Voluntary 109.89 $" at bounding box center [824, 274] width 164 height 24
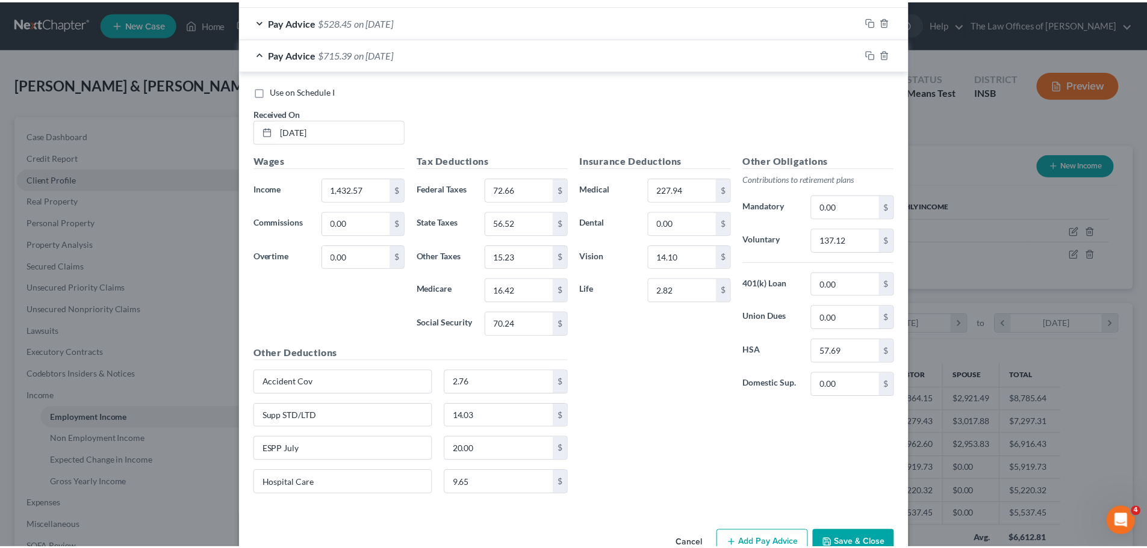
scroll to position [785, 0]
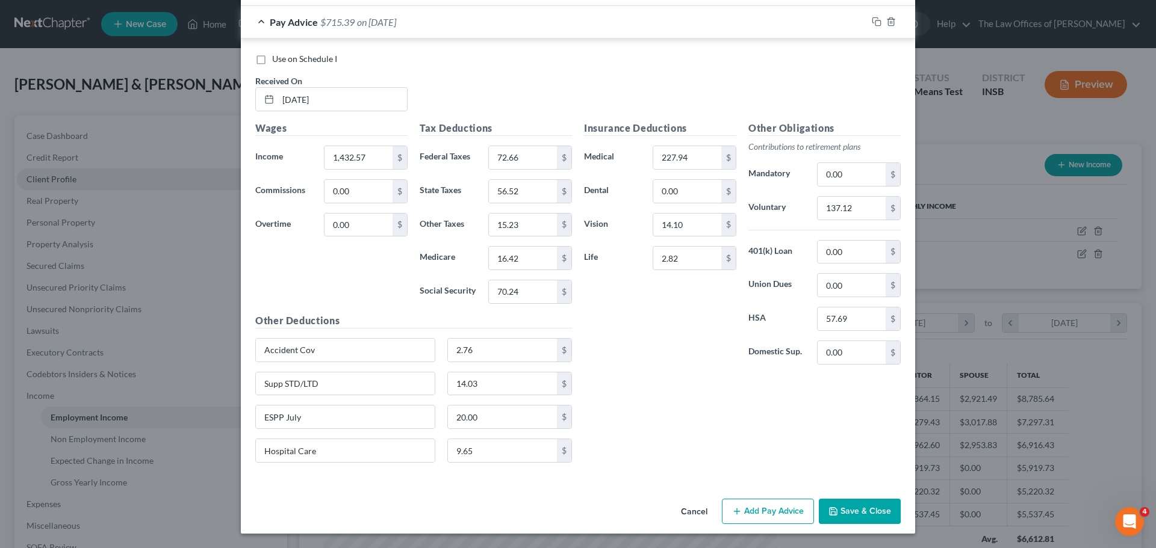
click at [855, 512] on button "Save & Close" at bounding box center [860, 511] width 82 height 25
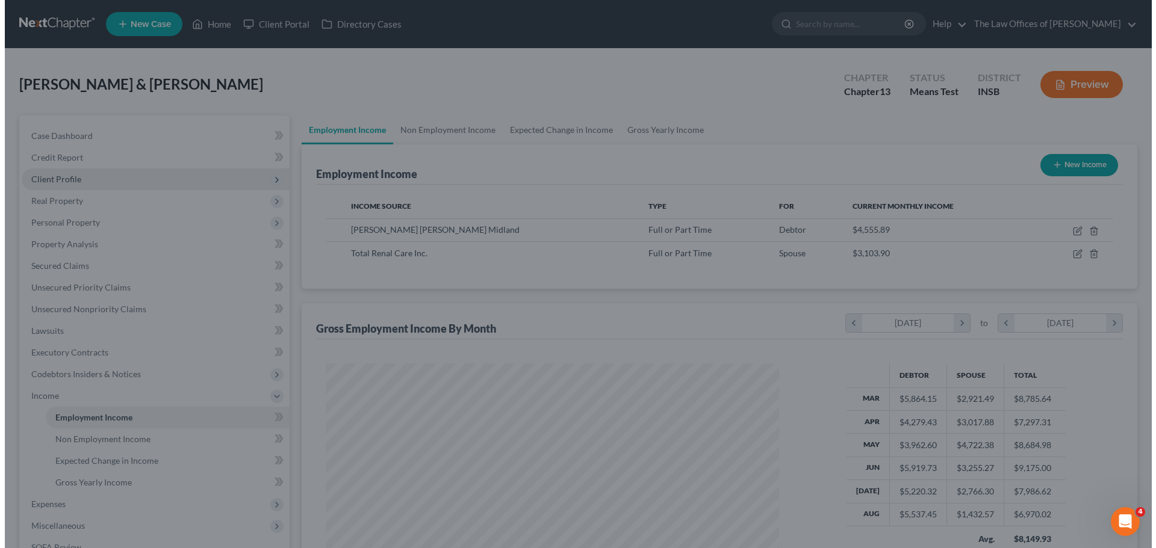
scroll to position [601694, 601446]
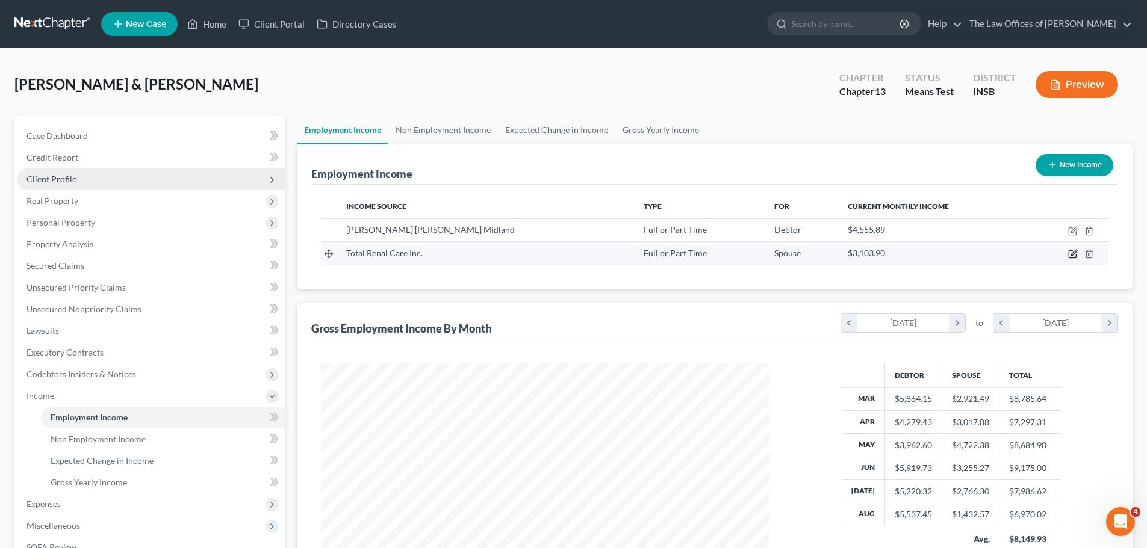
click at [1071, 250] on icon "button" at bounding box center [1073, 254] width 10 height 10
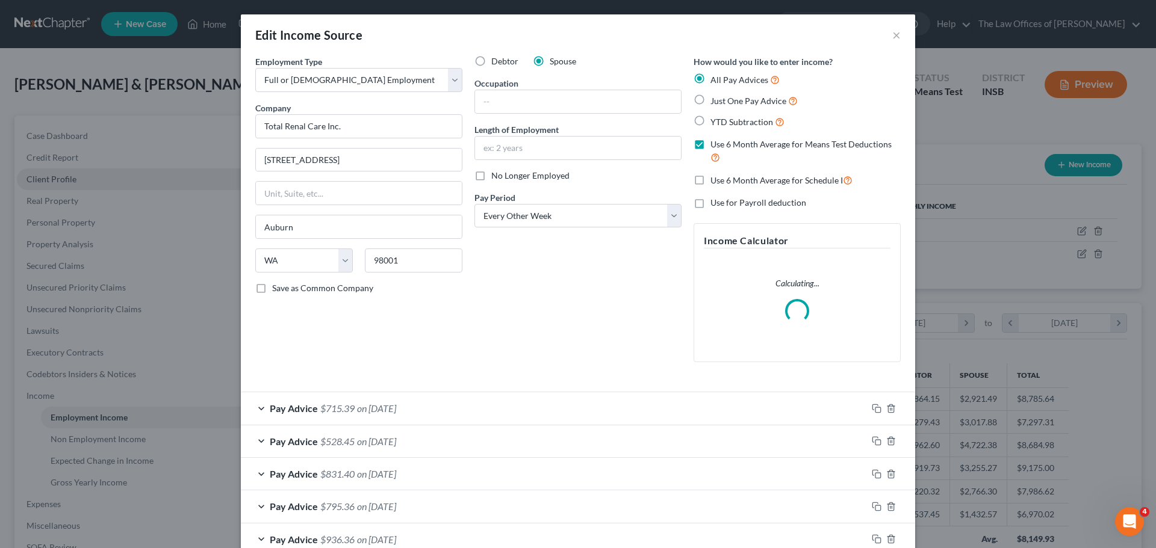
scroll to position [226, 477]
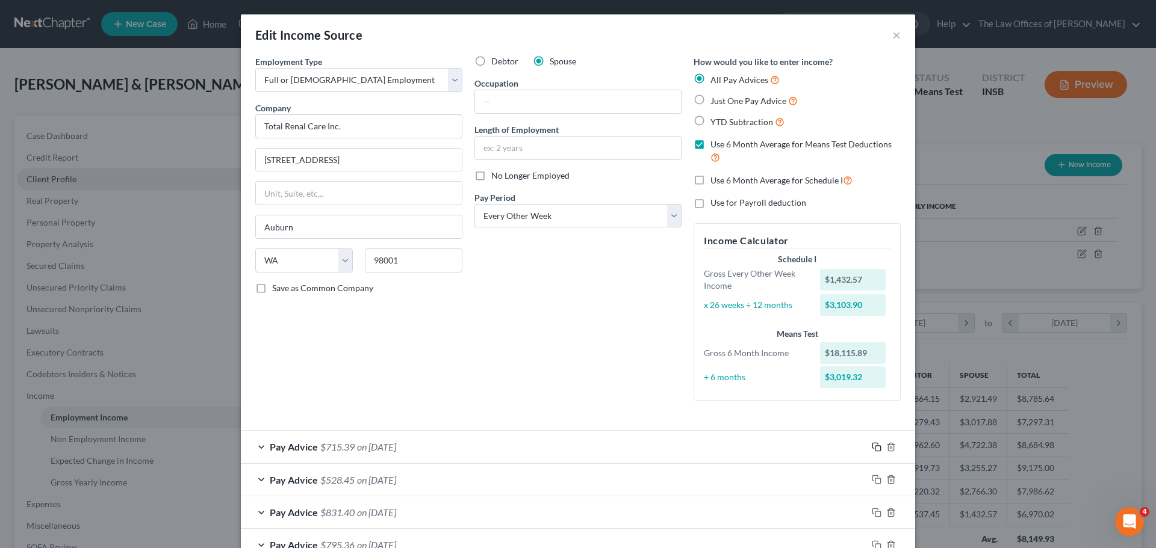
click at [873, 447] on icon "button" at bounding box center [877, 447] width 10 height 10
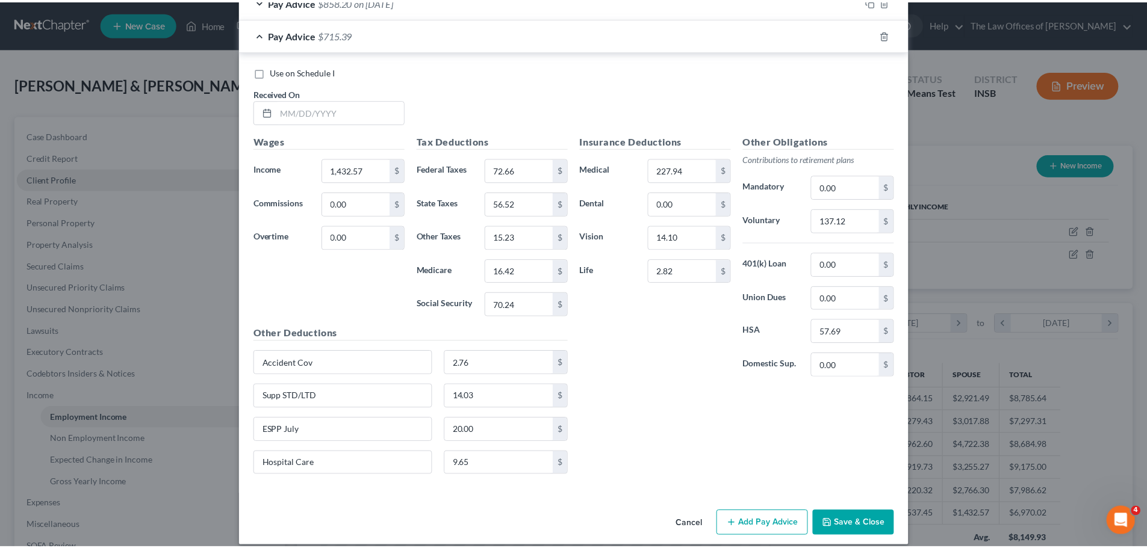
scroll to position [817, 0]
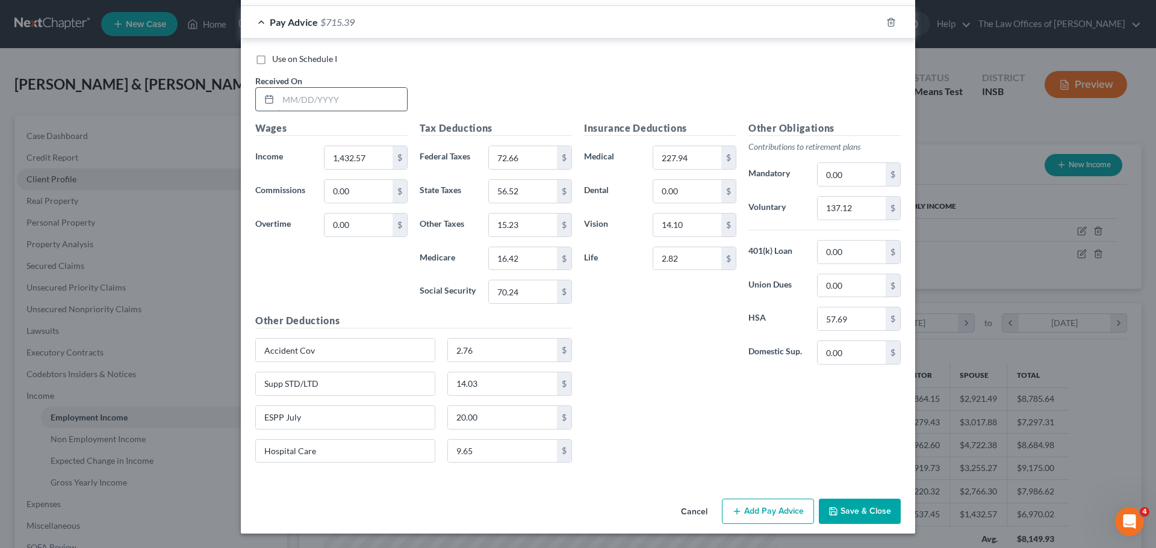
click at [283, 102] on input "text" at bounding box center [342, 99] width 129 height 23
click at [860, 209] on input "137.12" at bounding box center [851, 208] width 68 height 23
click at [500, 152] on input "72.66" at bounding box center [523, 157] width 68 height 23
drag, startPoint x: 854, startPoint y: 507, endPoint x: 914, endPoint y: 503, distance: 60.3
click at [854, 506] on button "Save & Close" at bounding box center [860, 511] width 82 height 25
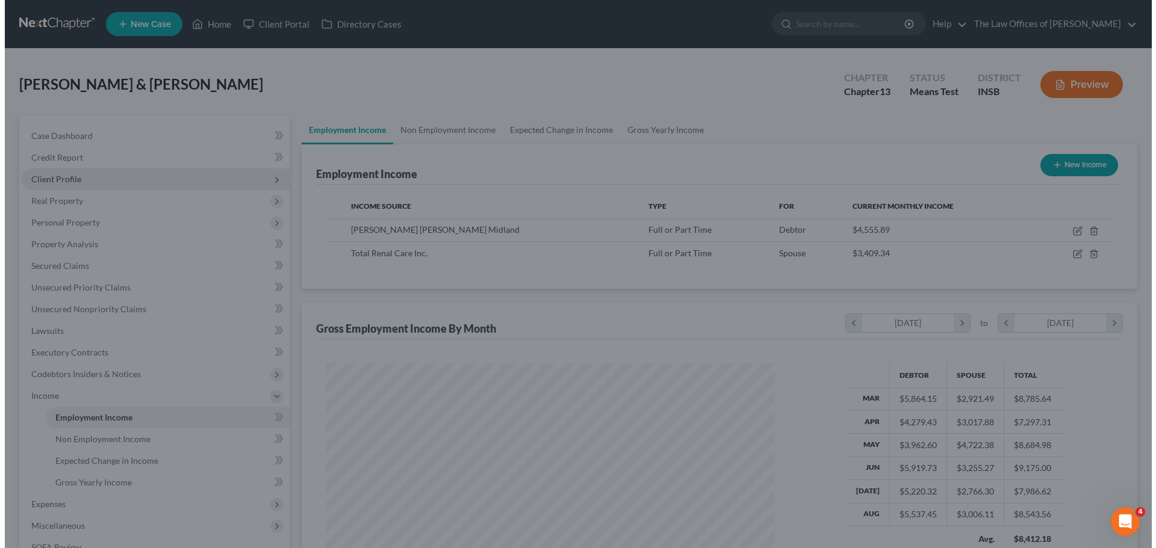
scroll to position [601694, 601446]
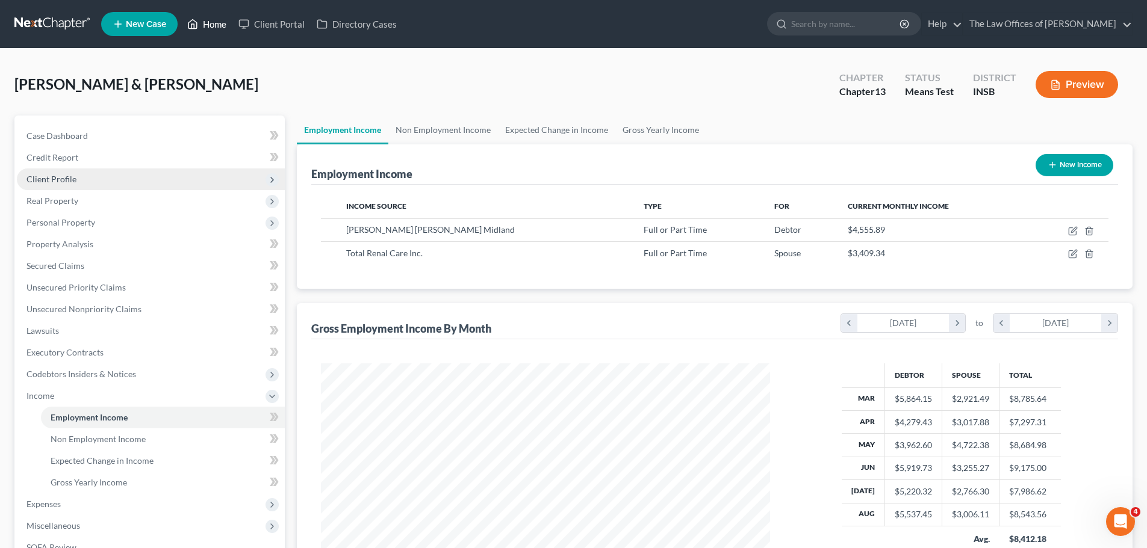
click at [211, 26] on link "Home" at bounding box center [206, 24] width 51 height 22
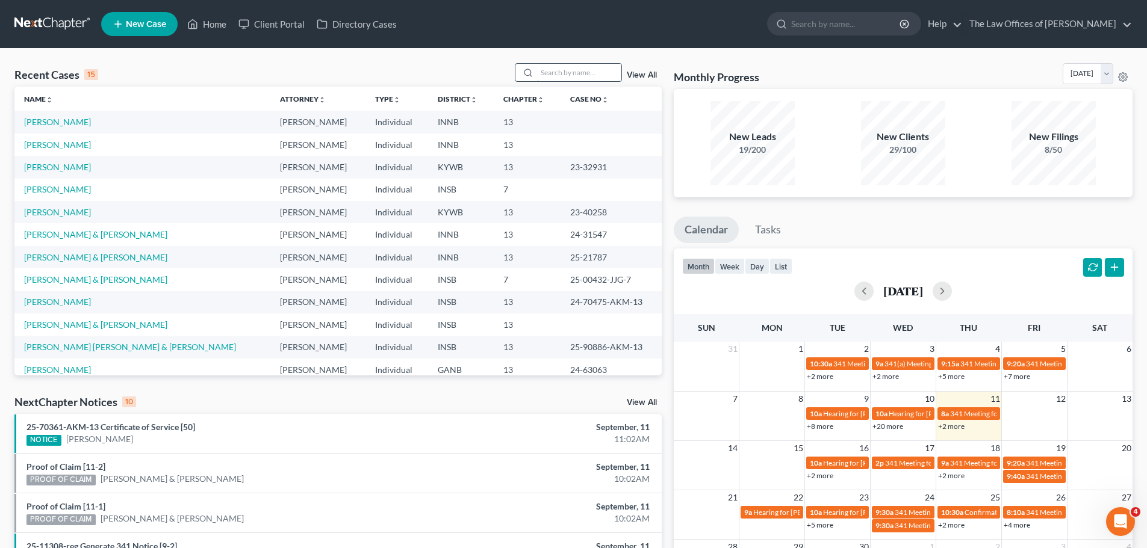
click at [562, 68] on input "search" at bounding box center [579, 72] width 84 height 17
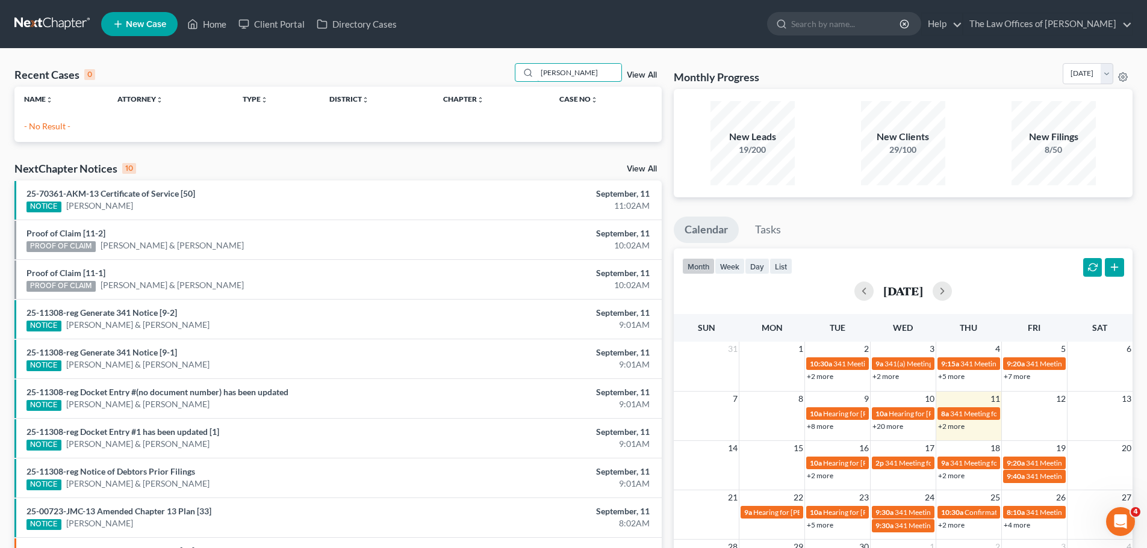
drag, startPoint x: 589, startPoint y: 71, endPoint x: 501, endPoint y: 69, distance: 87.9
click at [501, 69] on div "Recent Cases 0 SEATON View All" at bounding box center [337, 74] width 647 height 23
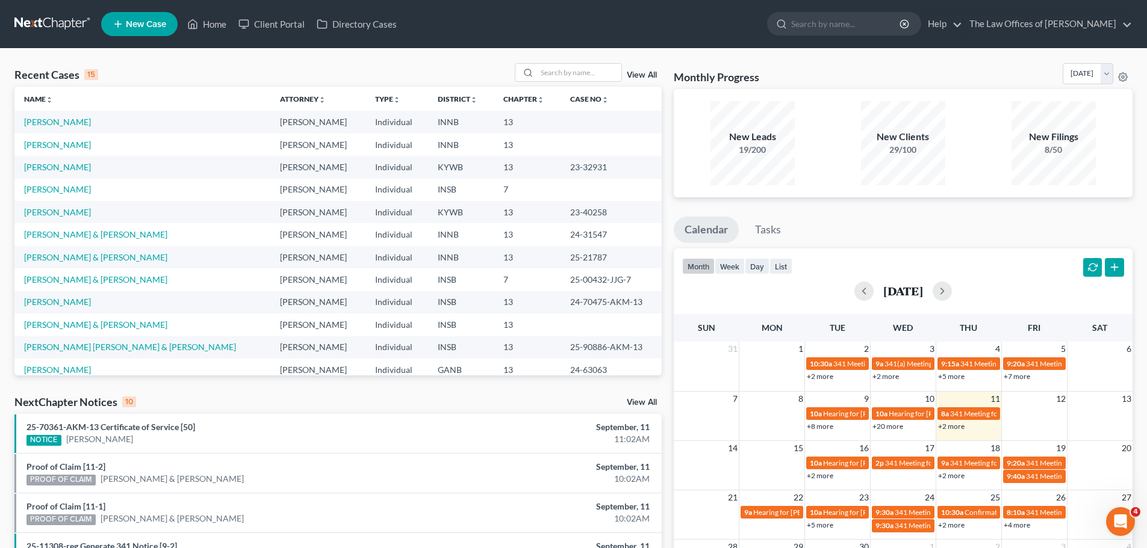
click at [157, 24] on span "New Case" at bounding box center [146, 24] width 40 height 9
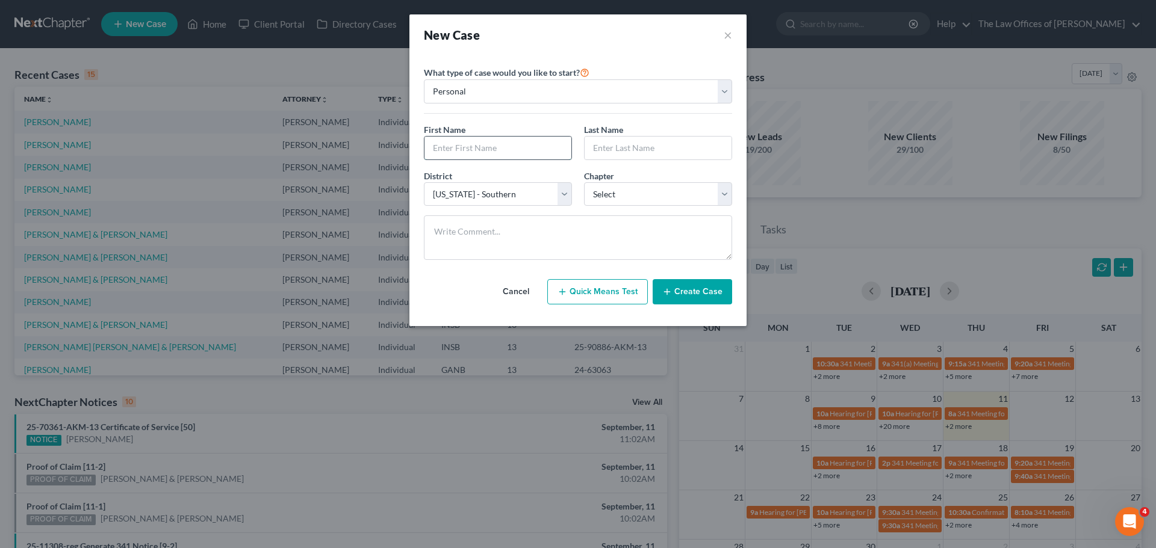
click at [517, 146] on input "text" at bounding box center [497, 148] width 147 height 23
drag, startPoint x: 517, startPoint y: 142, endPoint x: 374, endPoint y: 155, distance: 143.8
click at [374, 155] on div "New Case × Please select case type * Bankruptcy Bankruptcy What type of case wo…" at bounding box center [578, 274] width 1156 height 548
click at [632, 196] on select "Select 7 11 12 13" at bounding box center [658, 194] width 148 height 24
click at [584, 182] on select "Select 7 11 12 13" at bounding box center [658, 194] width 148 height 24
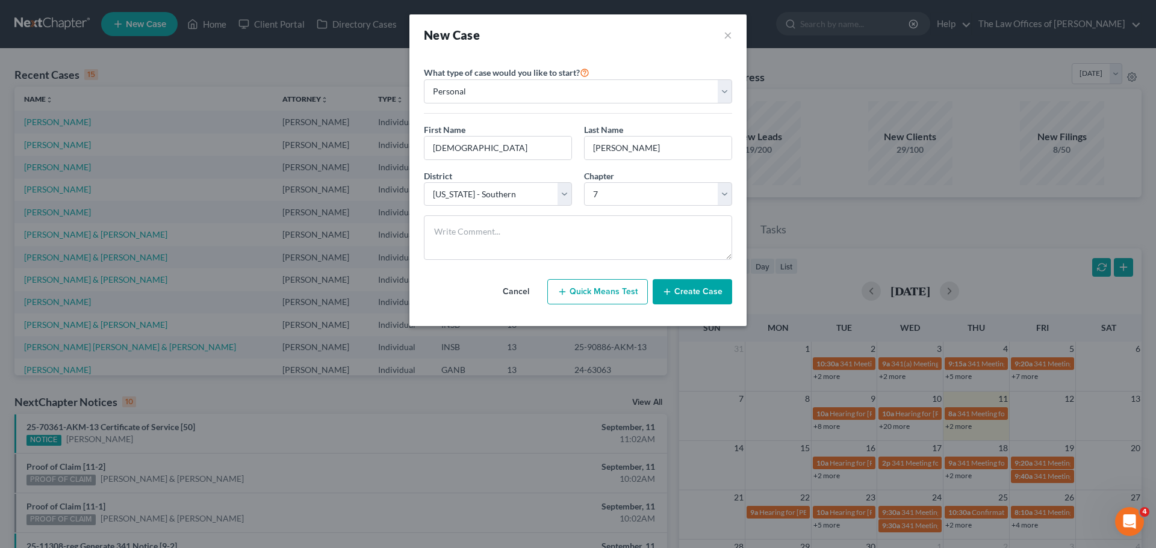
click at [684, 285] on button "Create Case" at bounding box center [691, 291] width 79 height 25
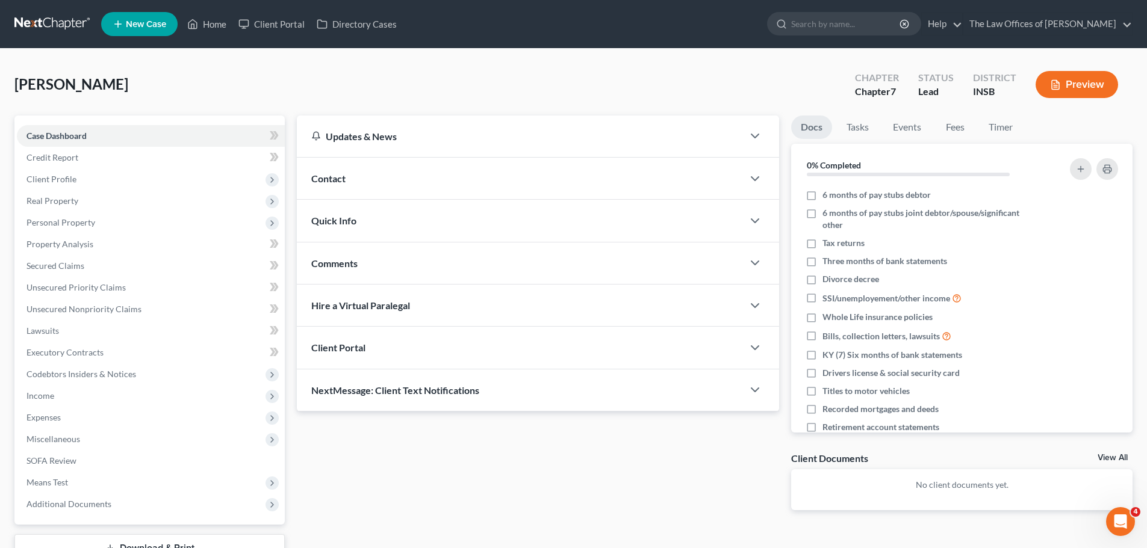
click at [414, 178] on div "Contact" at bounding box center [520, 179] width 446 height 42
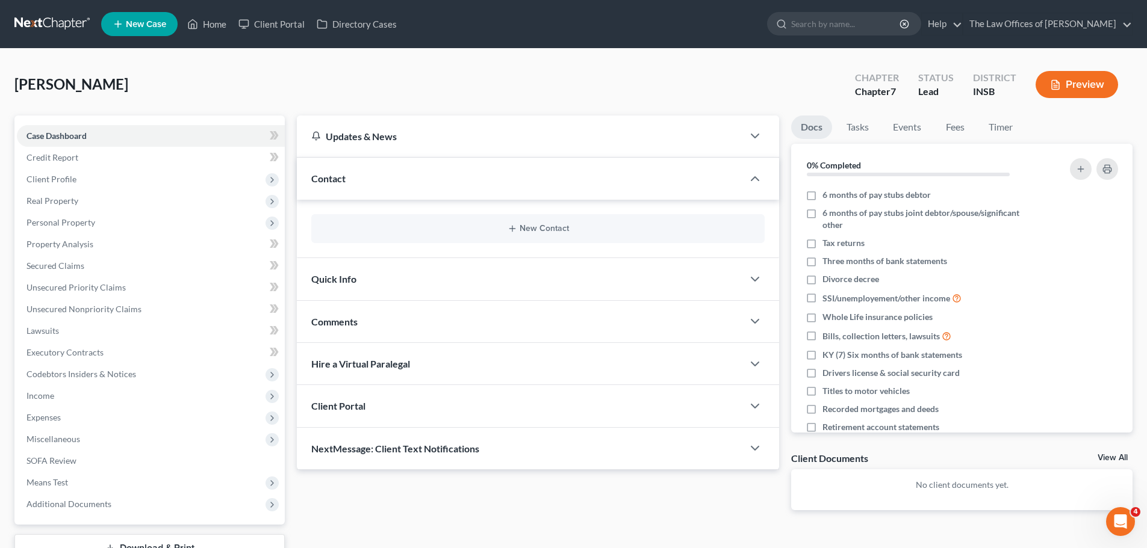
click at [415, 178] on div "Contact" at bounding box center [520, 179] width 446 height 42
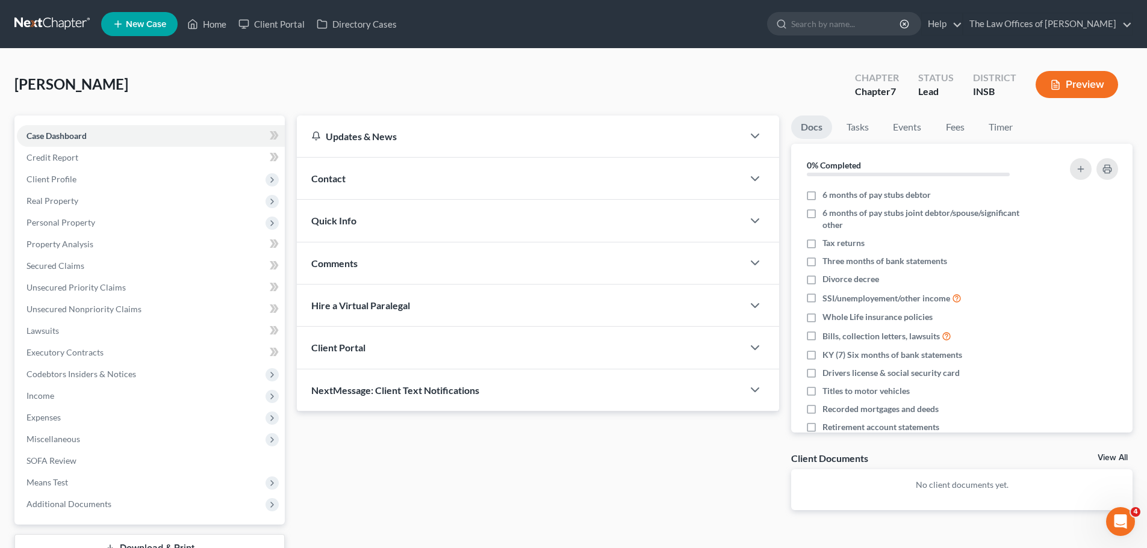
click at [417, 230] on div "Quick Info" at bounding box center [520, 221] width 446 height 42
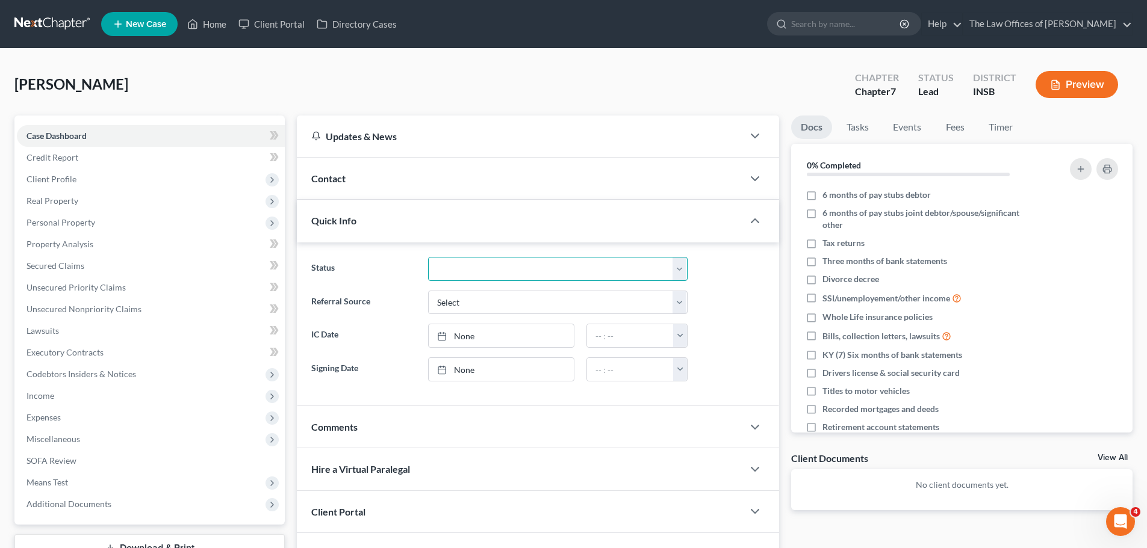
click at [438, 267] on select "Confirmed Discharged Dismissed Filed In Progress Means Test Objection to Confir…" at bounding box center [557, 269] width 259 height 24
click at [428, 257] on select "Confirmed Discharged Dismissed Filed In Progress Means Test Objection to Confir…" at bounding box center [557, 269] width 259 height 24
click at [487, 199] on div "Contact" at bounding box center [520, 179] width 446 height 42
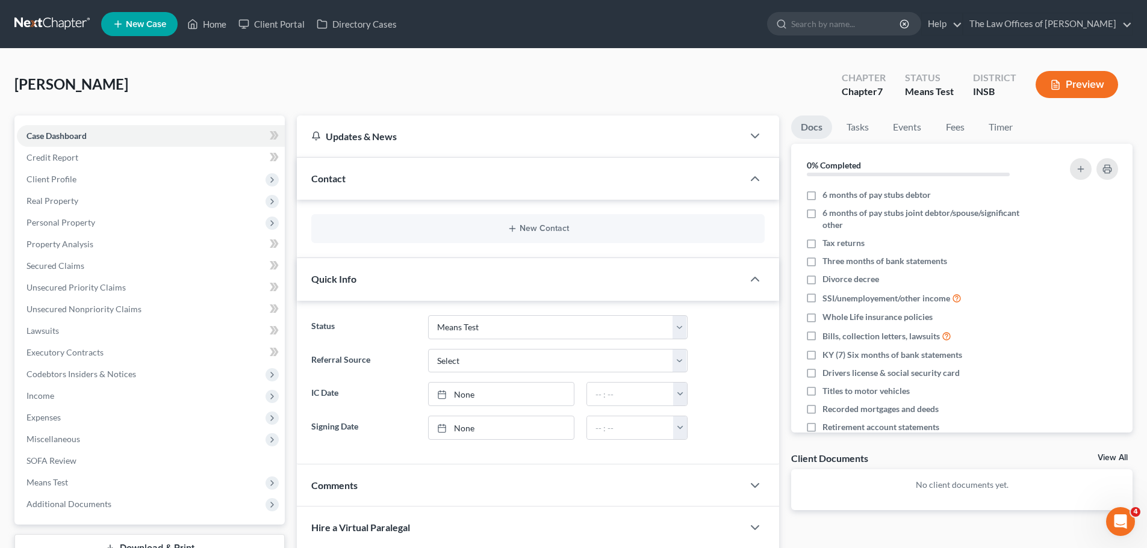
click at [487, 201] on div "New Contact" at bounding box center [538, 229] width 482 height 58
click at [491, 187] on div "Contact" at bounding box center [520, 179] width 446 height 42
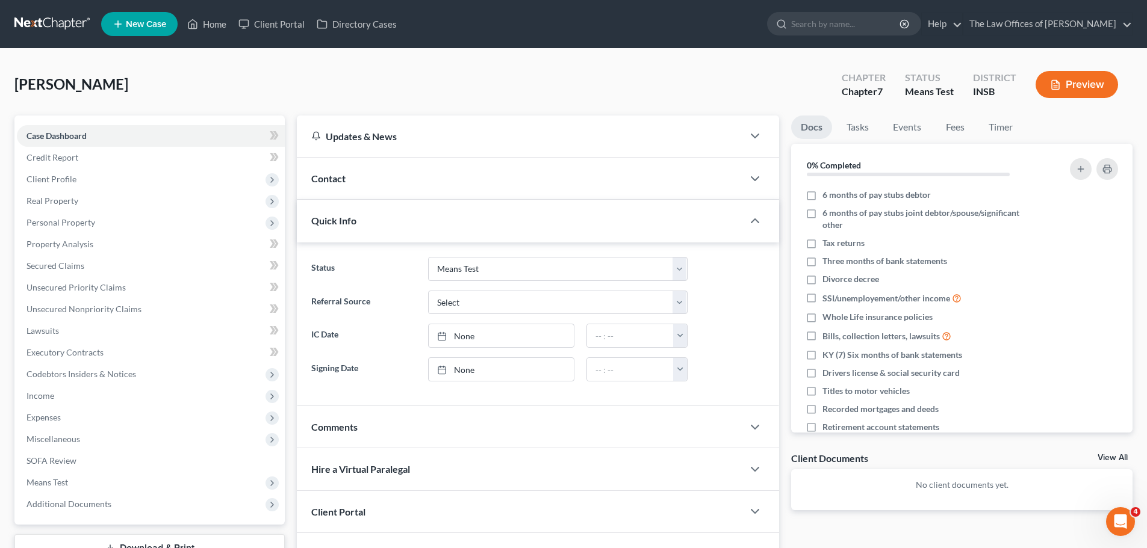
click at [491, 231] on div "Quick Info" at bounding box center [520, 221] width 446 height 42
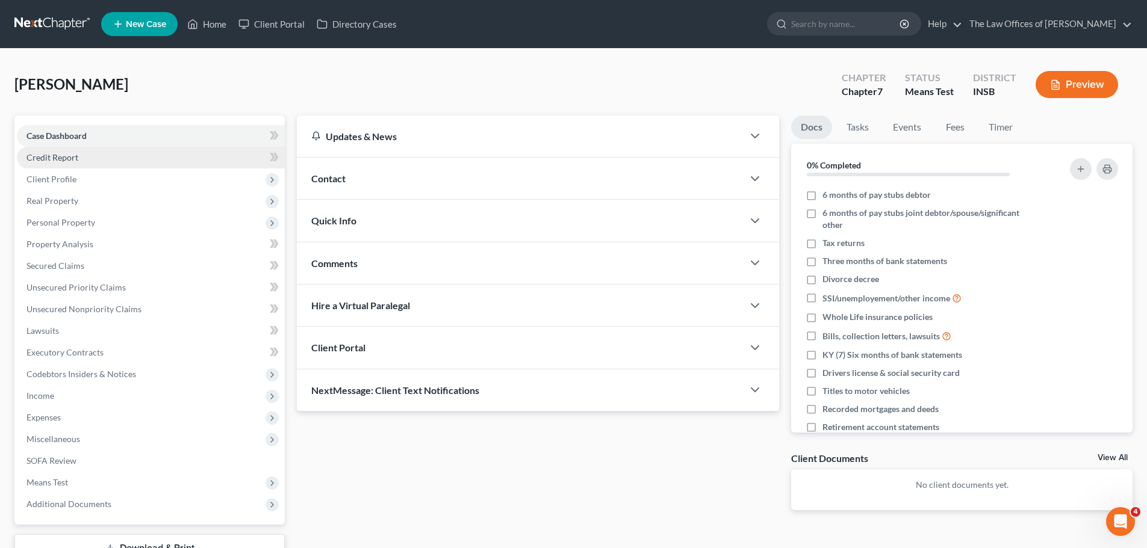
click at [171, 150] on link "Credit Report" at bounding box center [151, 158] width 268 height 22
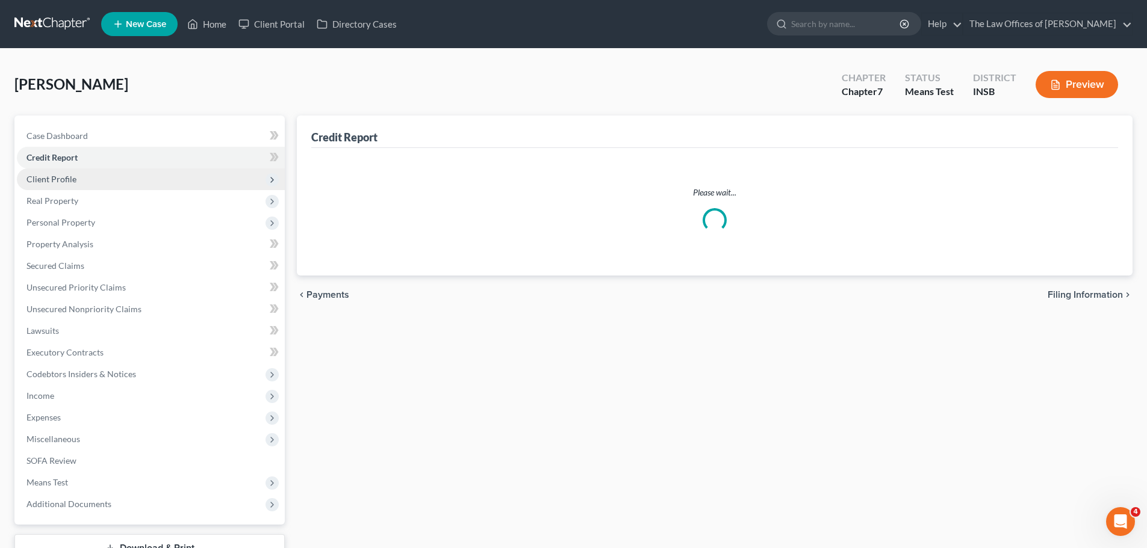
click at [160, 181] on span "Client Profile" at bounding box center [151, 180] width 268 height 22
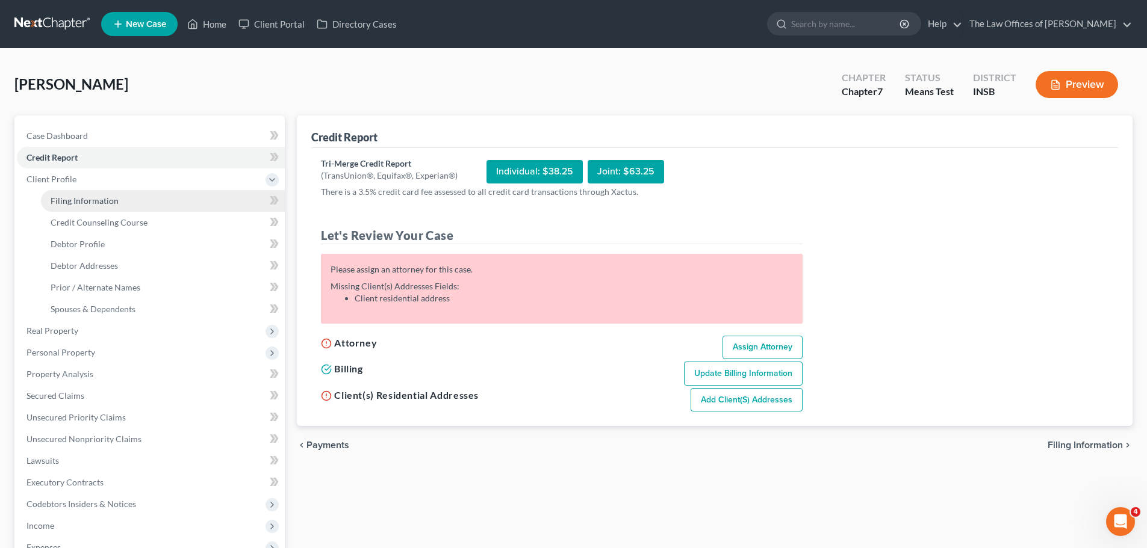
click at [111, 200] on span "Filing Information" at bounding box center [85, 201] width 68 height 10
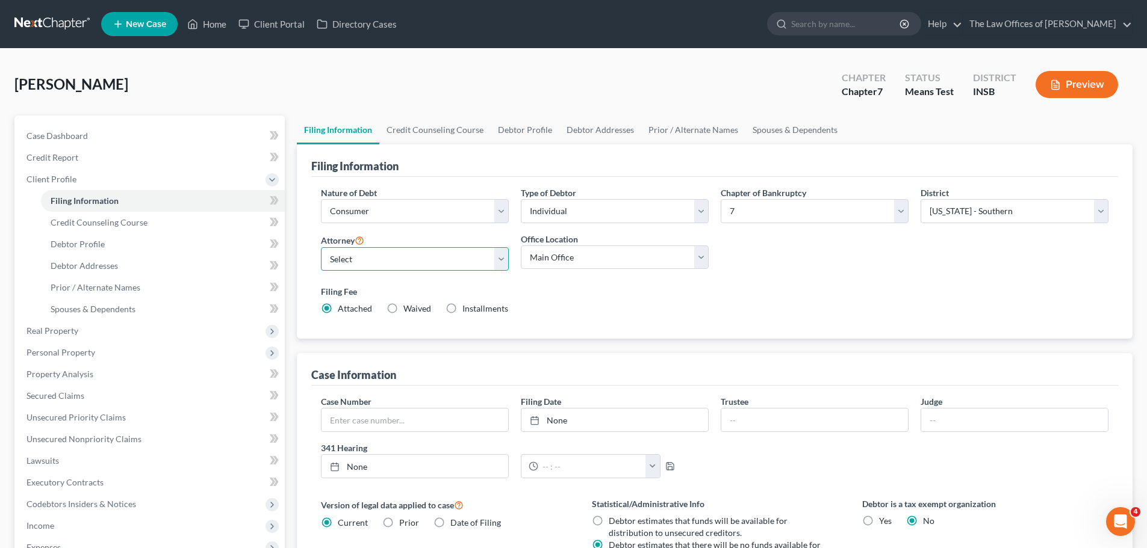
click at [392, 258] on select "Select Dax Miller - INSB Dax Miller - INSB Dax Miller - GAMB Dax Miller - INNB …" at bounding box center [415, 259] width 188 height 24
click at [321, 247] on select "Select Dax Miller - INSB Dax Miller - INSB Dax Miller - GAMB Dax Miller - INNB …" at bounding box center [415, 259] width 188 height 24
click at [533, 128] on link "Debtor Profile" at bounding box center [525, 130] width 69 height 29
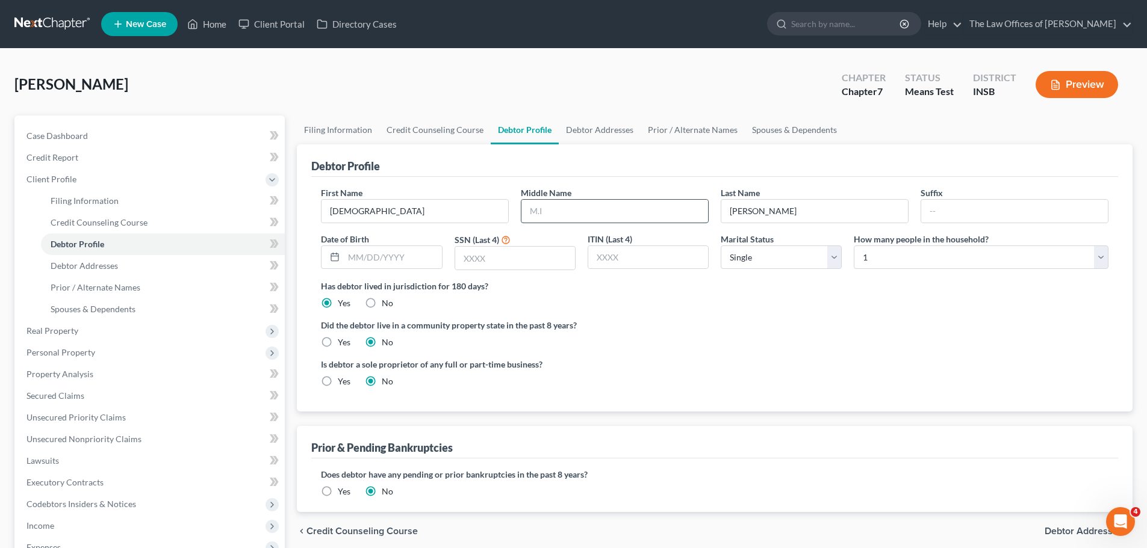
click at [557, 208] on input "text" at bounding box center [614, 211] width 187 height 23
click at [766, 256] on select "Select Single Married Separated Divorced Widowed" at bounding box center [780, 258] width 121 height 24
click at [720, 246] on select "Select Single Married Separated Divorced Widowed" at bounding box center [780, 258] width 121 height 24
drag, startPoint x: 897, startPoint y: 259, endPoint x: 906, endPoint y: 264, distance: 10.0
click at [897, 259] on select "Select 1 2 3 4 5 6 7 8 9 10 11 12 13 14 15 16 17 18 19 20" at bounding box center [981, 258] width 255 height 24
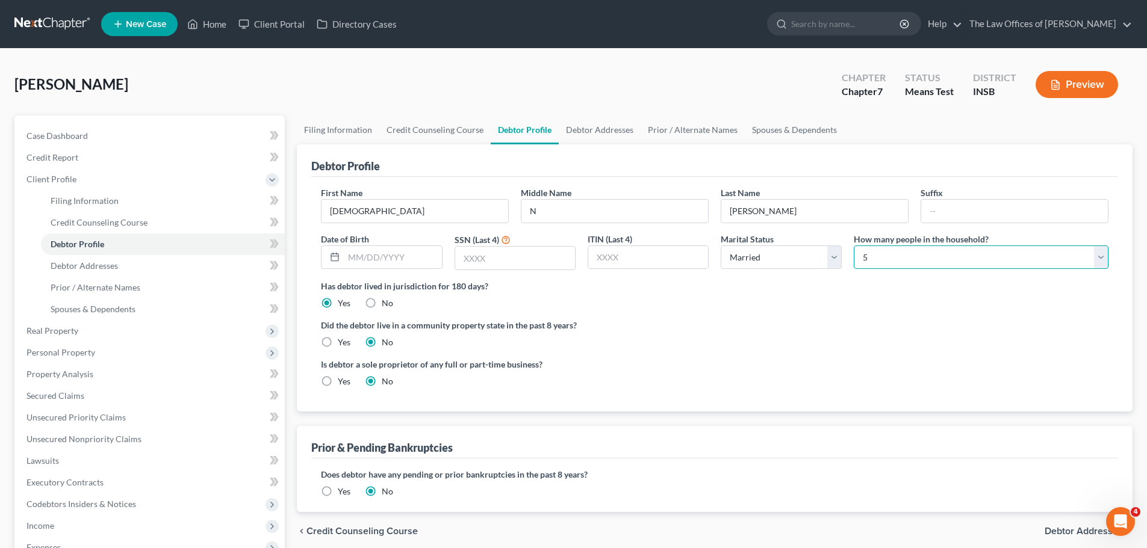
click at [854, 246] on select "Select 1 2 3 4 5 6 7 8 9 10 11 12 13 14 15 16 17 18 19 20" at bounding box center [981, 258] width 255 height 24
click at [269, 247] on span at bounding box center [274, 246] width 21 height 18
click at [271, 202] on icon at bounding box center [274, 200] width 9 height 15
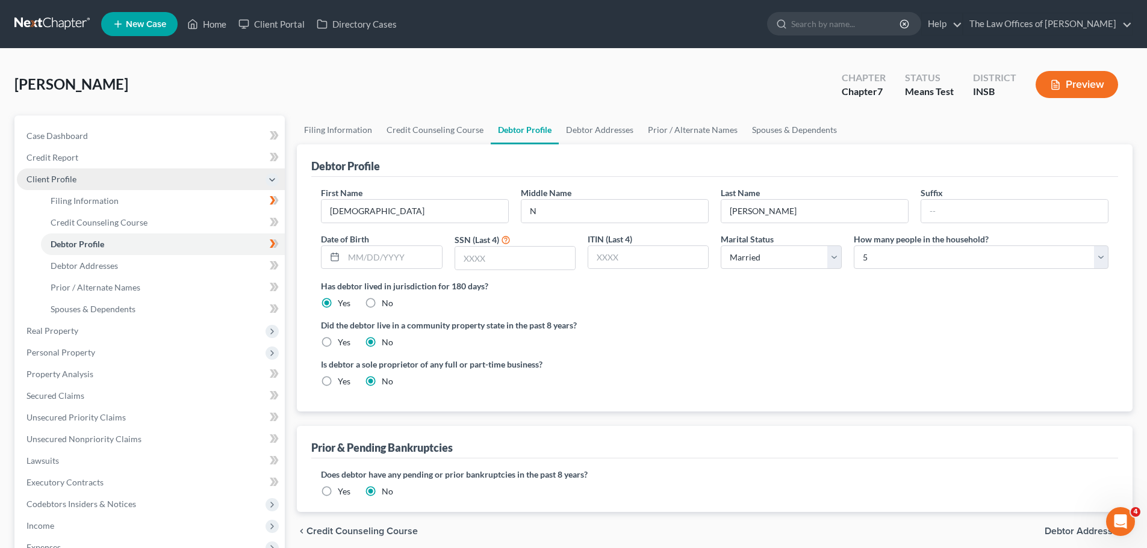
click at [274, 178] on icon at bounding box center [272, 180] width 10 height 10
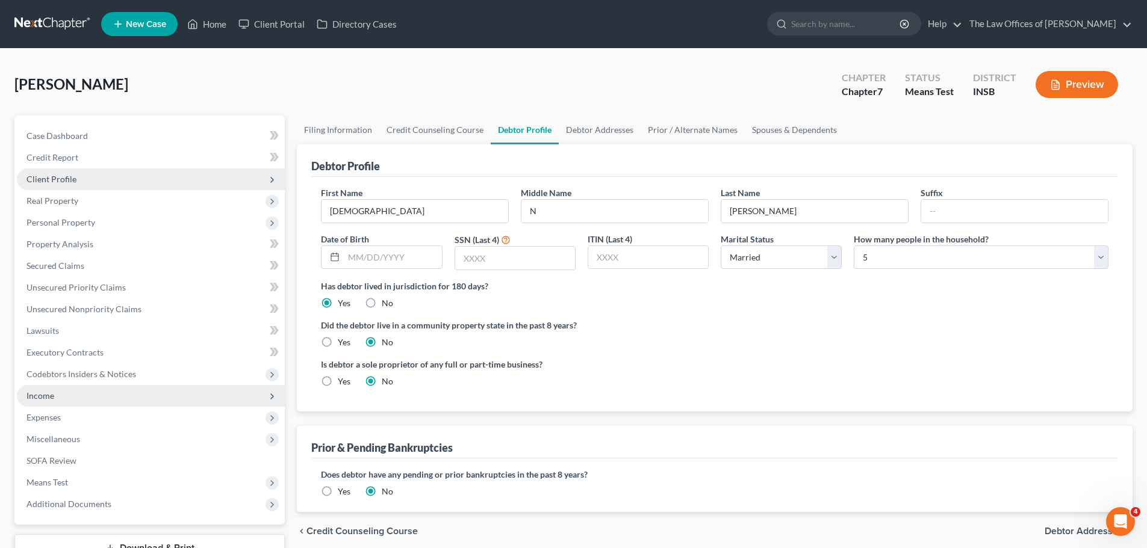
click at [70, 396] on span "Income" at bounding box center [151, 396] width 268 height 22
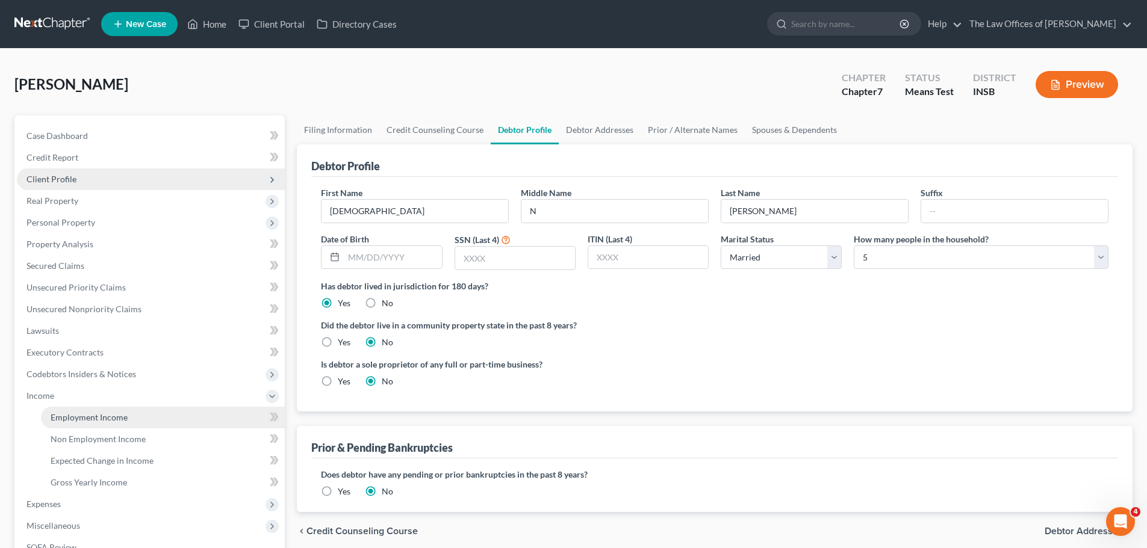
click at [197, 418] on link "Employment Income" at bounding box center [163, 418] width 244 height 22
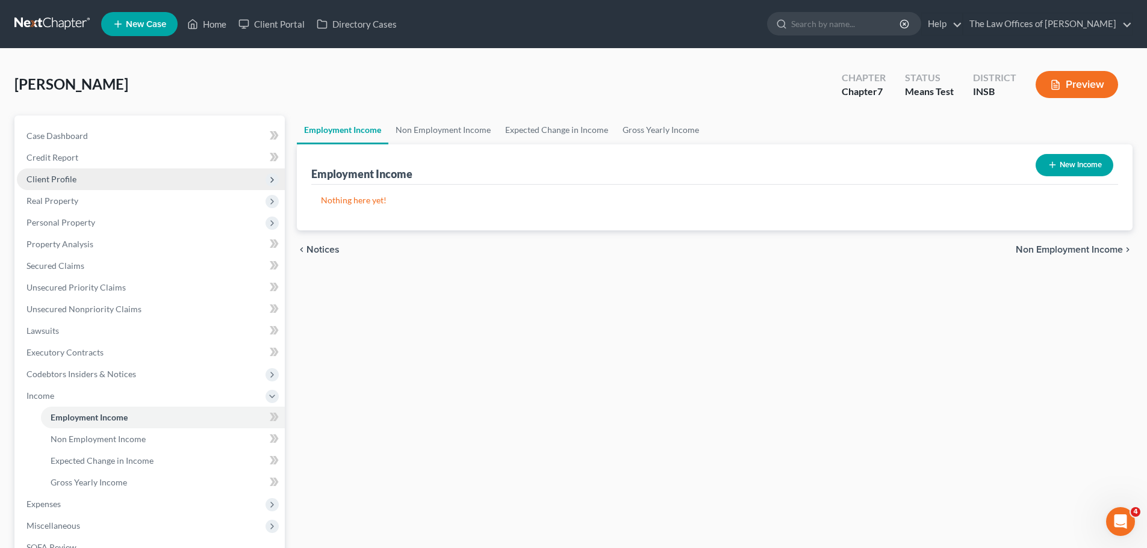
click at [1073, 170] on button "New Income" at bounding box center [1074, 165] width 78 height 22
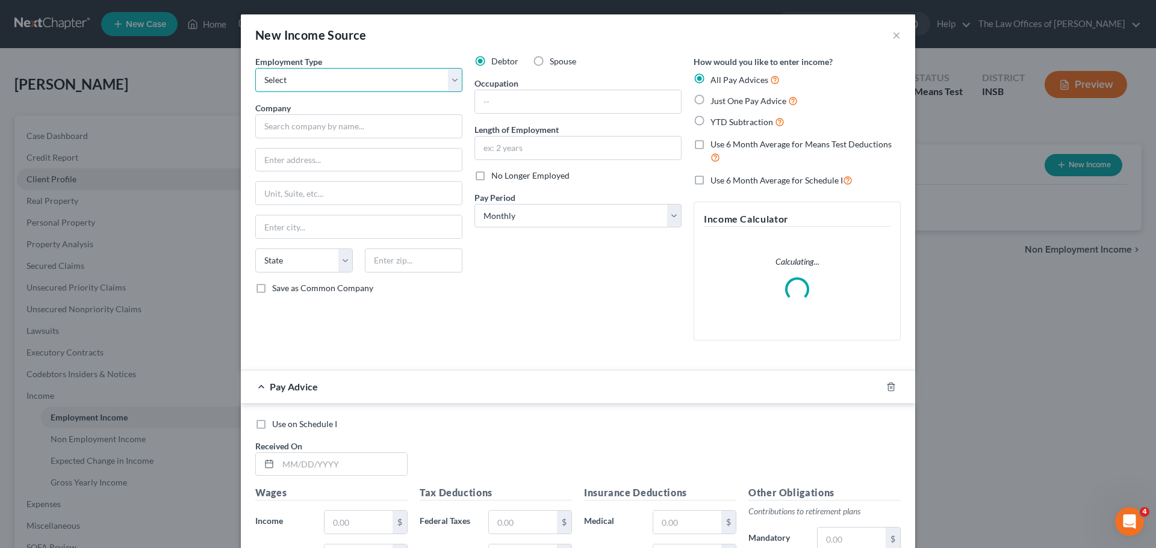
click at [299, 82] on select "Select Full or Part Time Employment Self Employment" at bounding box center [358, 80] width 207 height 24
click at [255, 68] on select "Select Full or Part Time Employment Self Employment" at bounding box center [358, 80] width 207 height 24
click at [326, 131] on input "text" at bounding box center [358, 126] width 207 height 24
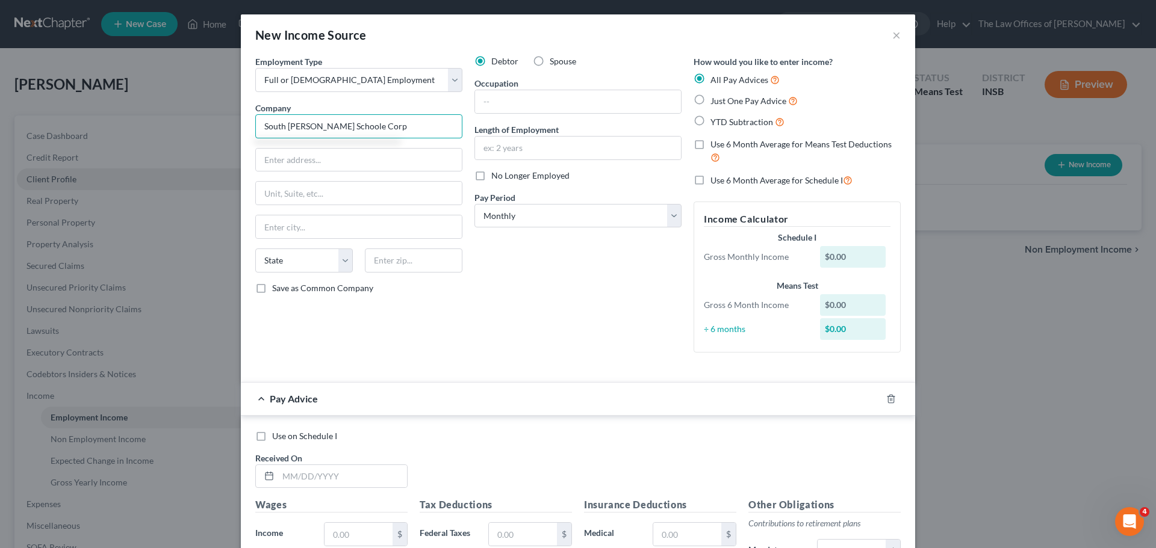
click at [346, 129] on input "South Spencer Schoole Corp" at bounding box center [358, 126] width 207 height 24
click at [386, 124] on input "South Spencer SchooleCorp" at bounding box center [358, 126] width 207 height 24
click at [344, 129] on input "South Spencer SchooleCorp" at bounding box center [358, 126] width 207 height 24
click at [365, 125] on input "South Spencer School Corp" at bounding box center [358, 126] width 207 height 24
click at [380, 158] on input "text" at bounding box center [359, 160] width 206 height 23
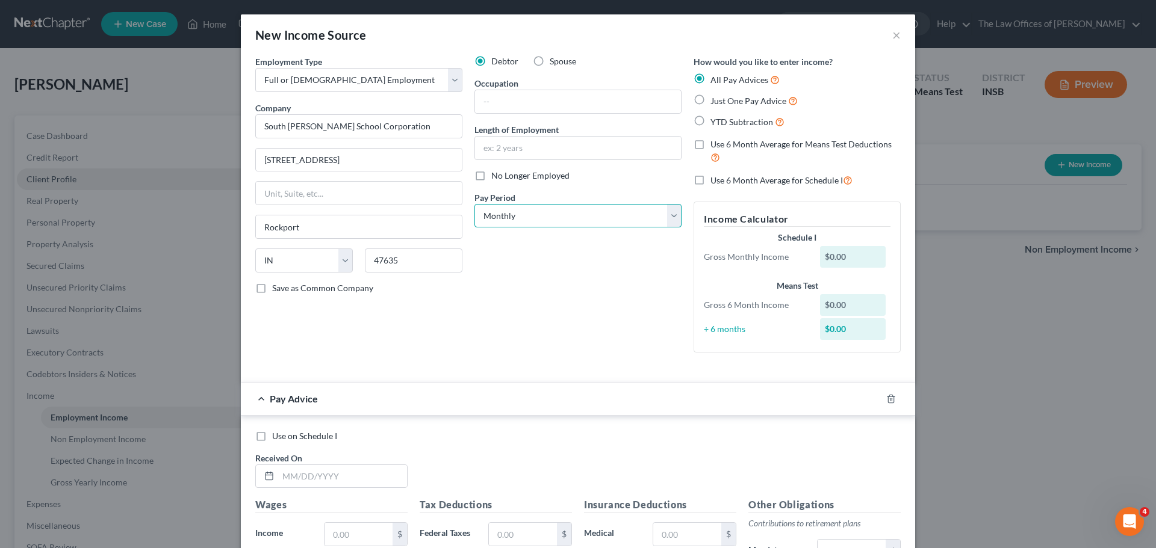
click at [563, 210] on select "Select Monthly Twice Monthly Every Other Week Weekly" at bounding box center [577, 216] width 207 height 24
click at [474, 204] on select "Select Monthly Twice Monthly Every Other Week Weekly" at bounding box center [577, 216] width 207 height 24
click at [710, 145] on label "Use 6 Month Average for Means Test Deductions" at bounding box center [805, 151] width 190 height 26
click at [715, 145] on input "Use 6 Month Average for Means Test Deductions" at bounding box center [719, 142] width 8 height 8
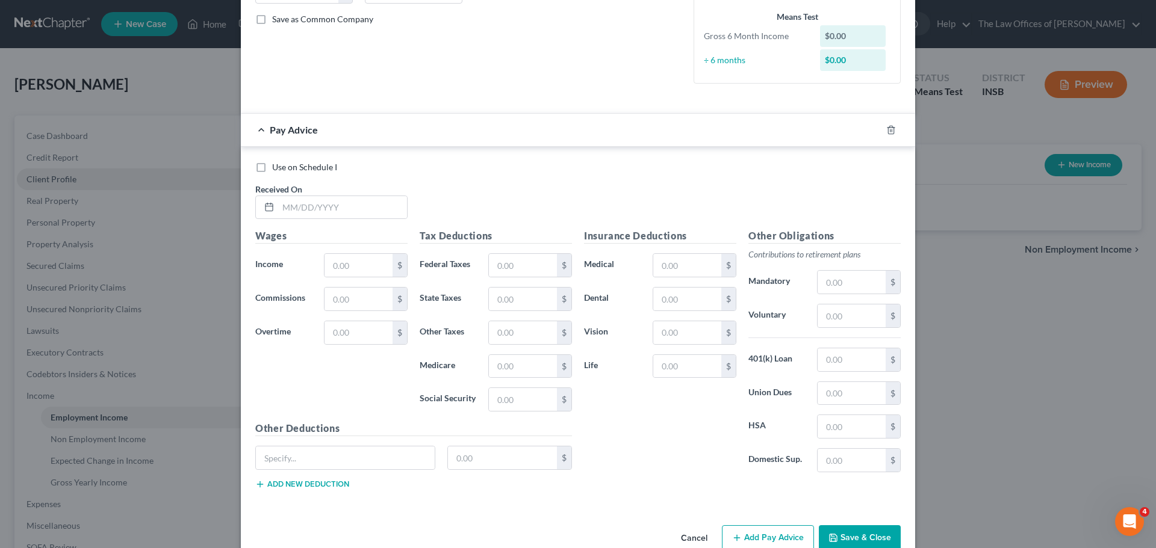
scroll to position [296, 0]
click at [287, 209] on input "text" at bounding box center [342, 207] width 129 height 23
click at [343, 463] on input "text" at bounding box center [345, 458] width 179 height 23
click at [489, 457] on input "40.39" at bounding box center [503, 458] width 110 height 23
drag, startPoint x: 374, startPoint y: 463, endPoint x: 141, endPoint y: 476, distance: 233.3
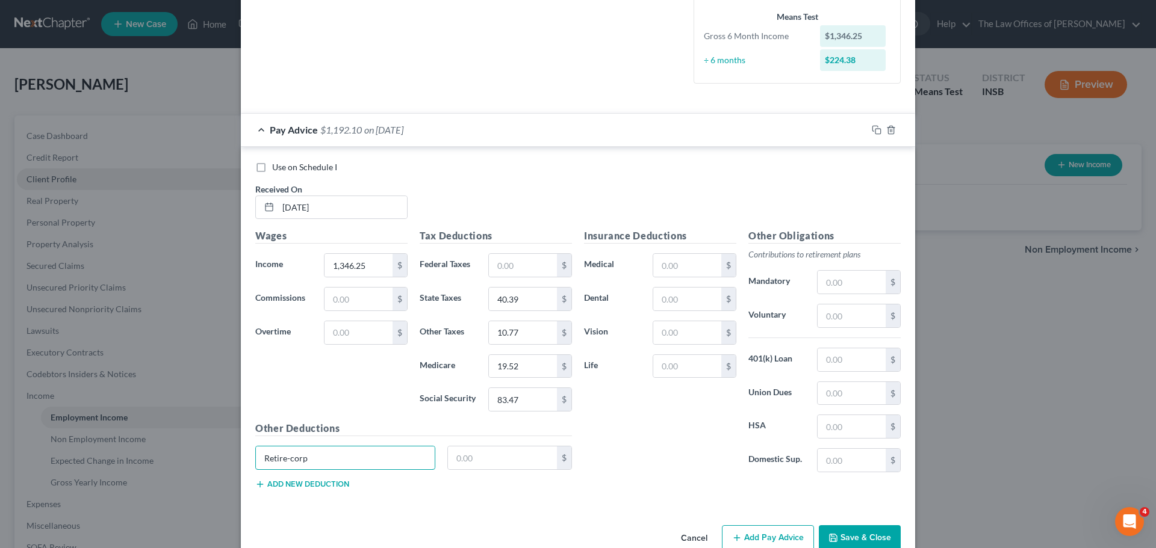
click at [141, 475] on div "New Income Source × Employment Type * Select Full or Part Time Employment Self …" at bounding box center [578, 274] width 1156 height 548
click at [855, 314] on input "text" at bounding box center [851, 316] width 68 height 23
click at [842, 319] on input "text" at bounding box center [851, 316] width 68 height 23
click at [853, 535] on button "Save & Close" at bounding box center [860, 537] width 82 height 25
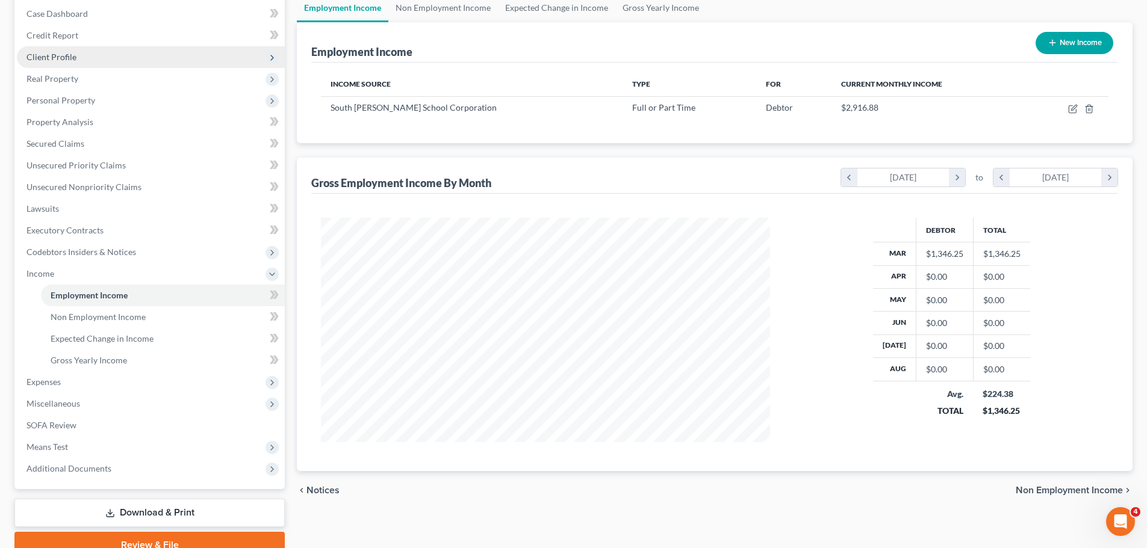
scroll to position [178, 0]
